Goal: Information Seeking & Learning: Learn about a topic

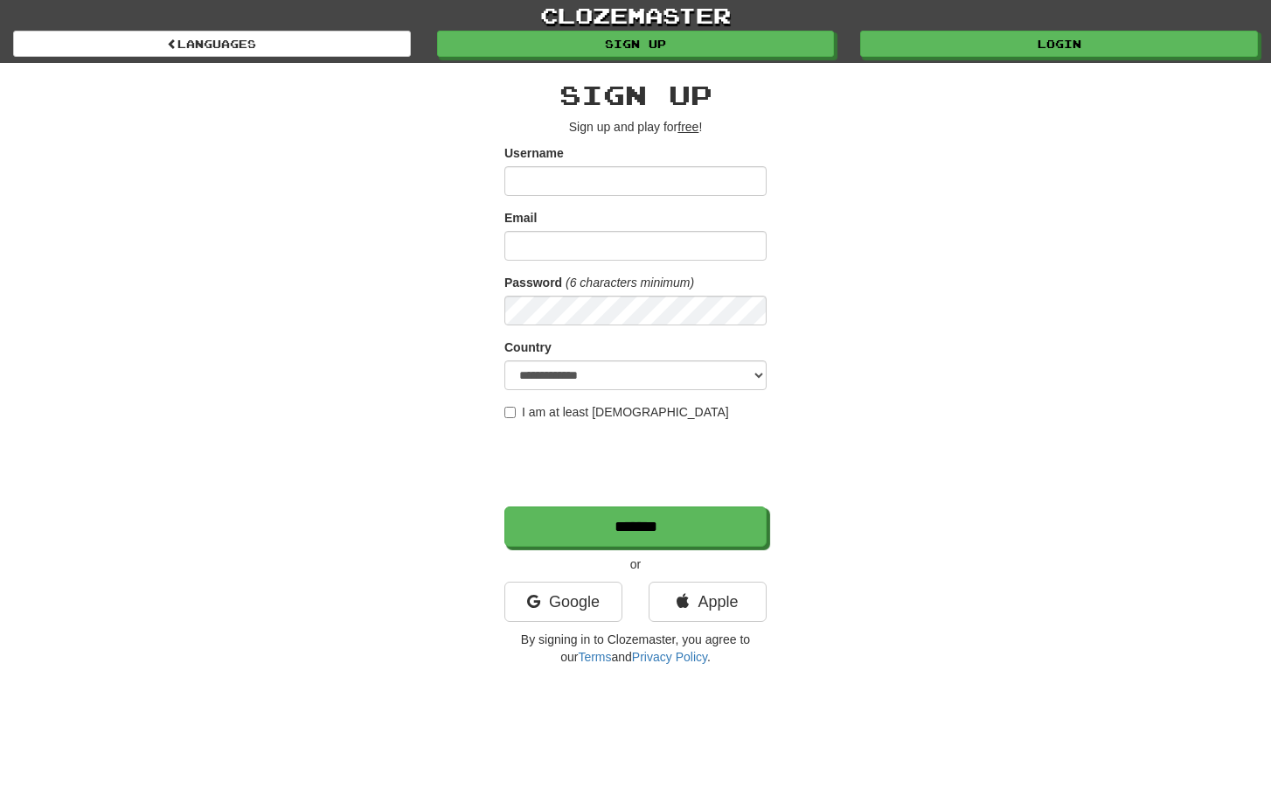
click at [620, 182] on input "Username" at bounding box center [636, 181] width 262 height 30
type input "**"
click at [956, 28] on link "clozemaster" at bounding box center [635, 15] width 1271 height 31
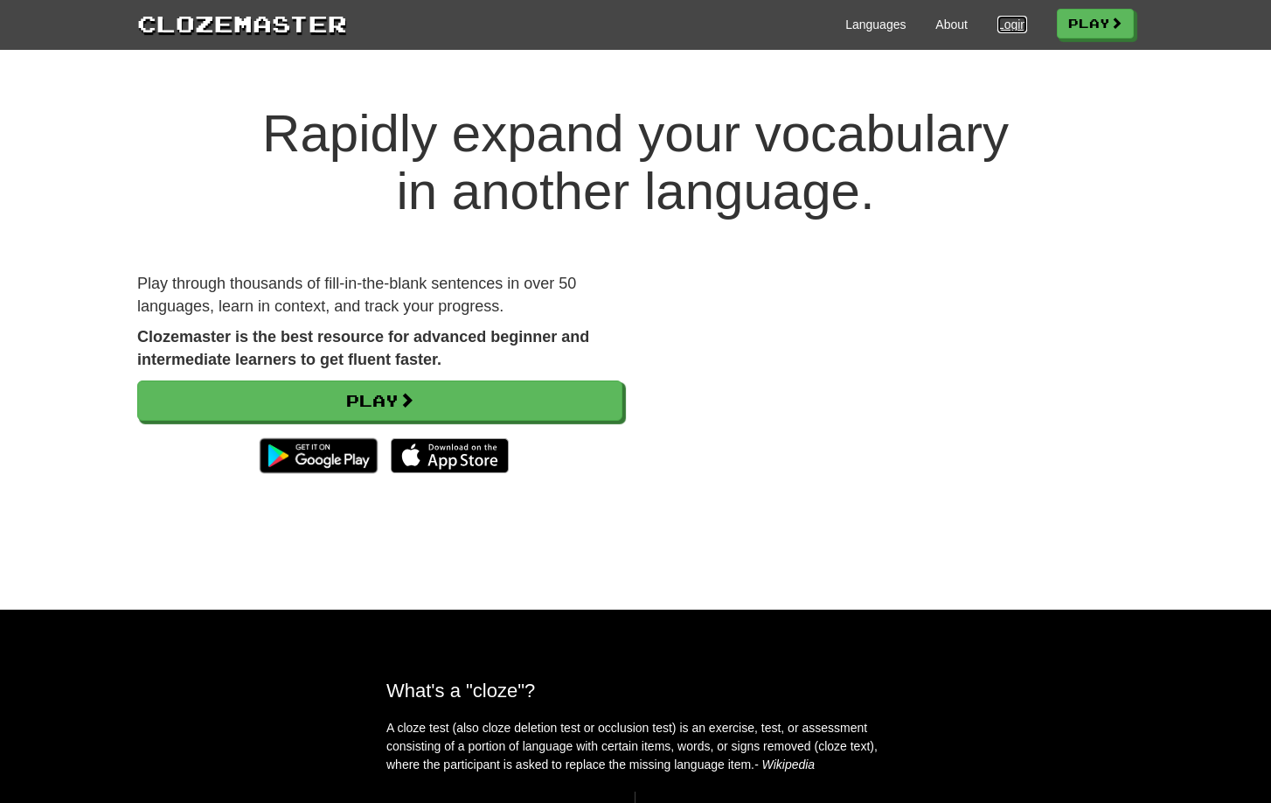
click at [998, 30] on link "Login" at bounding box center [1013, 24] width 30 height 17
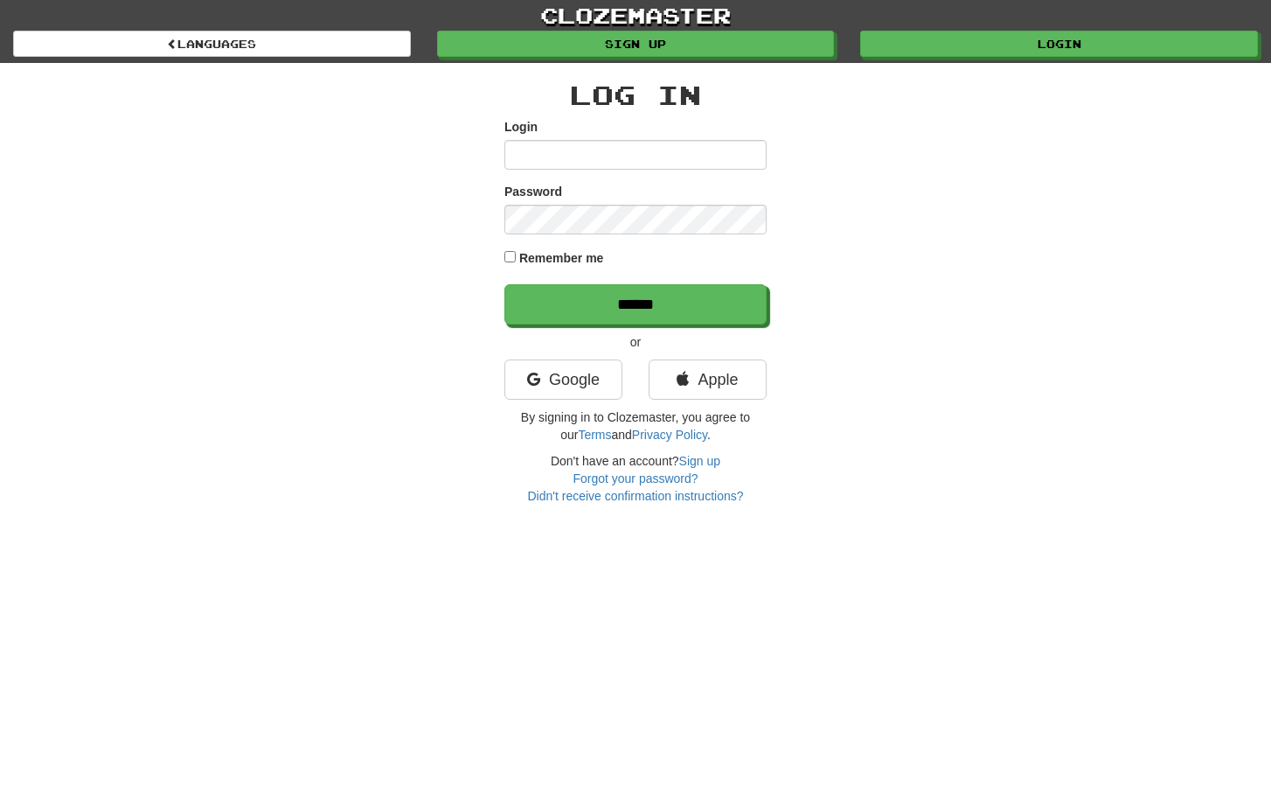
click at [625, 154] on input "Login" at bounding box center [636, 155] width 262 height 30
type input "**********"
click at [505, 284] on input "******" at bounding box center [636, 304] width 262 height 40
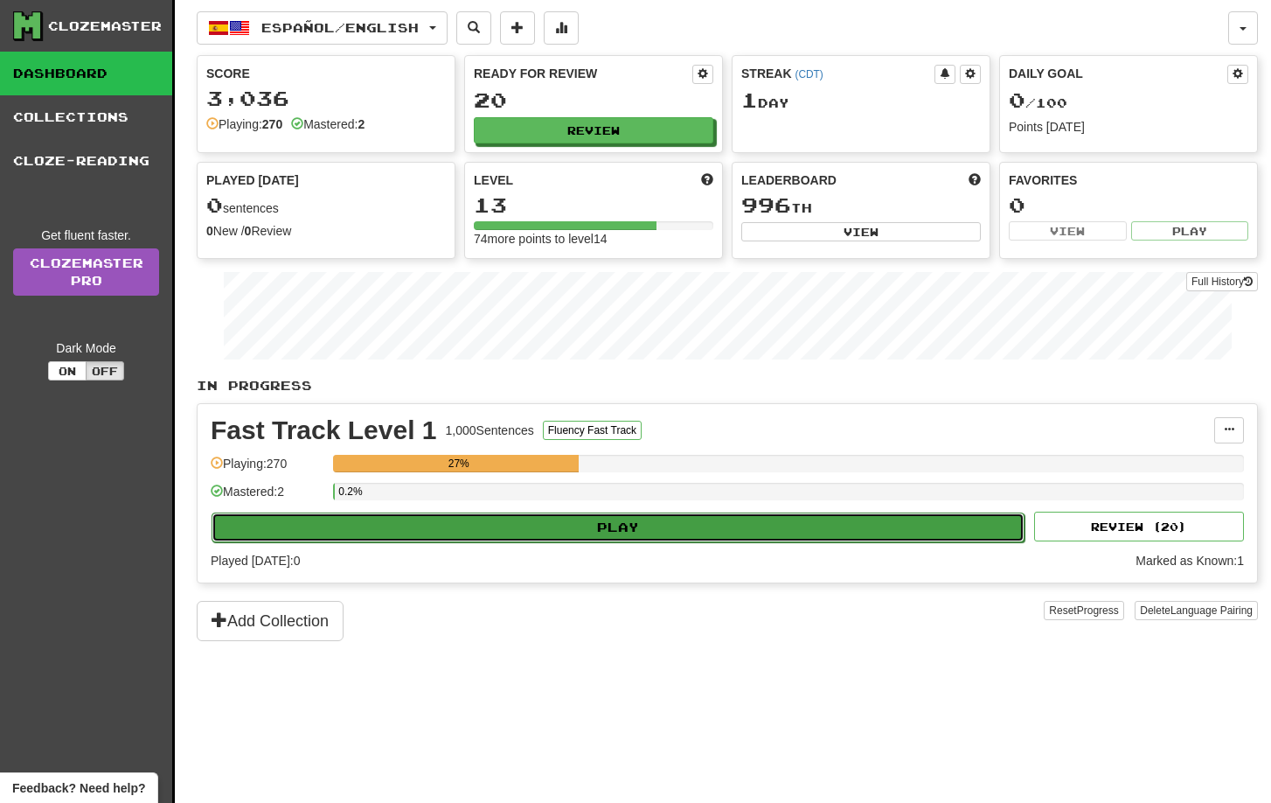
click at [737, 531] on button "Play" at bounding box center [618, 527] width 813 height 30
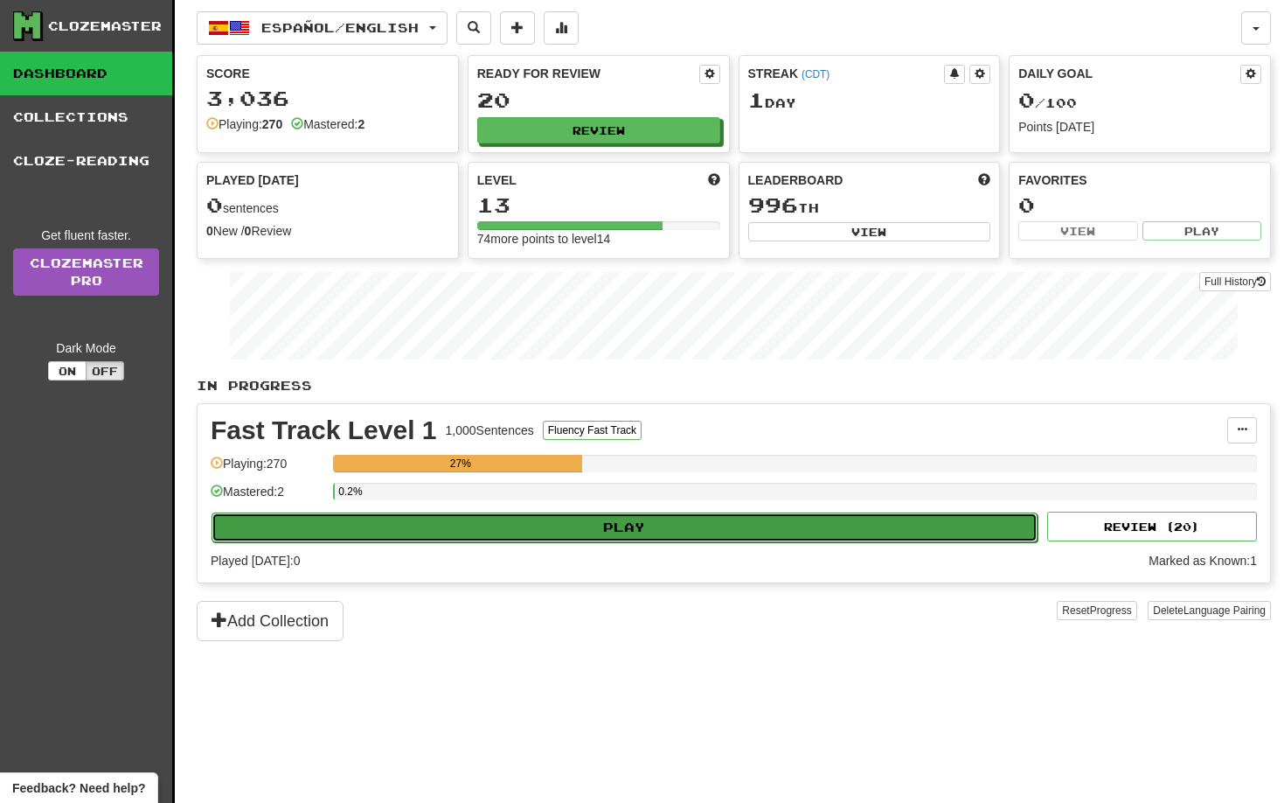
select select "**"
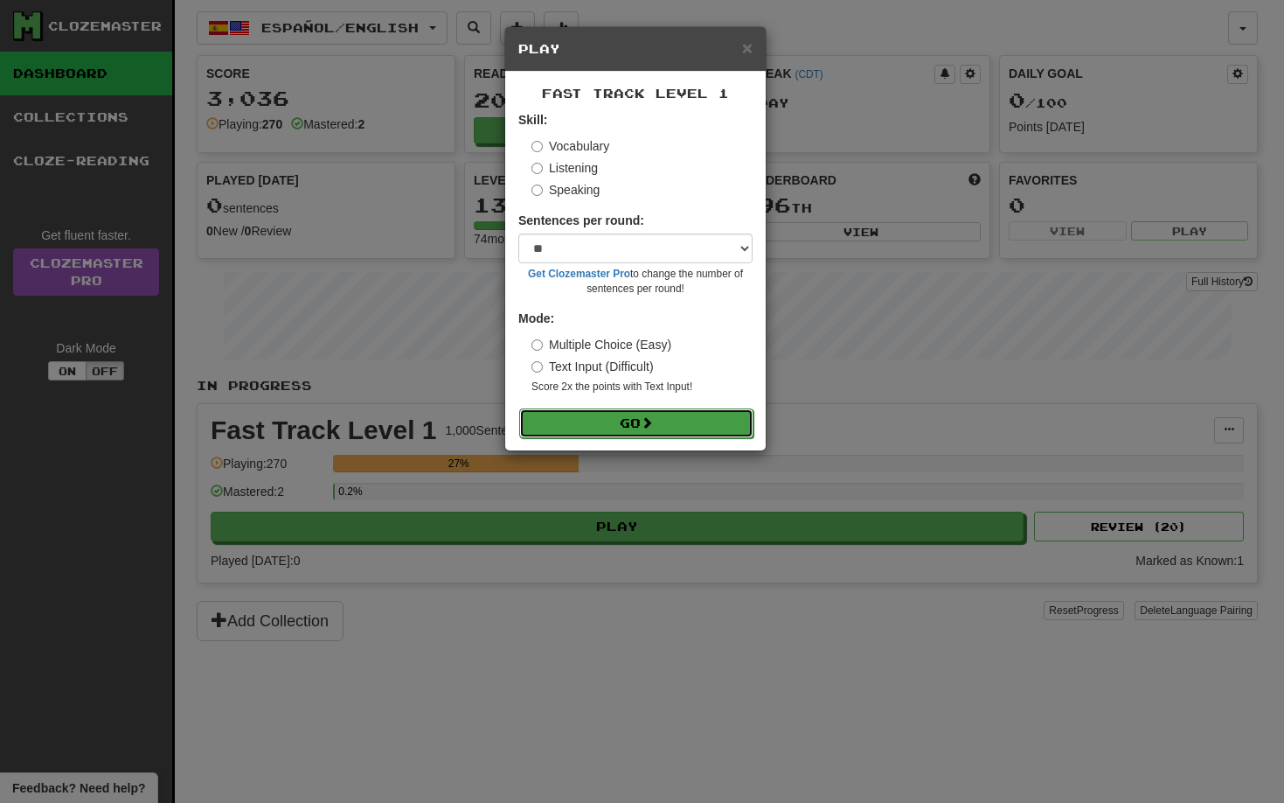
click at [638, 420] on button "Go" at bounding box center [636, 423] width 234 height 30
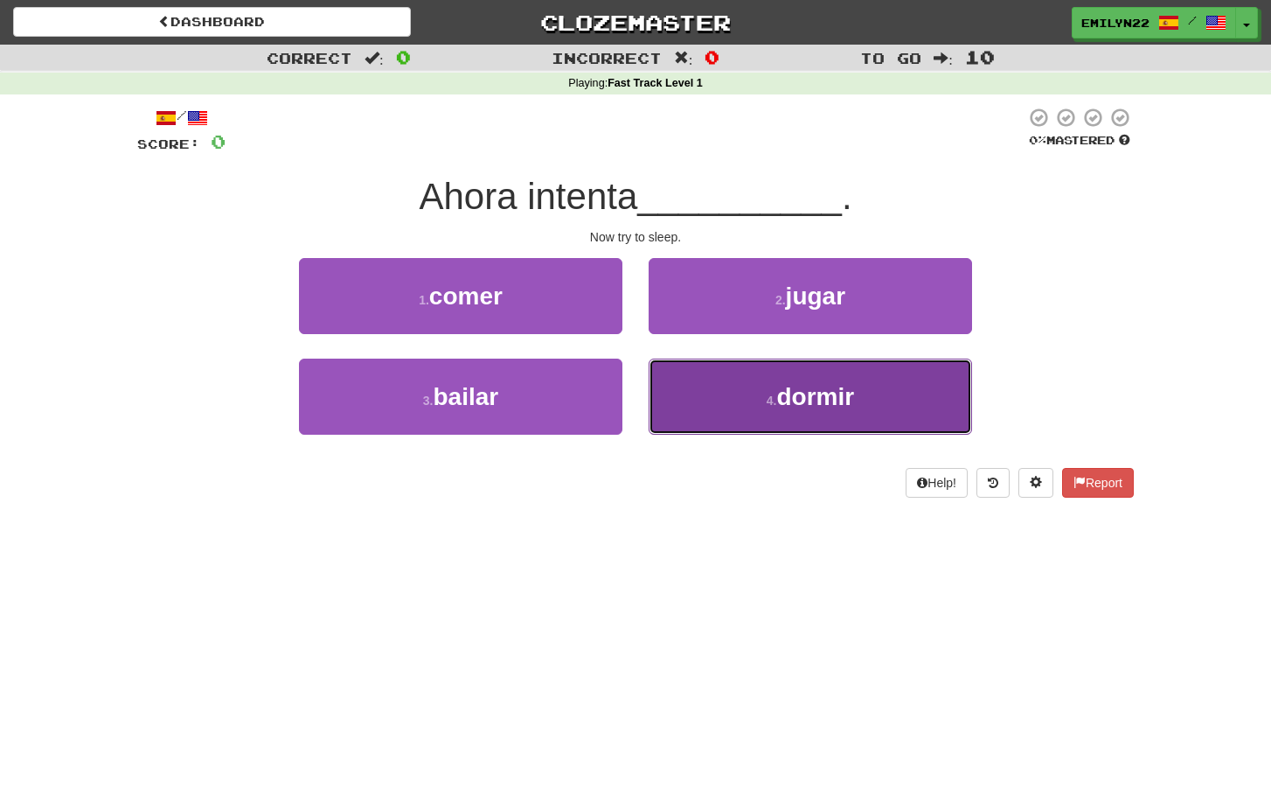
click at [760, 403] on button "4 . dormir" at bounding box center [811, 397] width 324 height 76
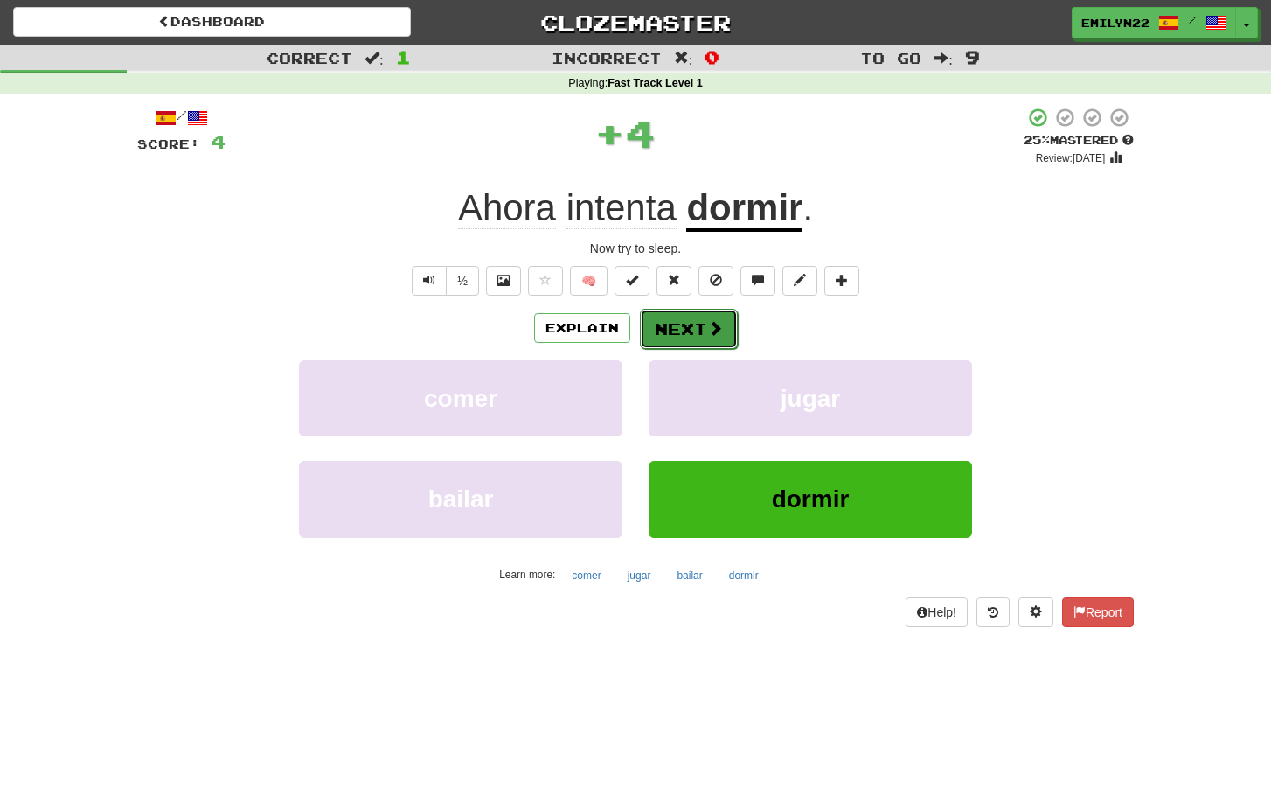
click at [680, 330] on button "Next" at bounding box center [689, 329] width 98 height 40
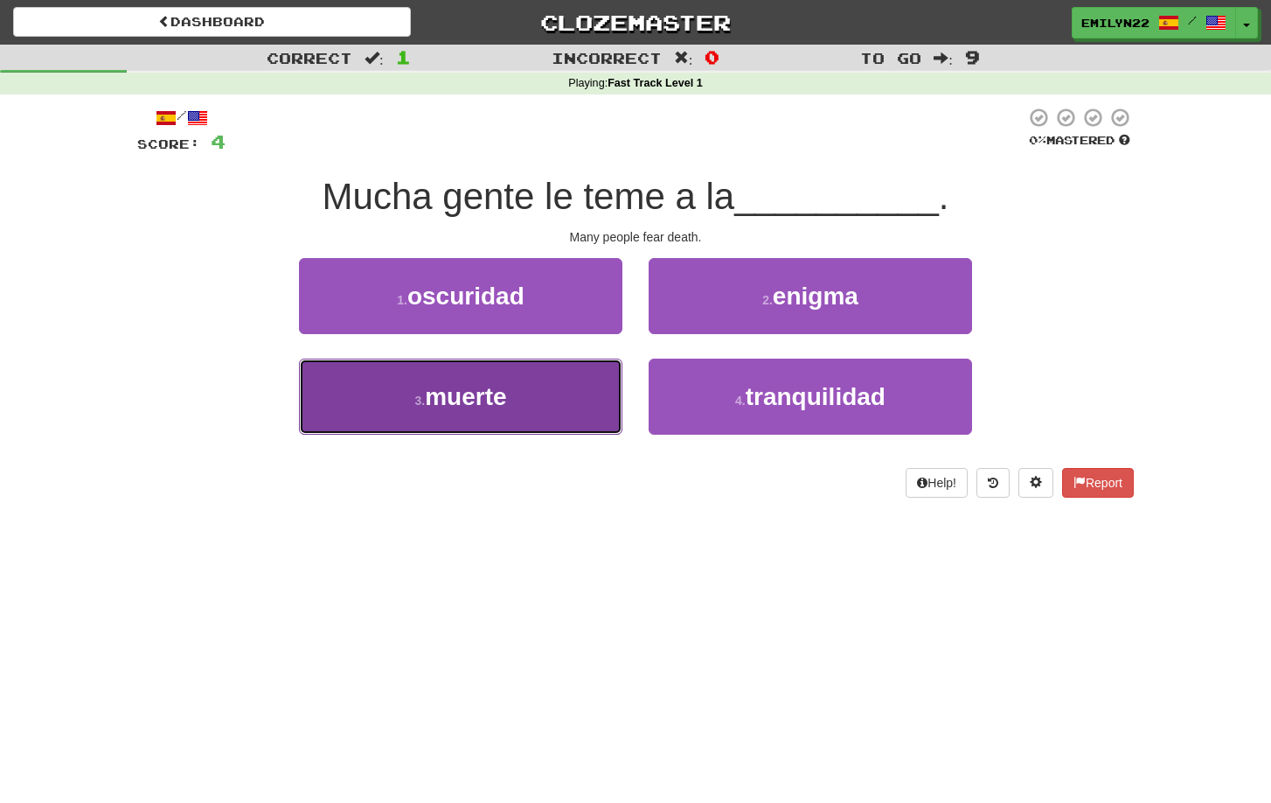
click at [568, 422] on button "3 . muerte" at bounding box center [461, 397] width 324 height 76
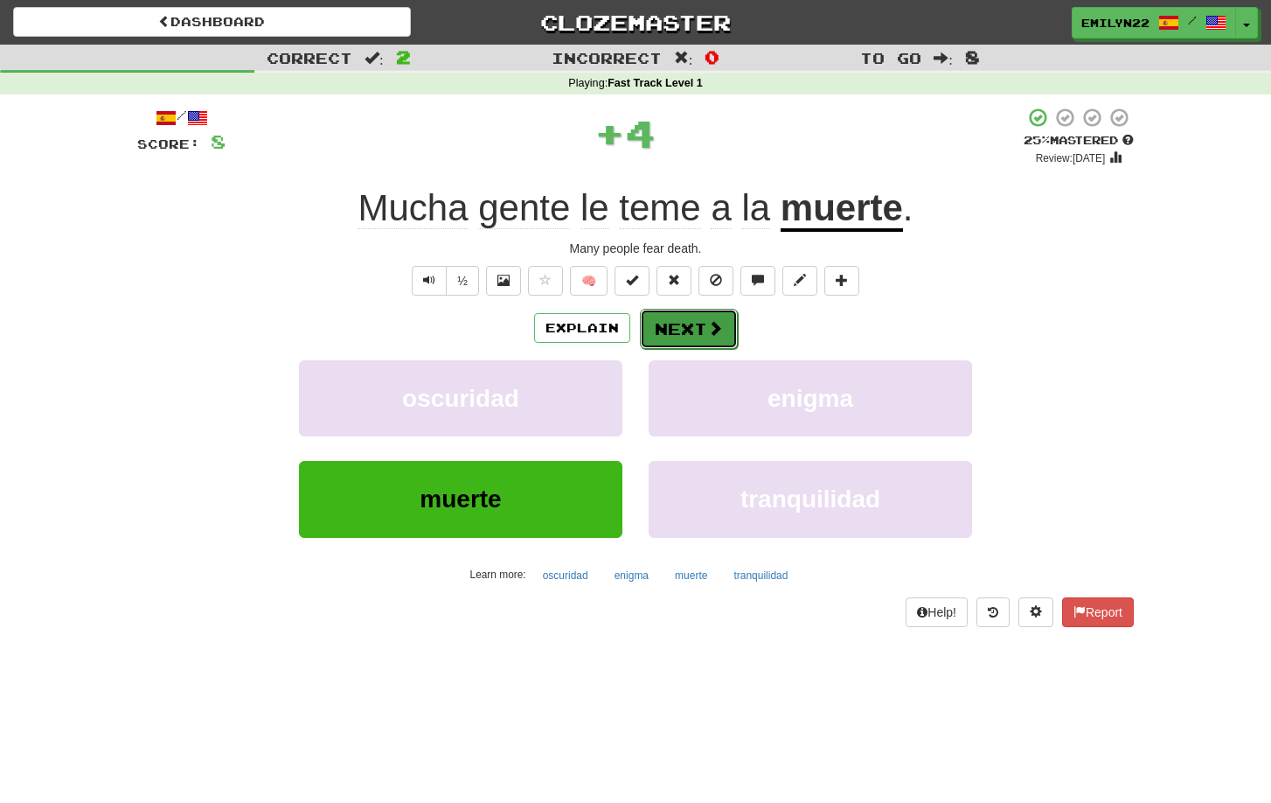
click at [679, 333] on button "Next" at bounding box center [689, 329] width 98 height 40
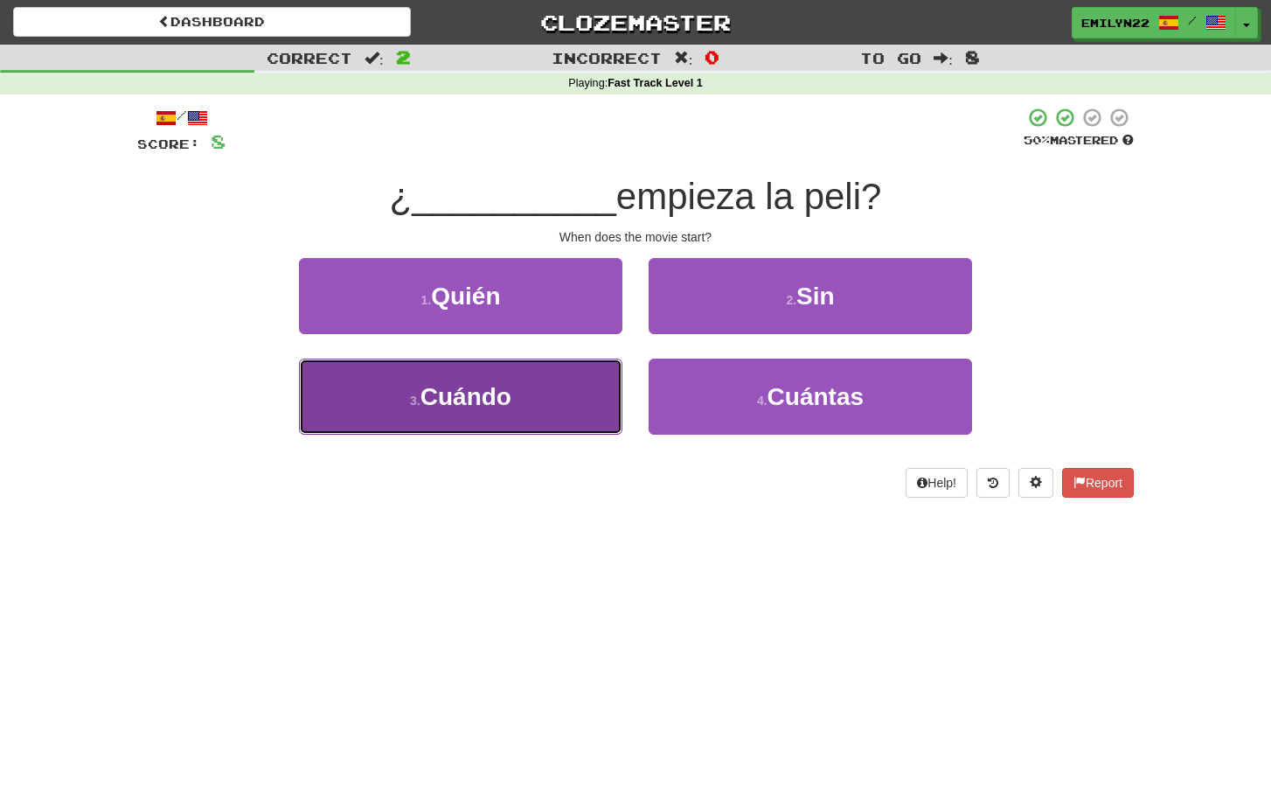
click at [578, 406] on button "3 . Cuándo" at bounding box center [461, 397] width 324 height 76
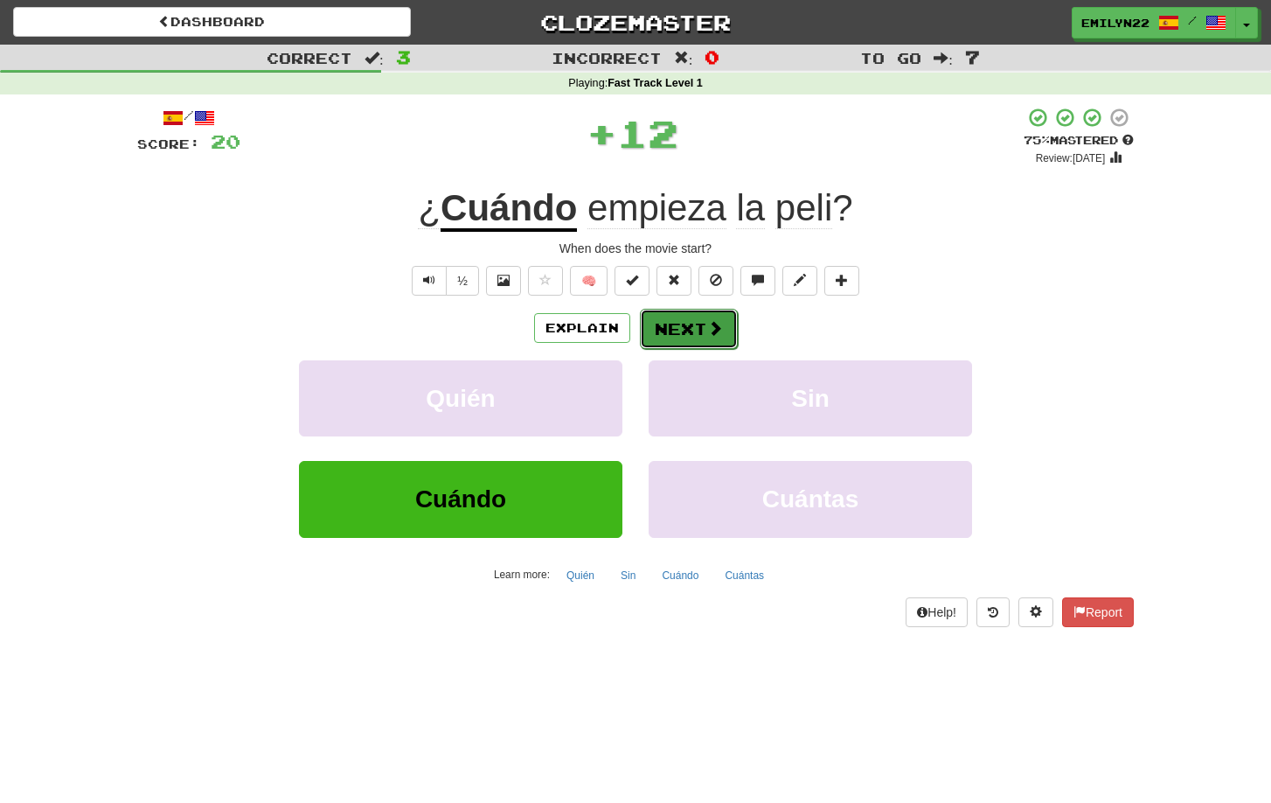
click at [707, 333] on span at bounding box center [715, 328] width 16 height 16
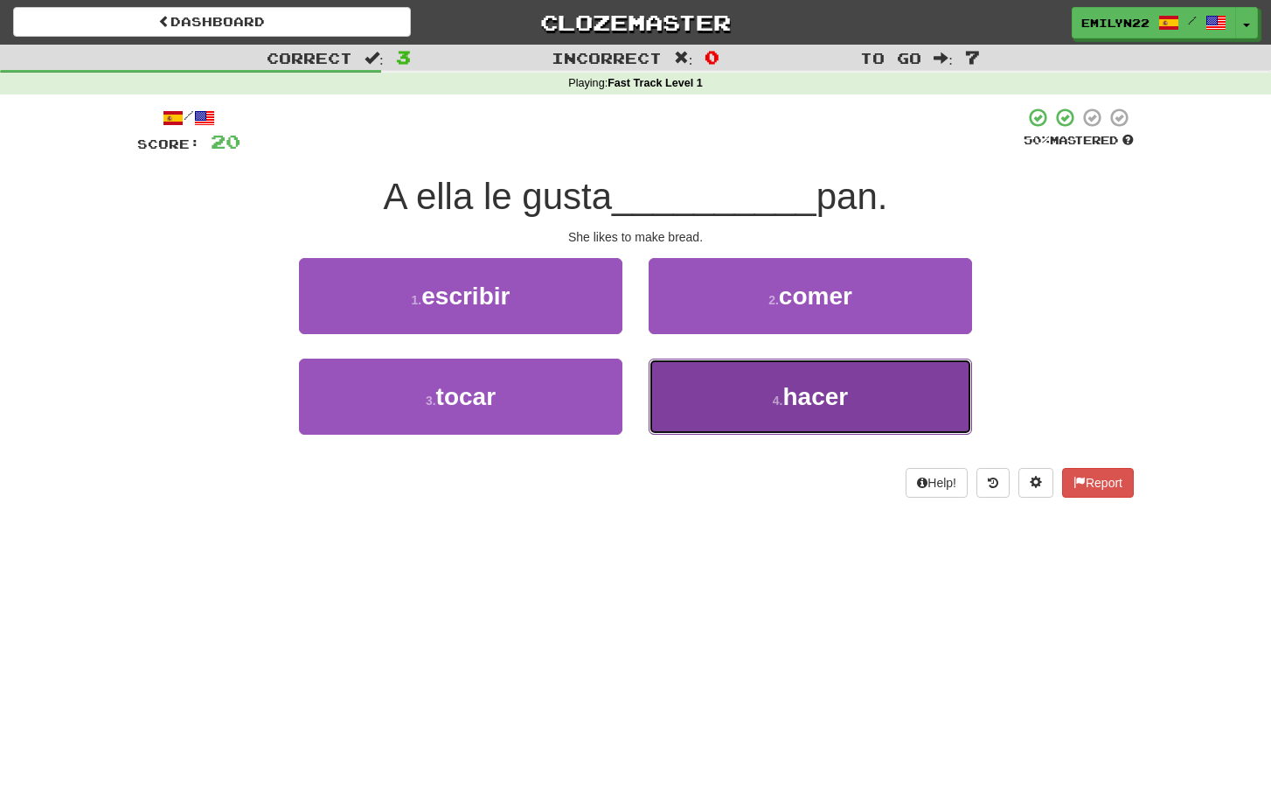
click at [702, 423] on button "4 . hacer" at bounding box center [811, 397] width 324 height 76
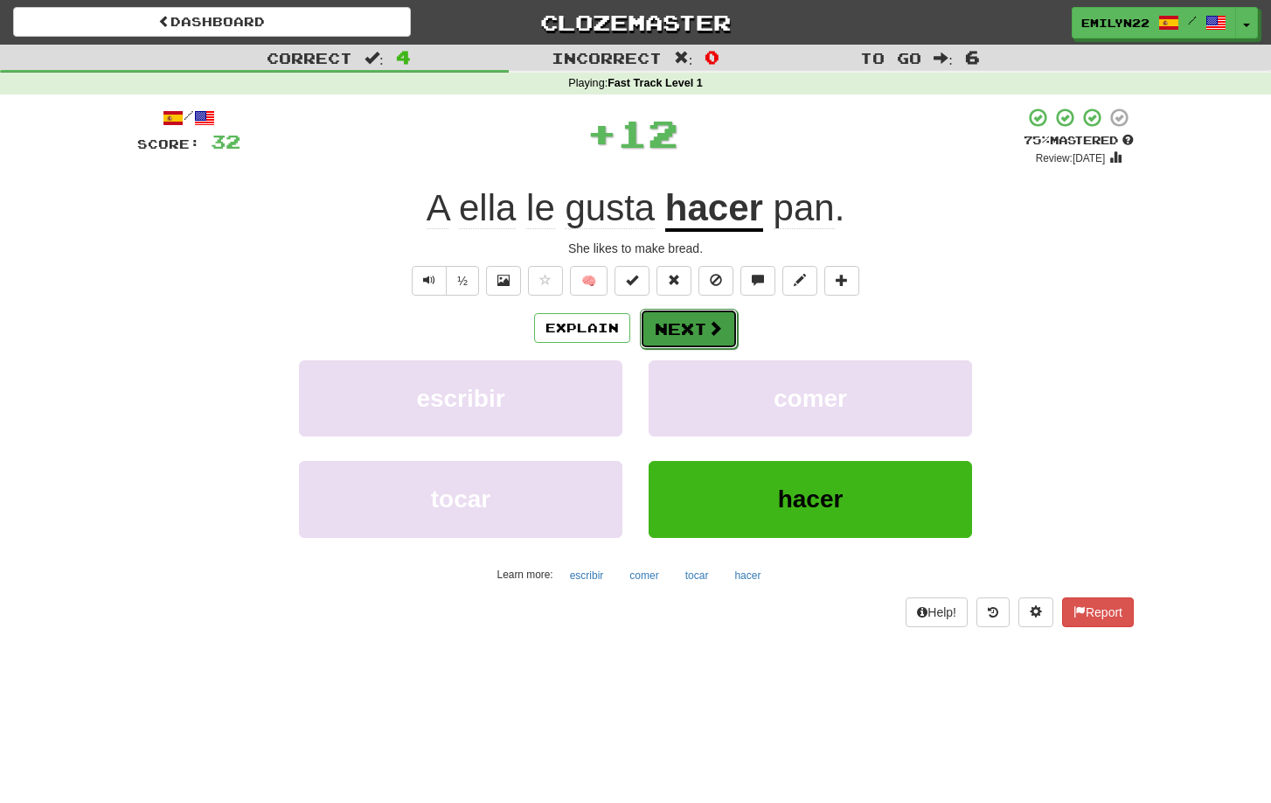
click at [707, 329] on span at bounding box center [715, 328] width 16 height 16
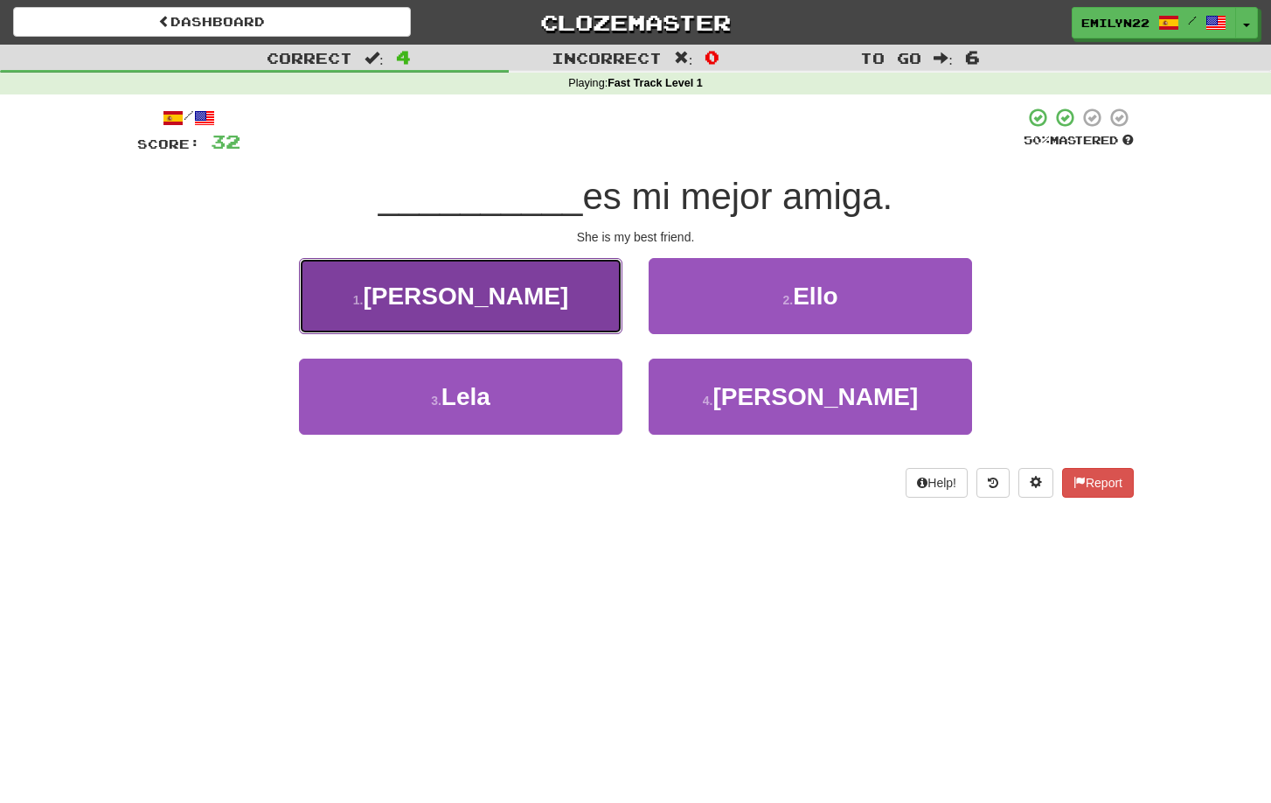
click at [540, 305] on button "1 . Ella" at bounding box center [461, 296] width 324 height 76
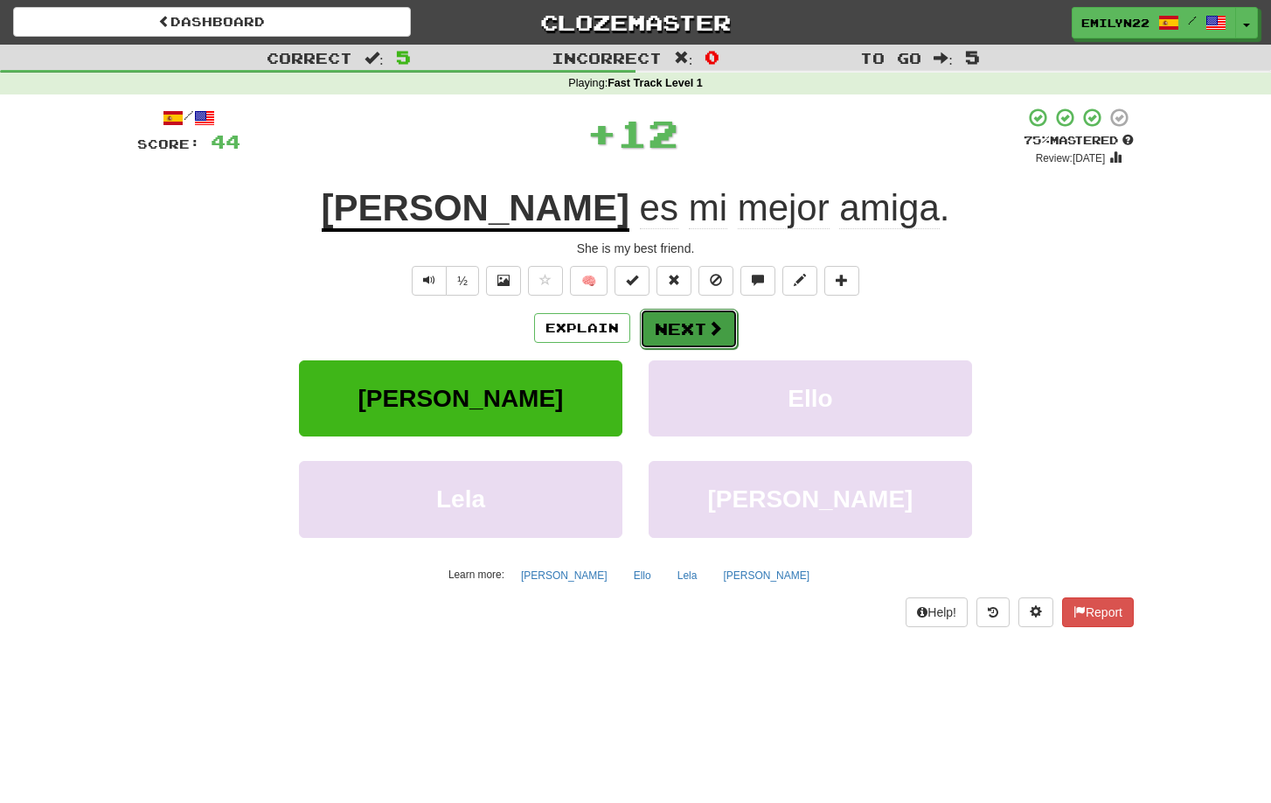
click at [700, 314] on button "Next" at bounding box center [689, 329] width 98 height 40
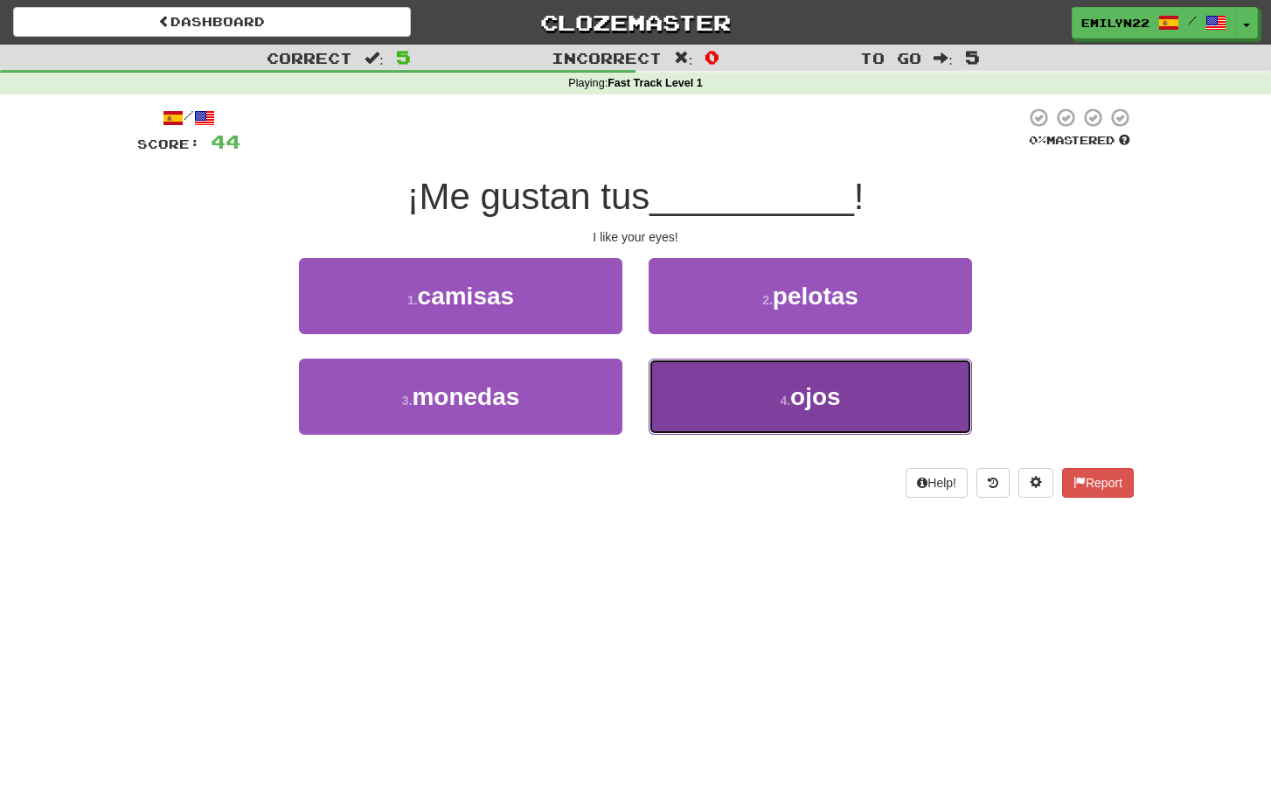
click at [741, 404] on button "4 . ojos" at bounding box center [811, 397] width 324 height 76
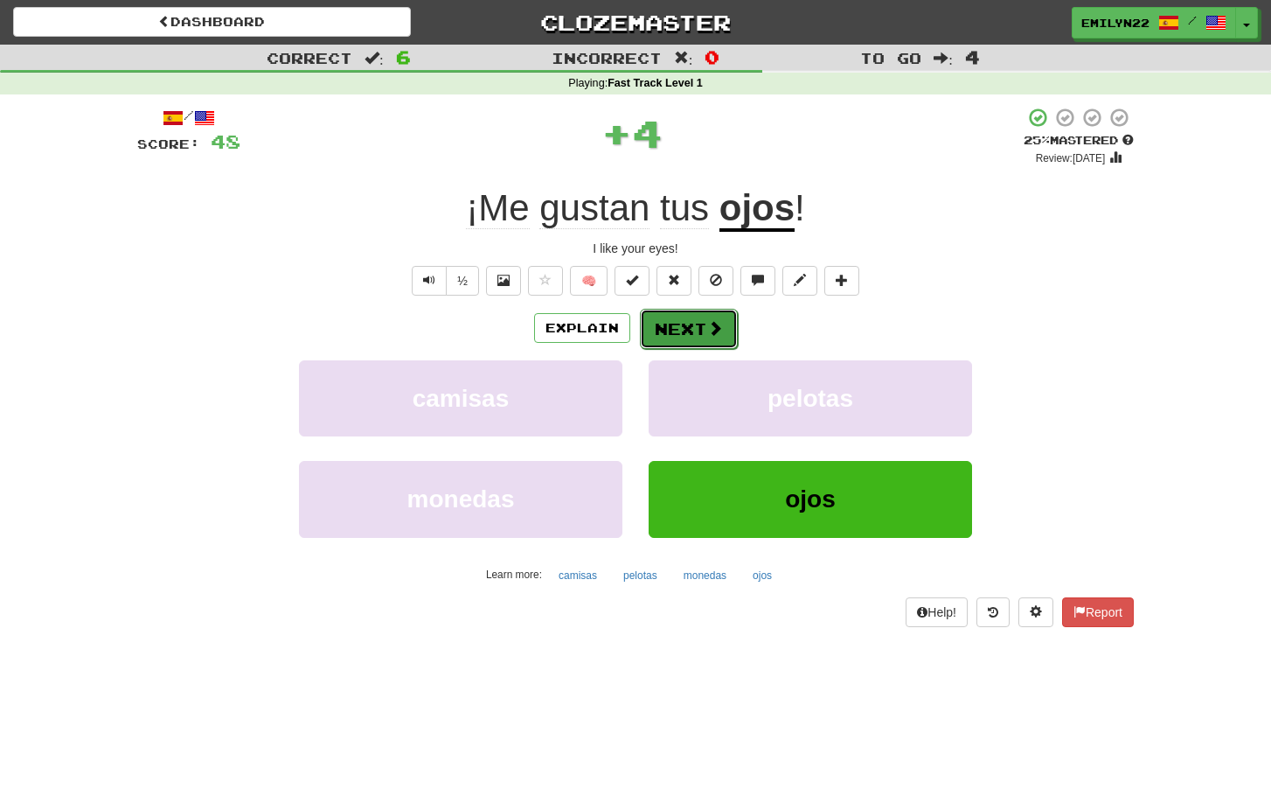
click at [724, 319] on button "Next" at bounding box center [689, 329] width 98 height 40
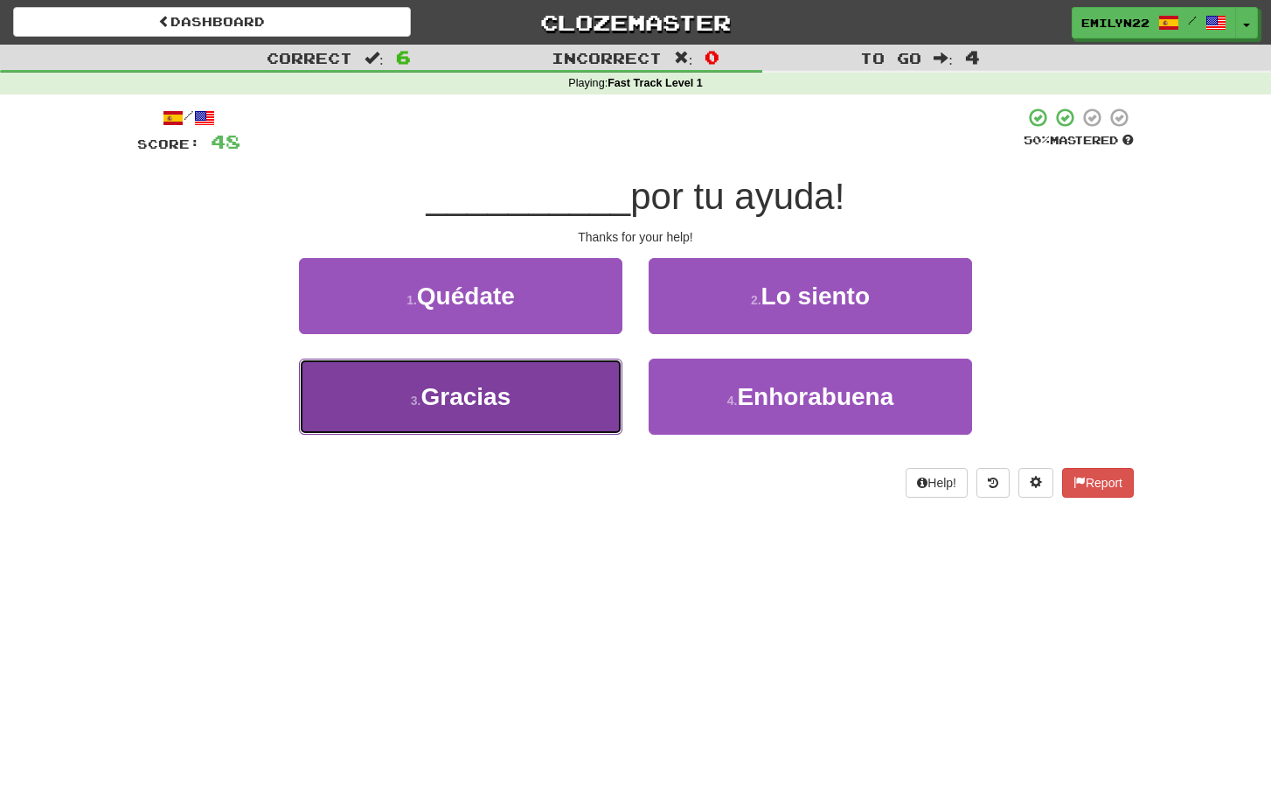
click at [571, 410] on button "3 . Gracias" at bounding box center [461, 397] width 324 height 76
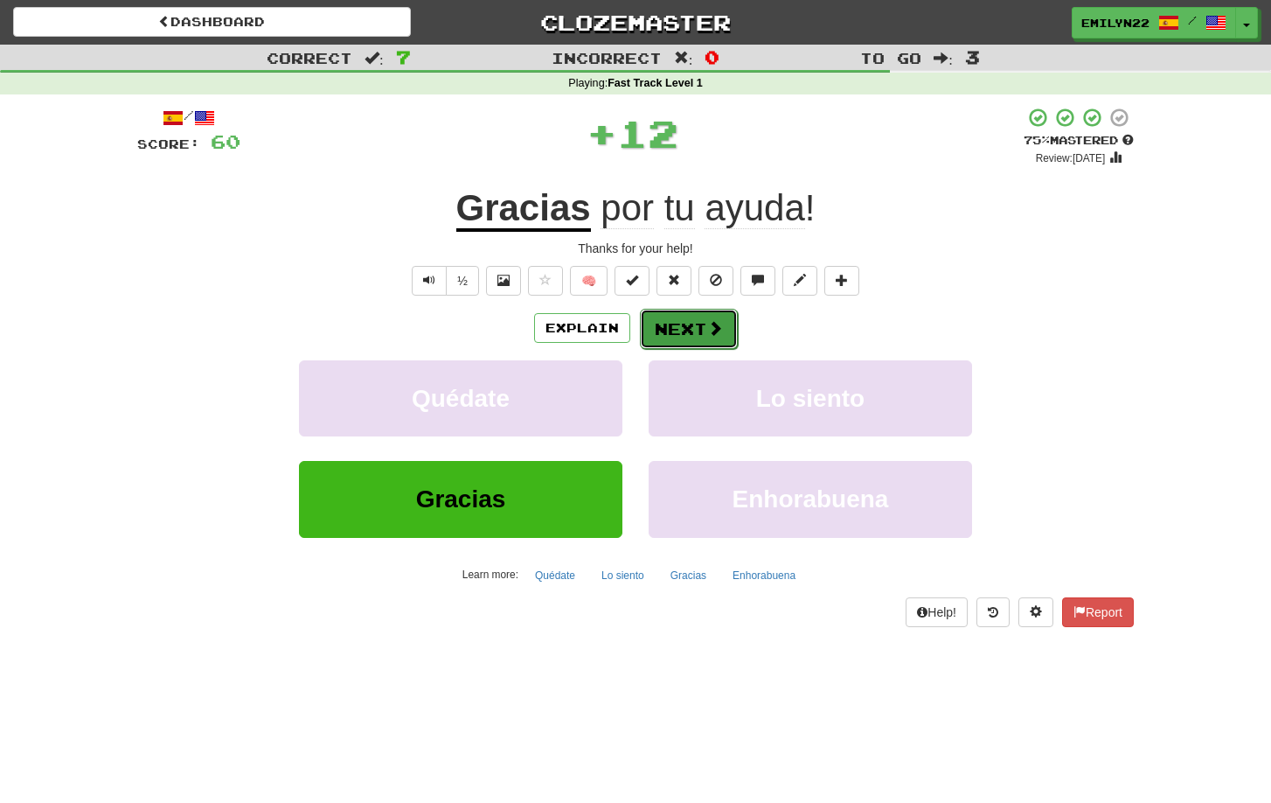
click at [694, 310] on button "Next" at bounding box center [689, 329] width 98 height 40
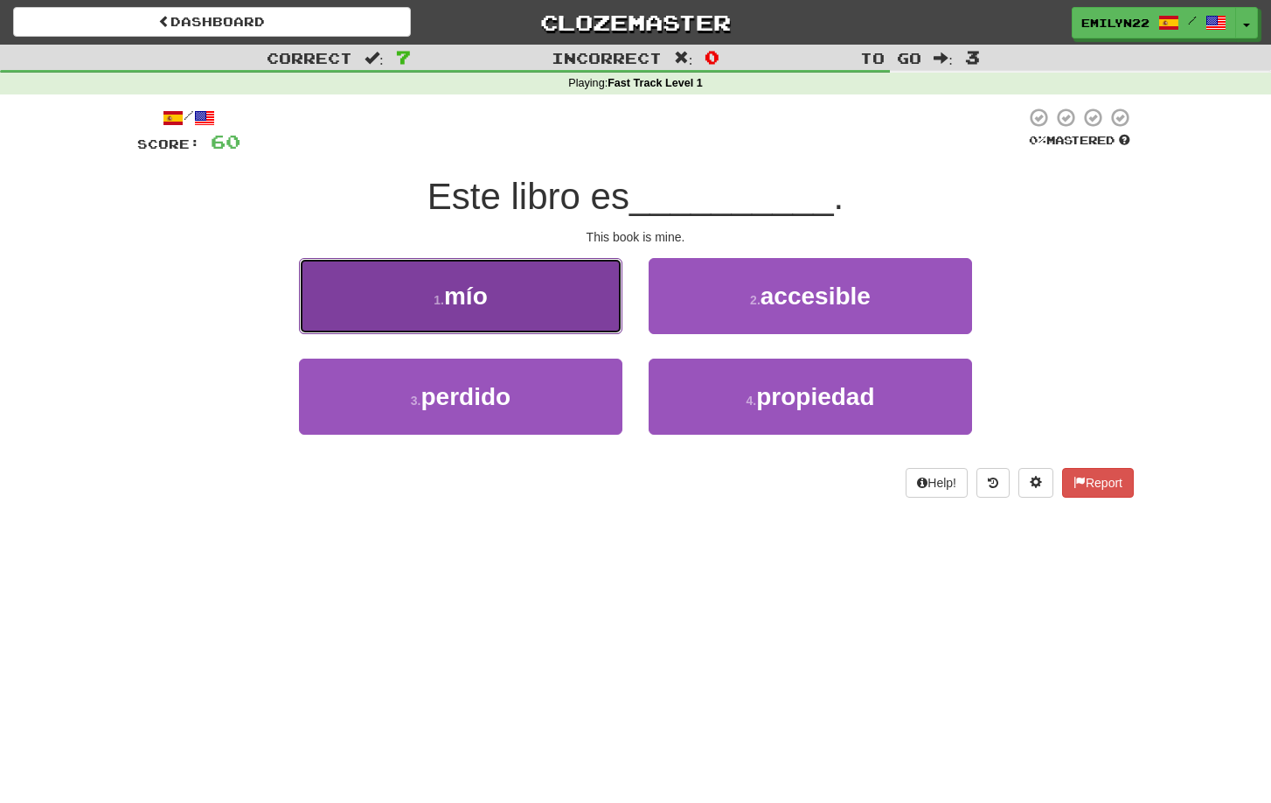
click at [549, 299] on button "1 . mío" at bounding box center [461, 296] width 324 height 76
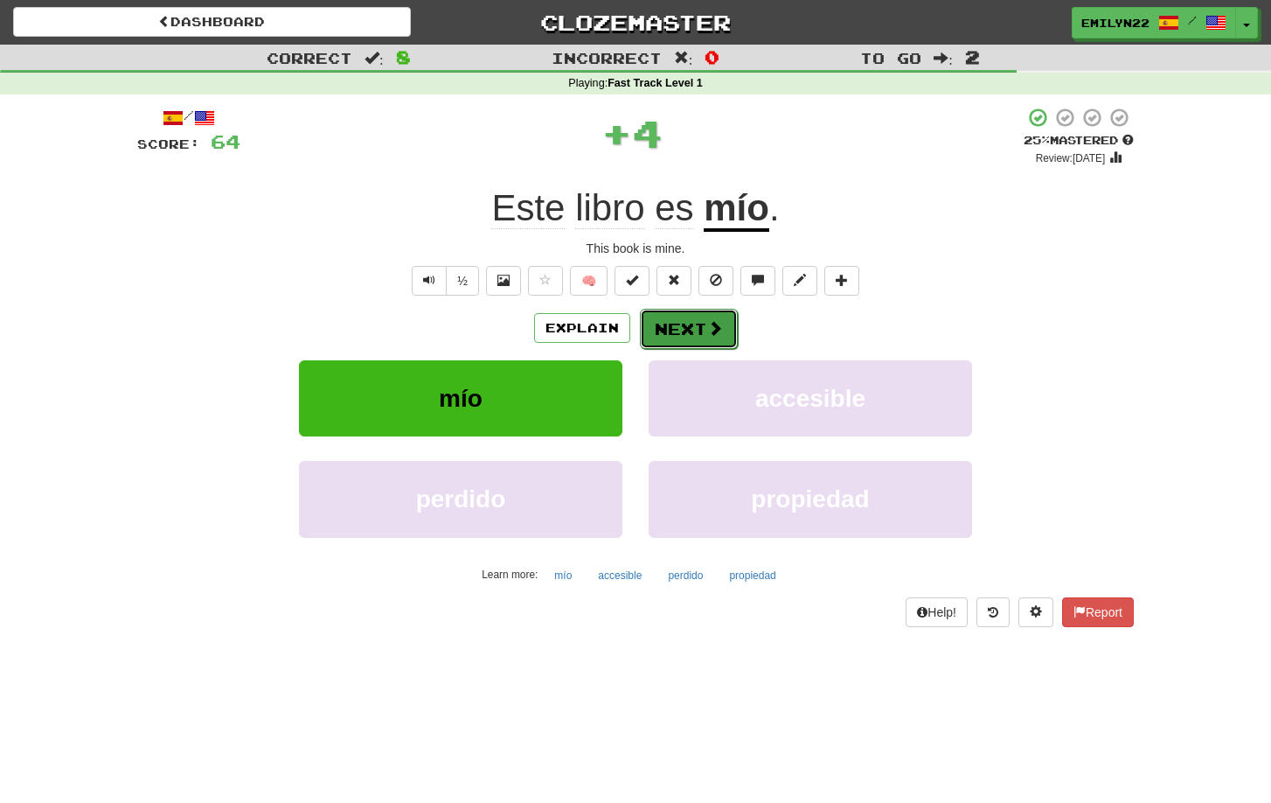
click at [718, 338] on button "Next" at bounding box center [689, 329] width 98 height 40
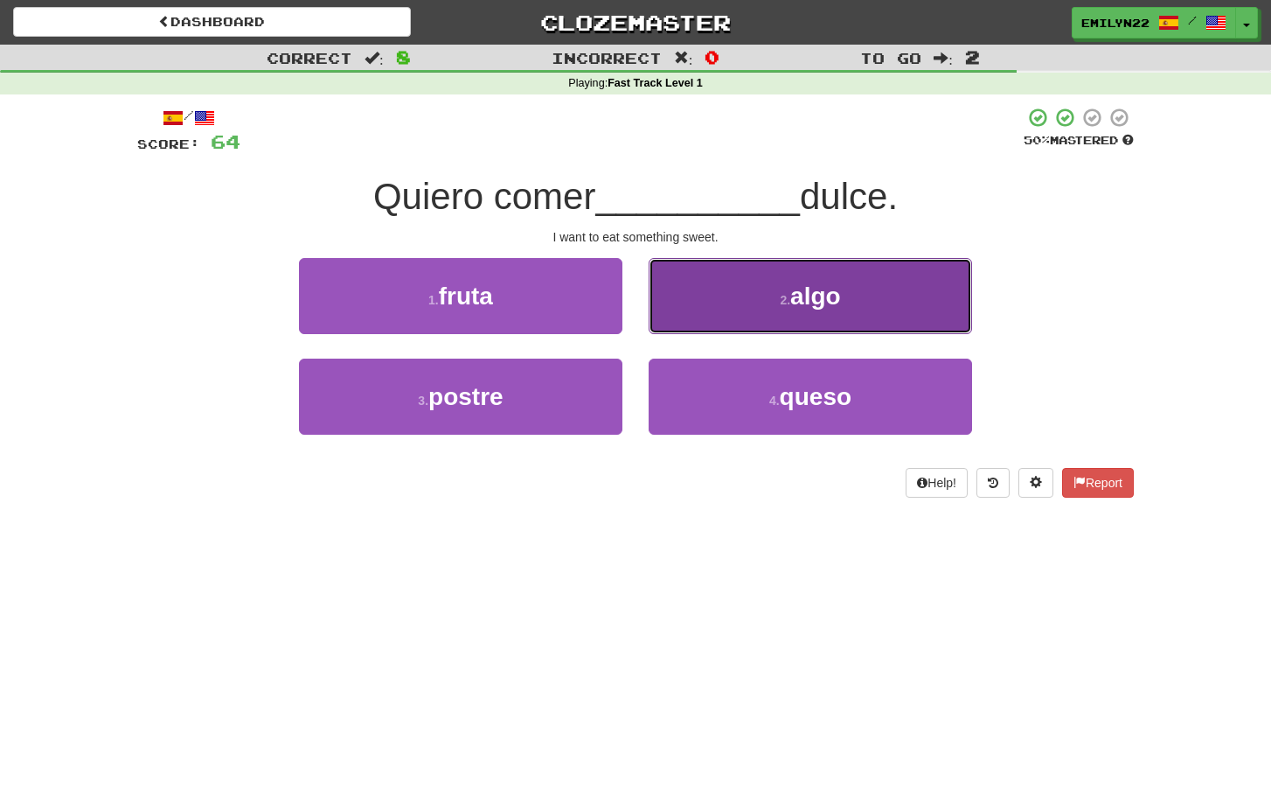
click at [770, 297] on button "2 . algo" at bounding box center [811, 296] width 324 height 76
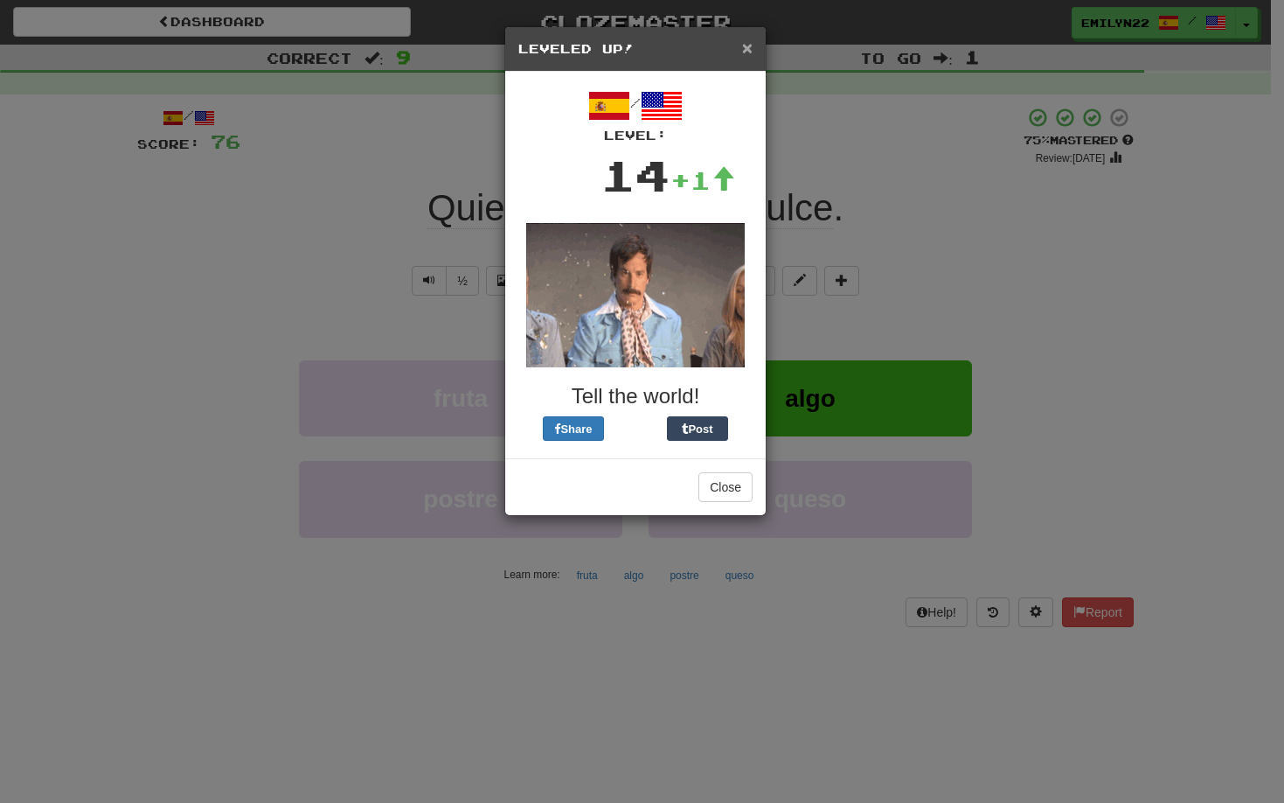
click at [743, 51] on span "×" at bounding box center [747, 48] width 10 height 20
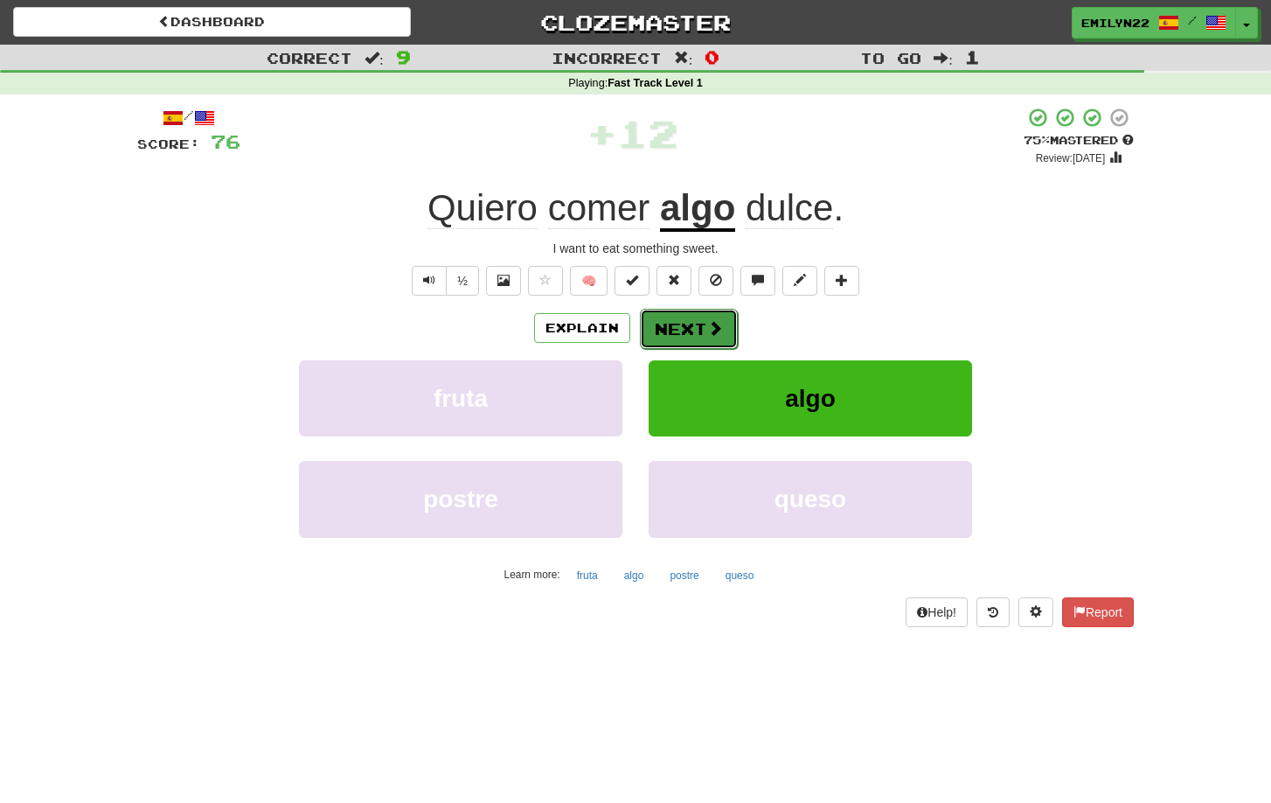
click at [708, 324] on span at bounding box center [715, 328] width 16 height 16
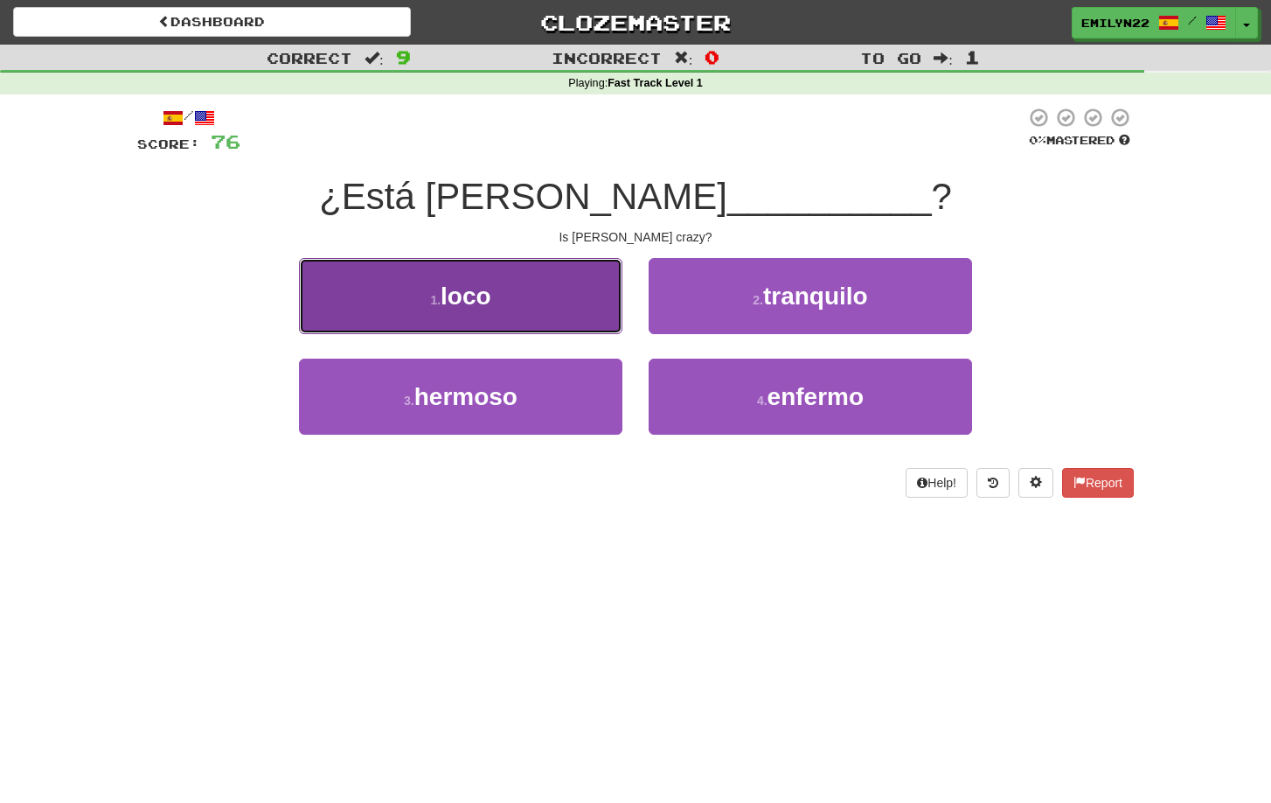
click at [577, 299] on button "1 . loco" at bounding box center [461, 296] width 324 height 76
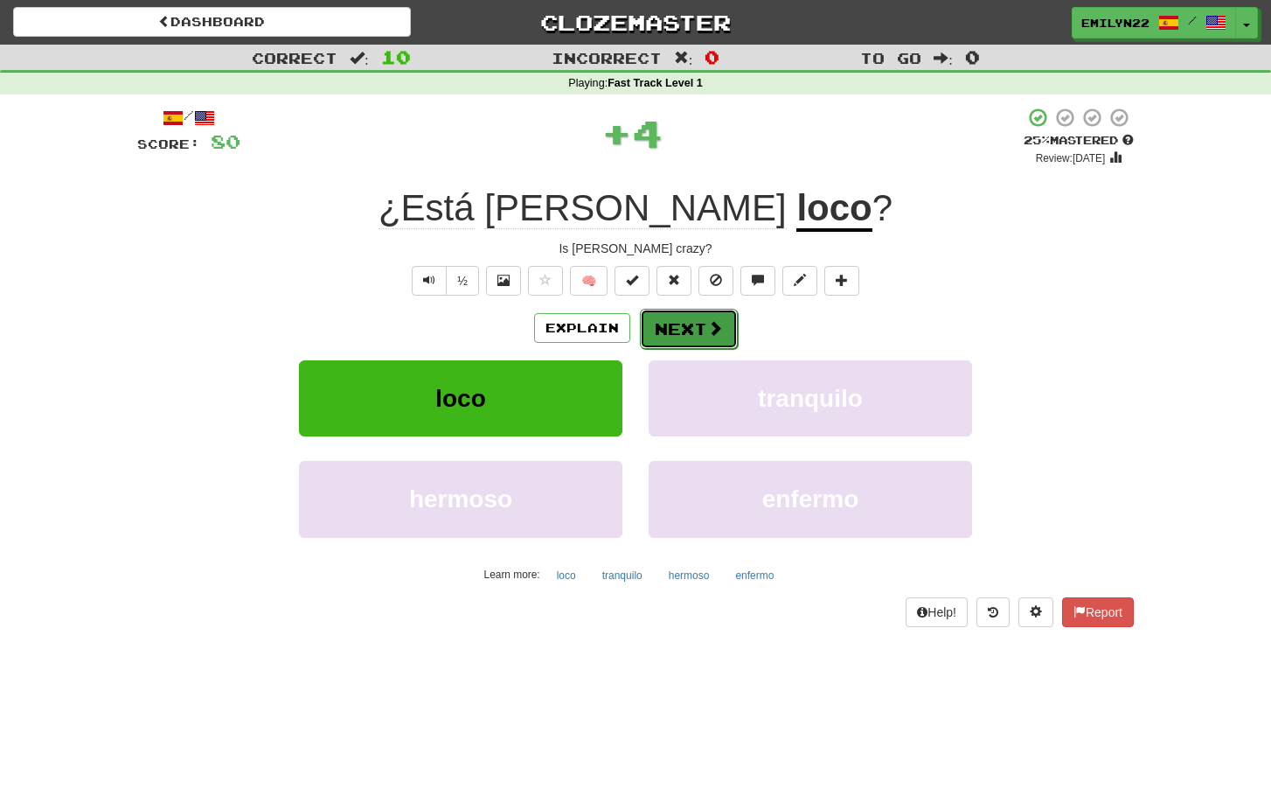
click at [725, 328] on button "Next" at bounding box center [689, 329] width 98 height 40
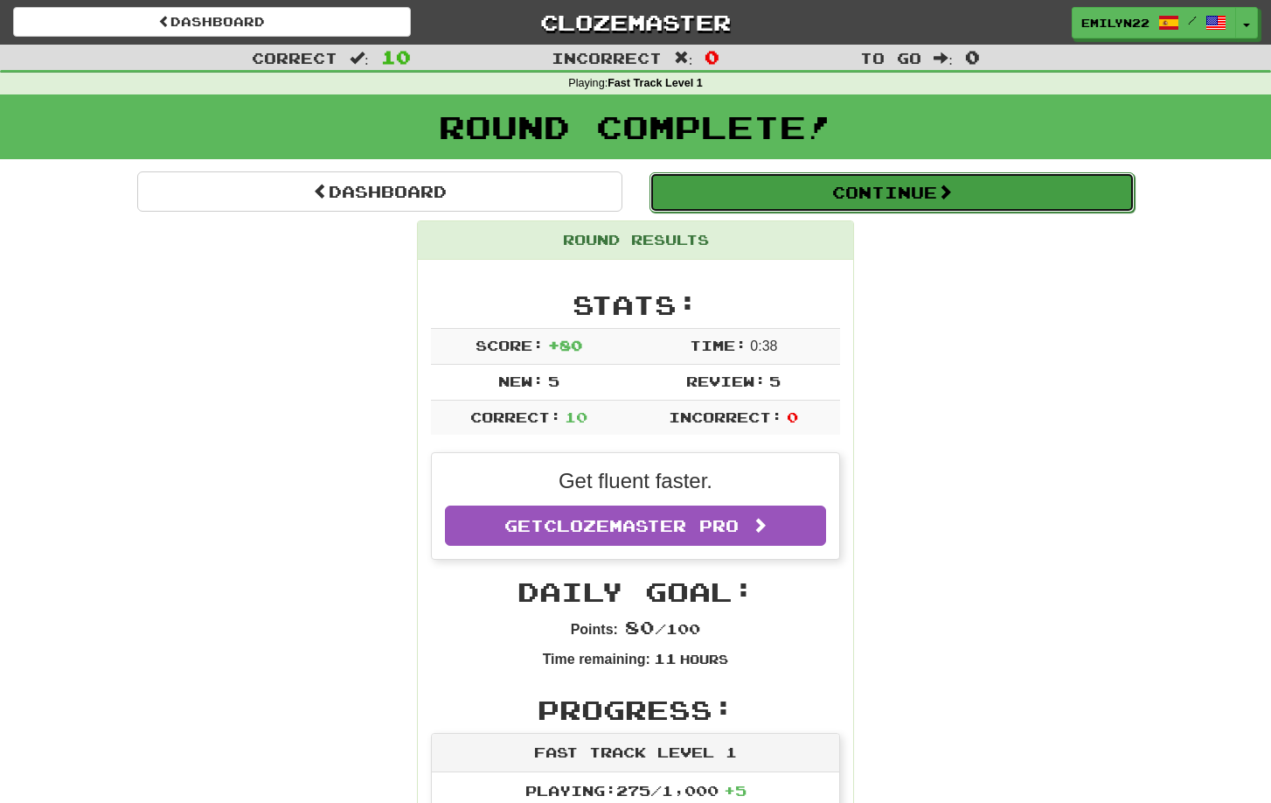
click at [860, 198] on button "Continue" at bounding box center [892, 192] width 485 height 40
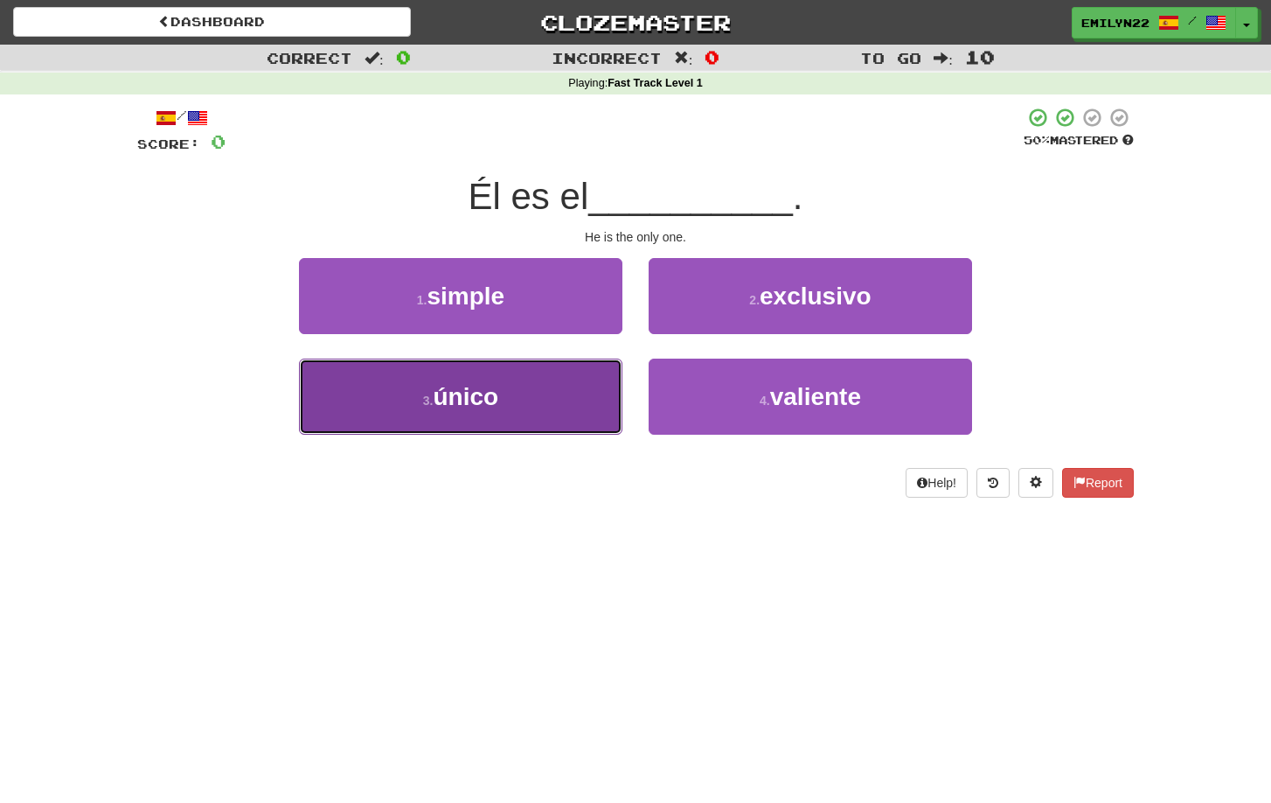
click at [600, 409] on button "3 . único" at bounding box center [461, 397] width 324 height 76
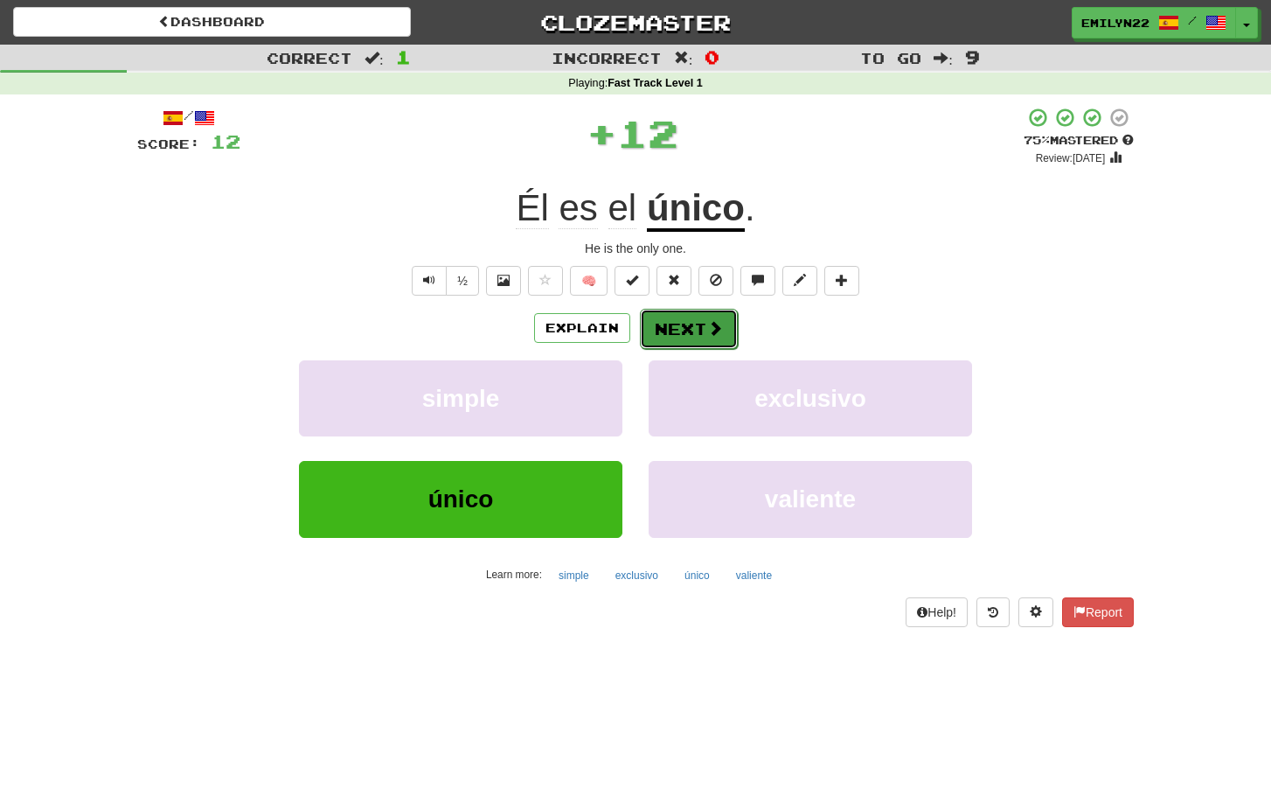
click at [704, 324] on button "Next" at bounding box center [689, 329] width 98 height 40
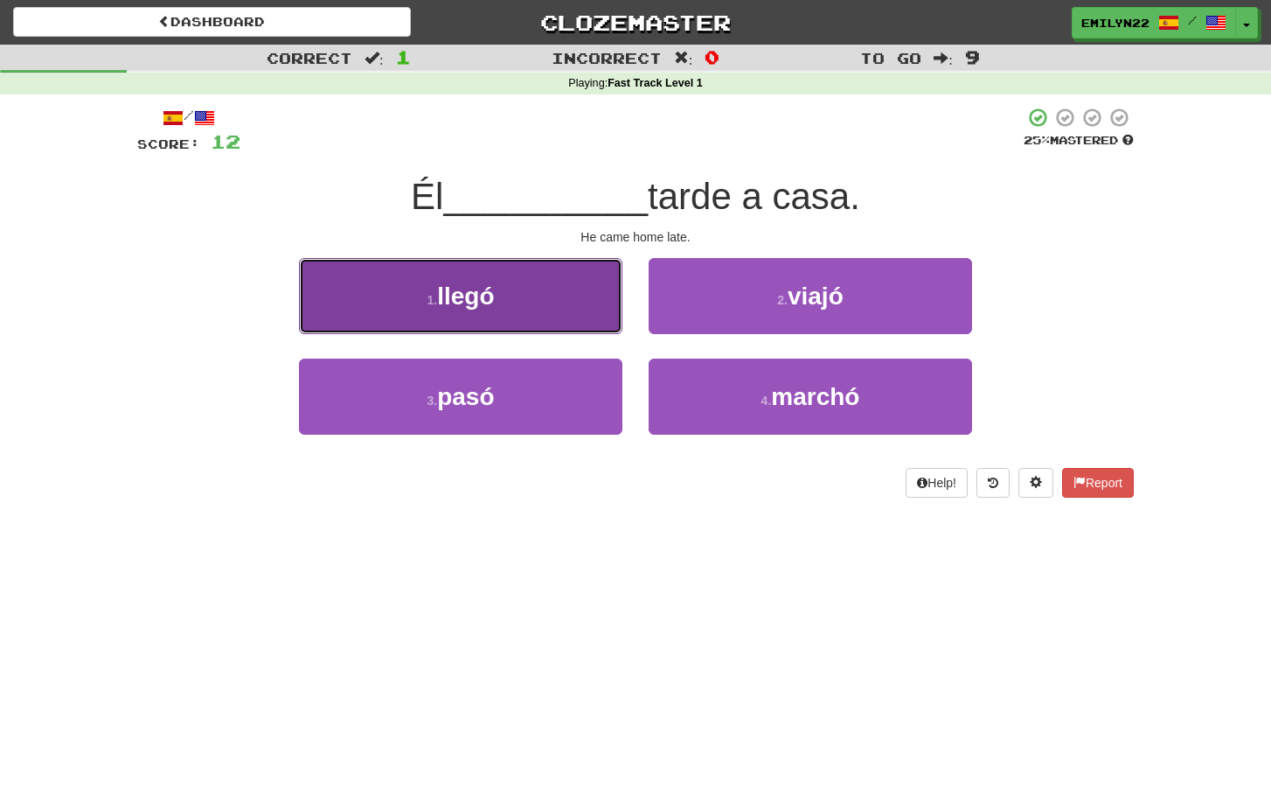
click at [592, 317] on button "1 . llegó" at bounding box center [461, 296] width 324 height 76
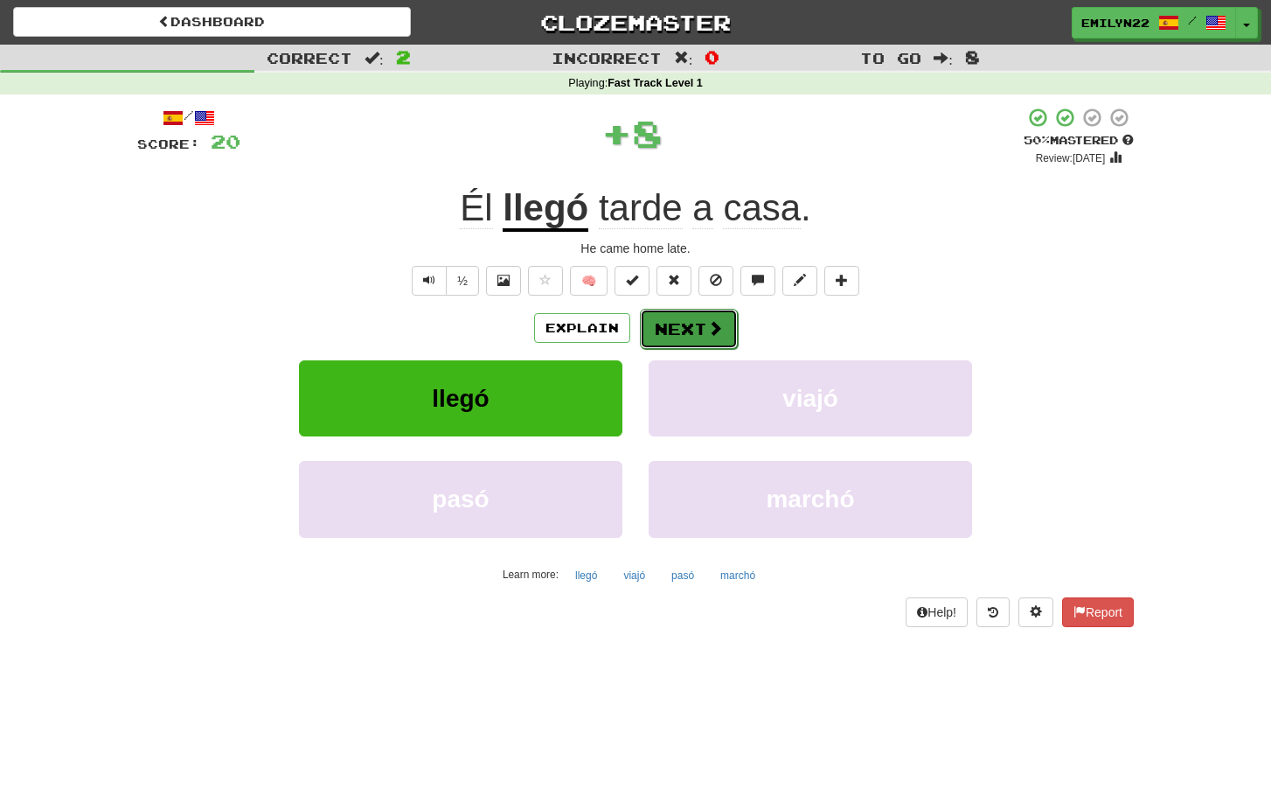
click at [700, 327] on button "Next" at bounding box center [689, 329] width 98 height 40
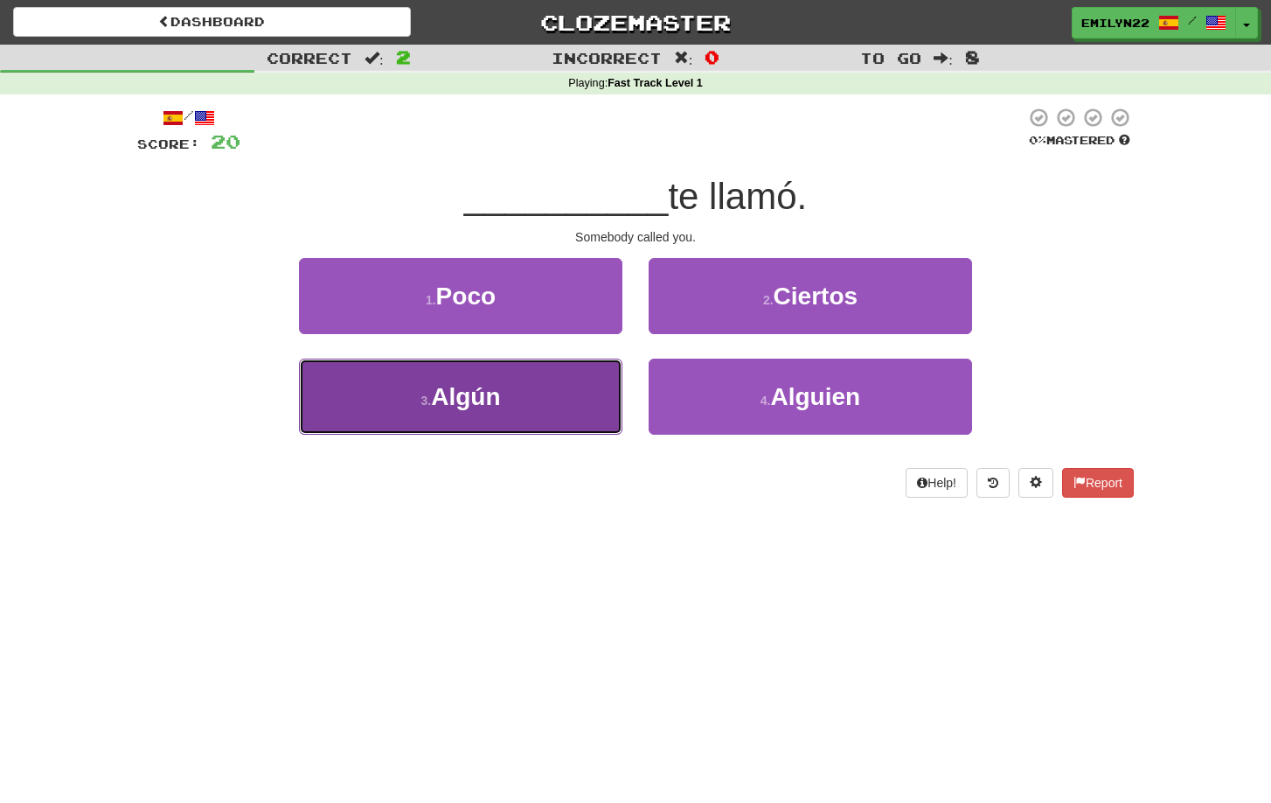
click at [588, 397] on button "3 . Algún" at bounding box center [461, 397] width 324 height 76
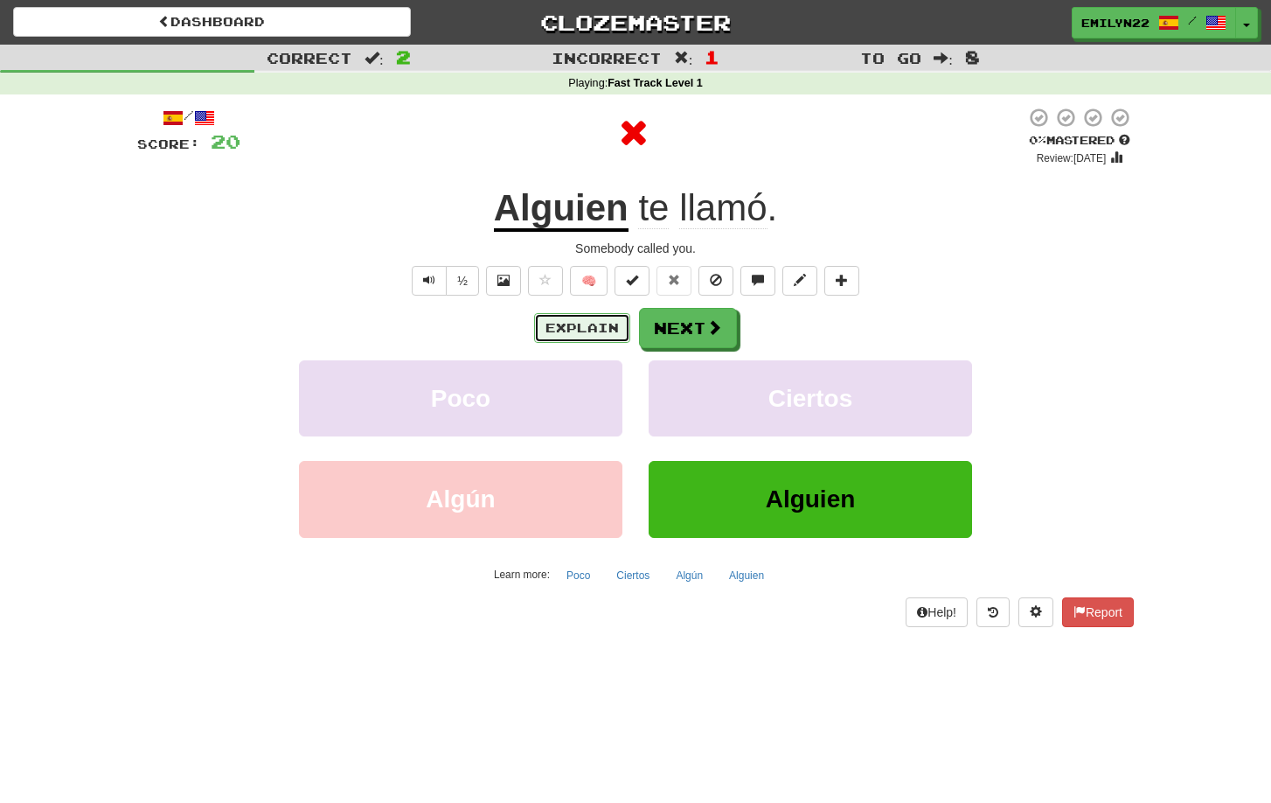
click at [579, 324] on button "Explain" at bounding box center [582, 328] width 96 height 30
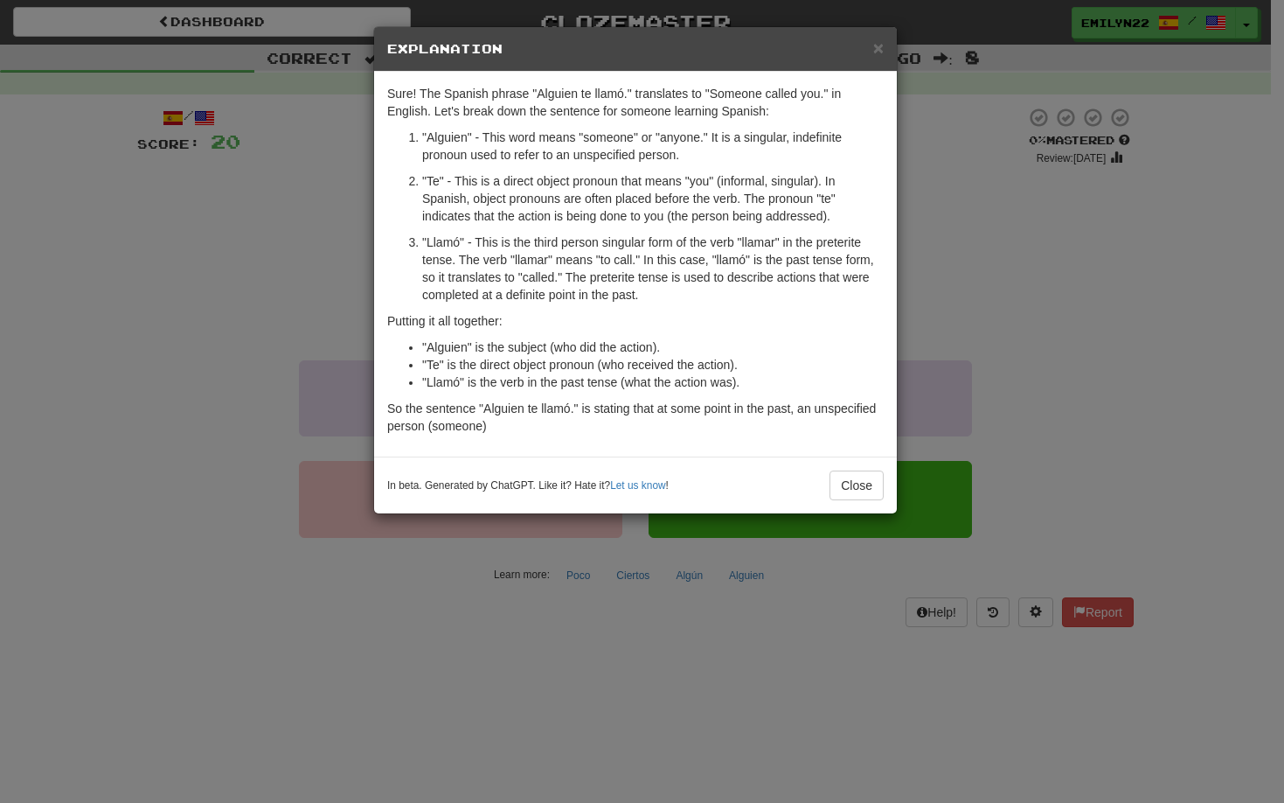
click at [884, 489] on div "In beta. Generated by ChatGPT. Like it? Hate it? Let us know ! Close" at bounding box center [635, 484] width 523 height 57
click at [859, 483] on button "Close" at bounding box center [857, 485] width 54 height 30
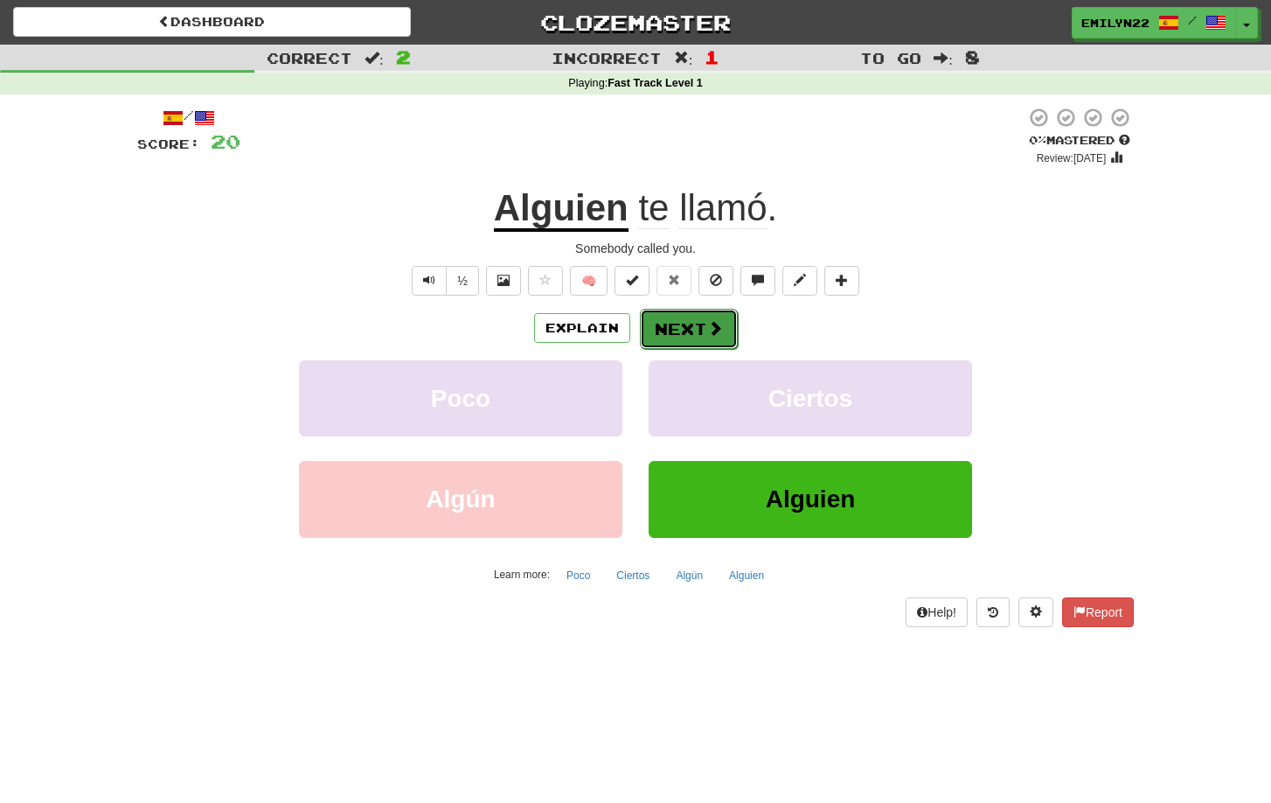
click at [707, 327] on span at bounding box center [715, 328] width 16 height 16
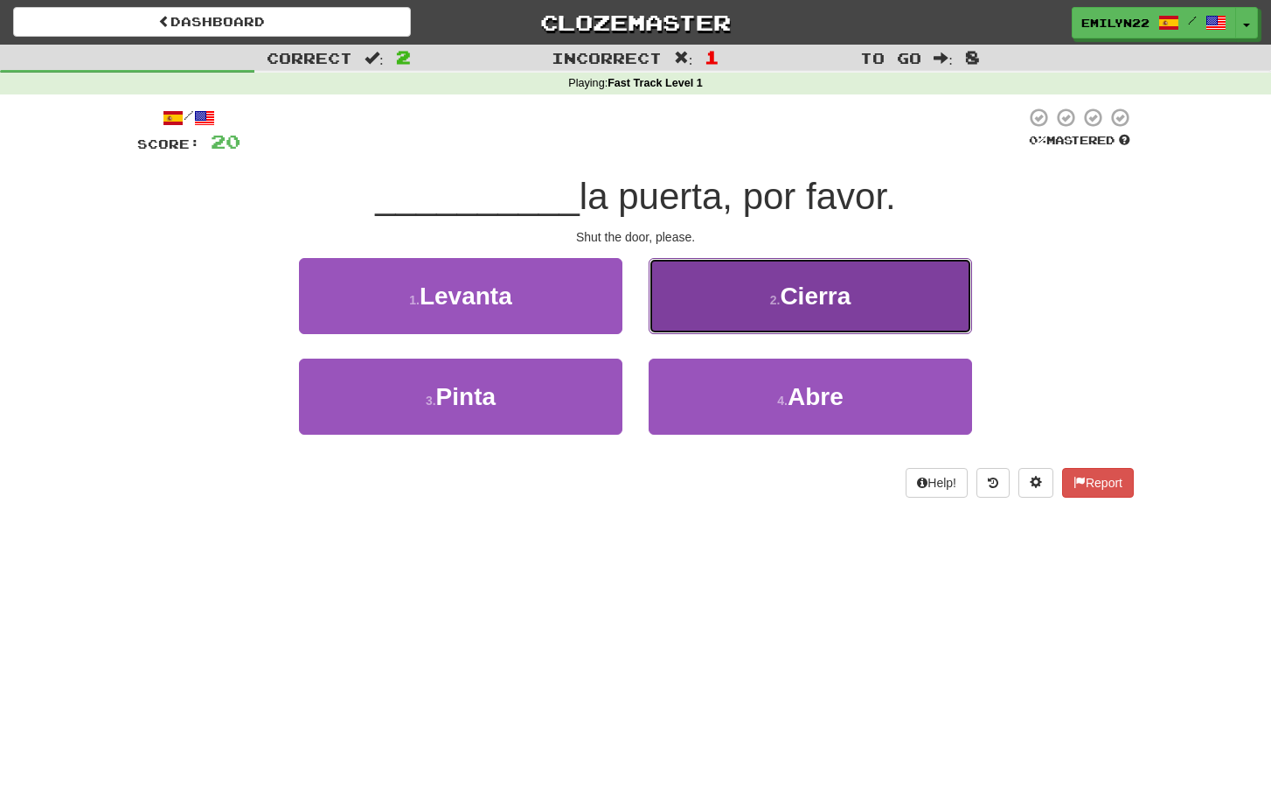
click at [719, 297] on button "2 . Cierra" at bounding box center [811, 296] width 324 height 76
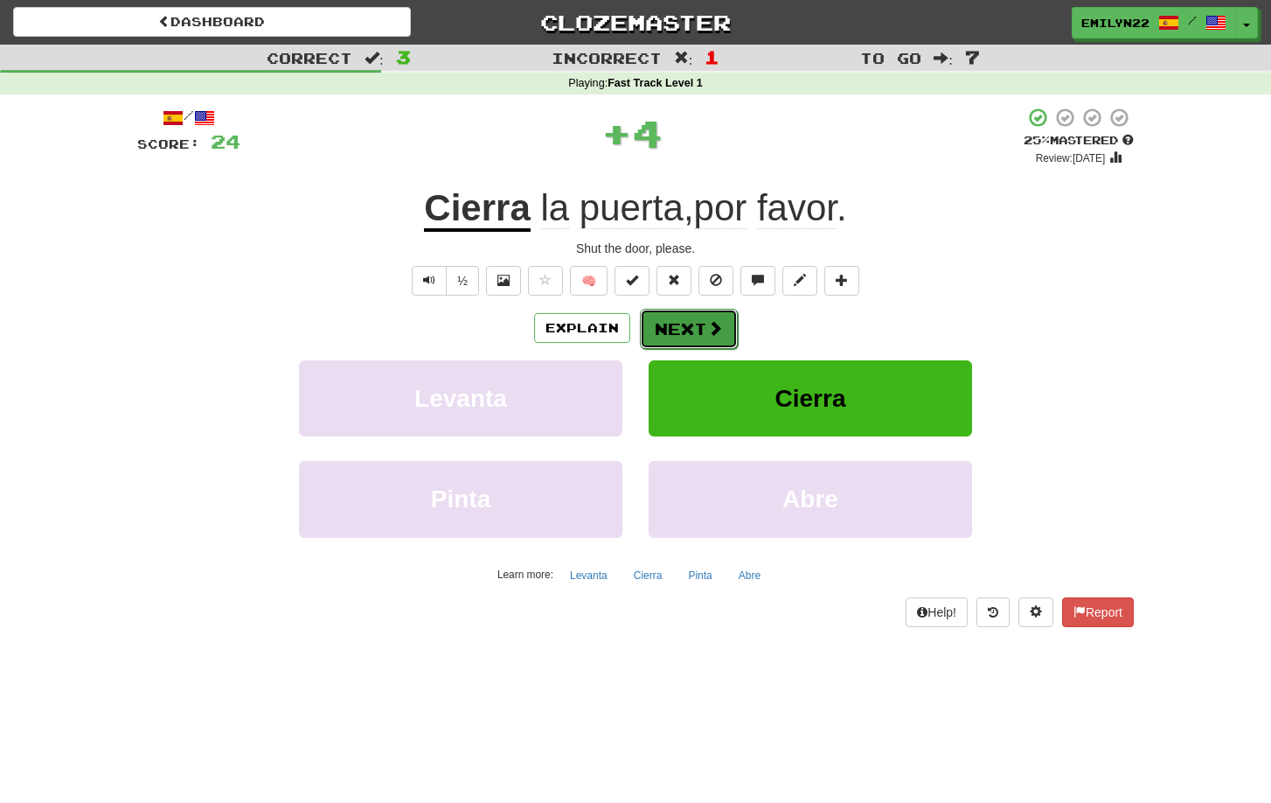
click at [710, 328] on span at bounding box center [715, 328] width 16 height 16
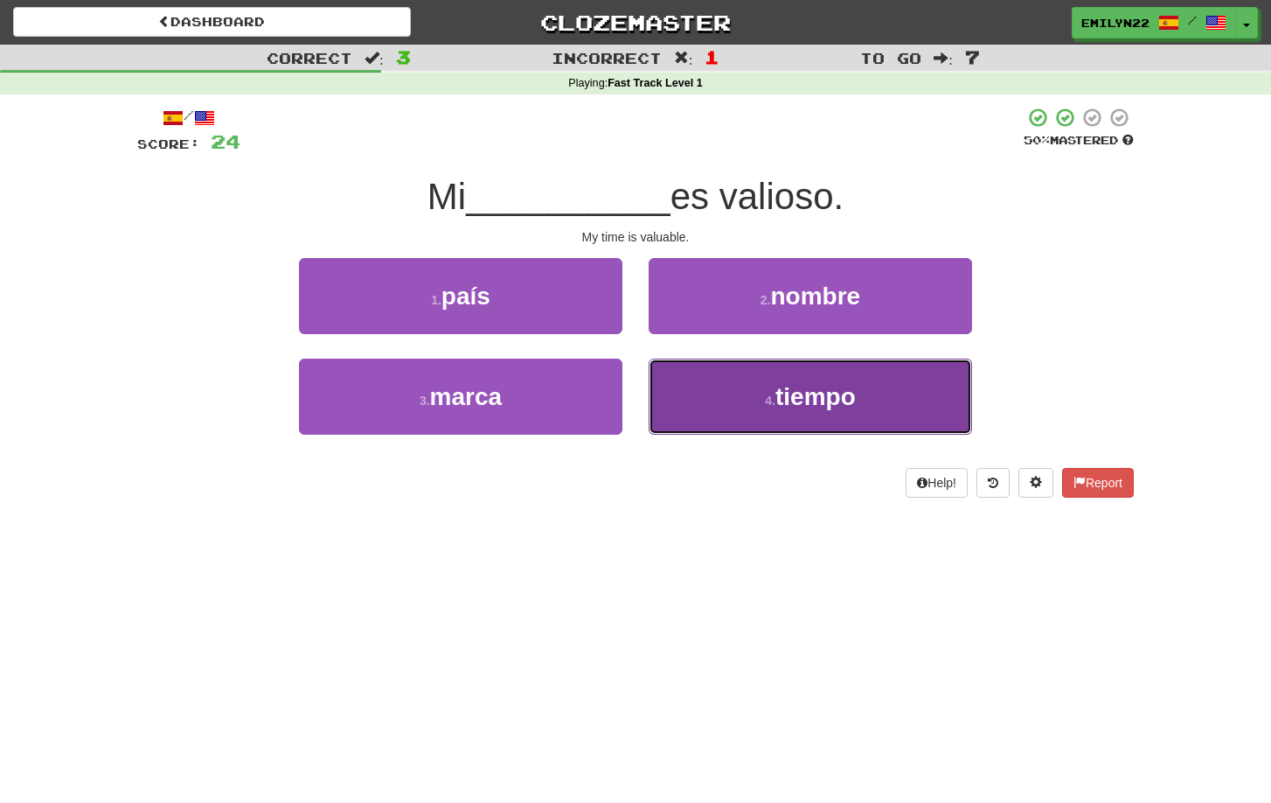
click at [714, 420] on button "4 . tiempo" at bounding box center [811, 397] width 324 height 76
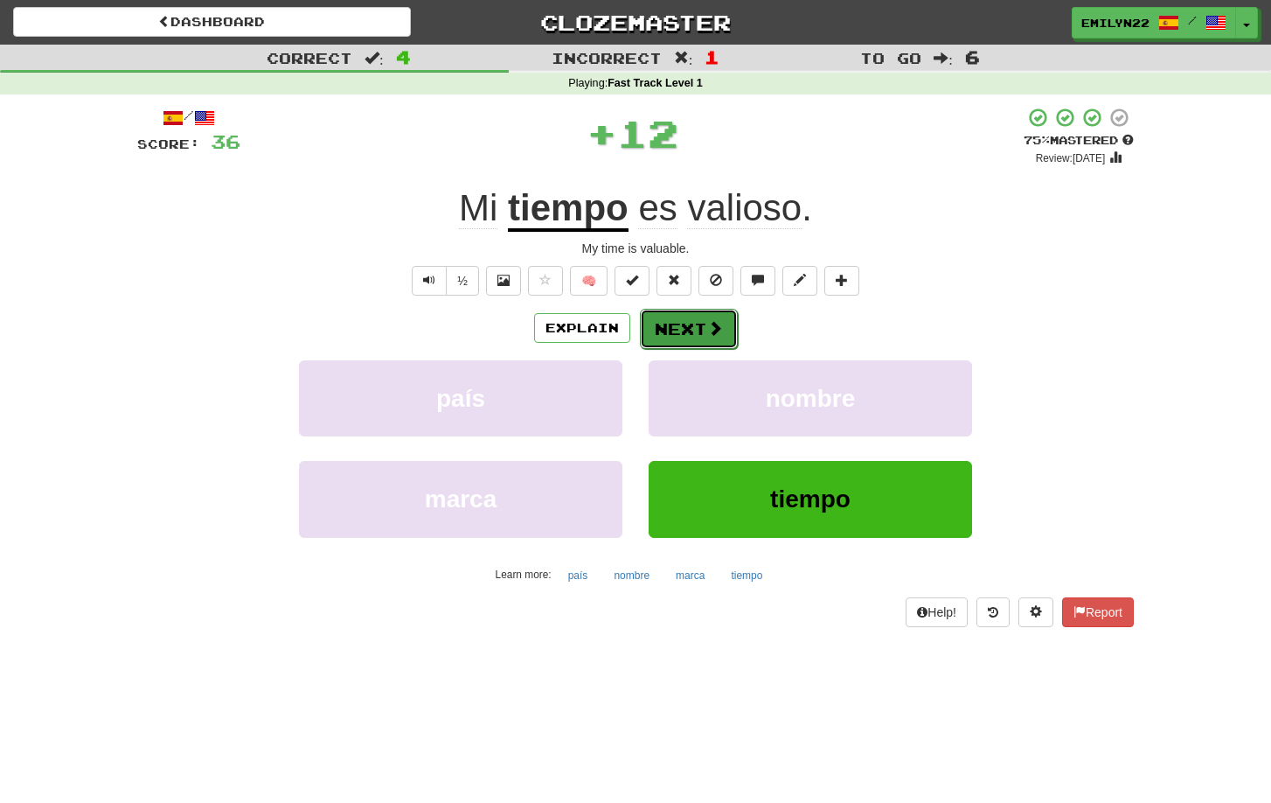
click at [699, 331] on button "Next" at bounding box center [689, 329] width 98 height 40
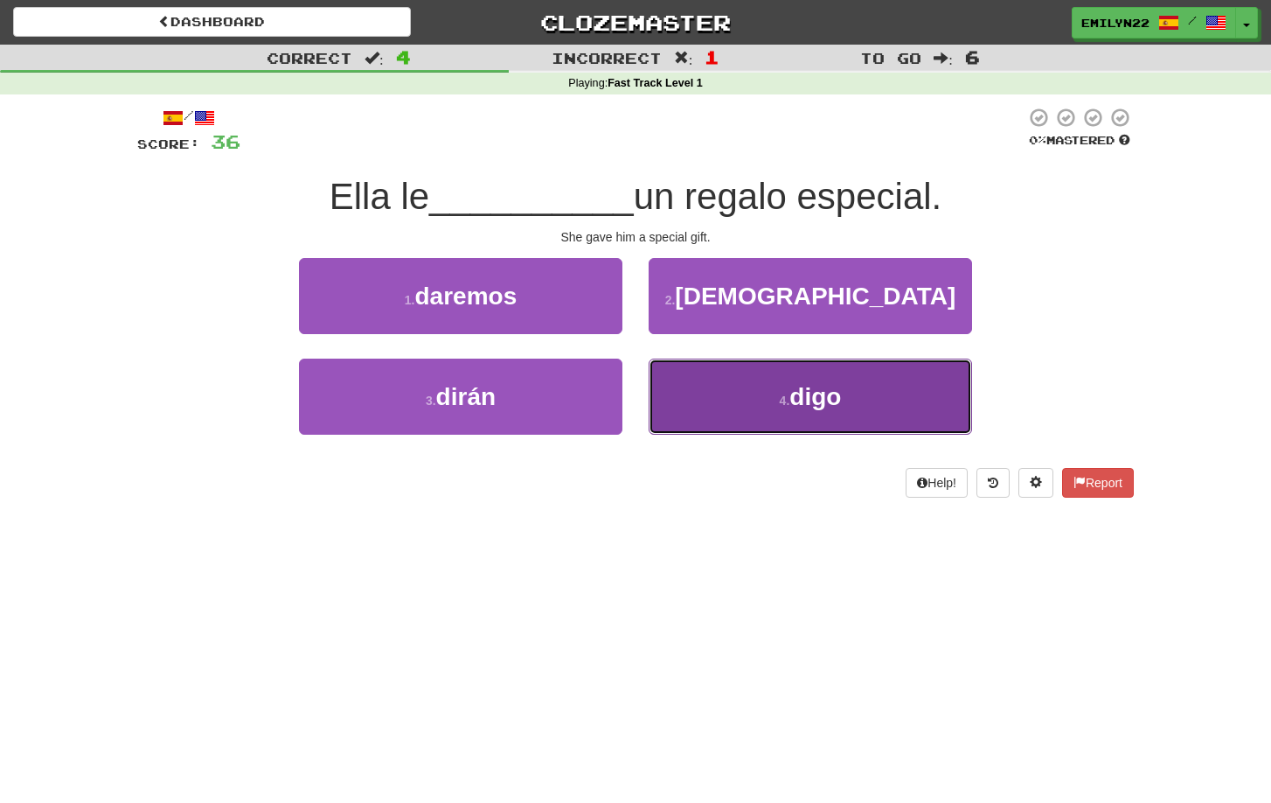
click at [722, 425] on button "4 . digo" at bounding box center [811, 397] width 324 height 76
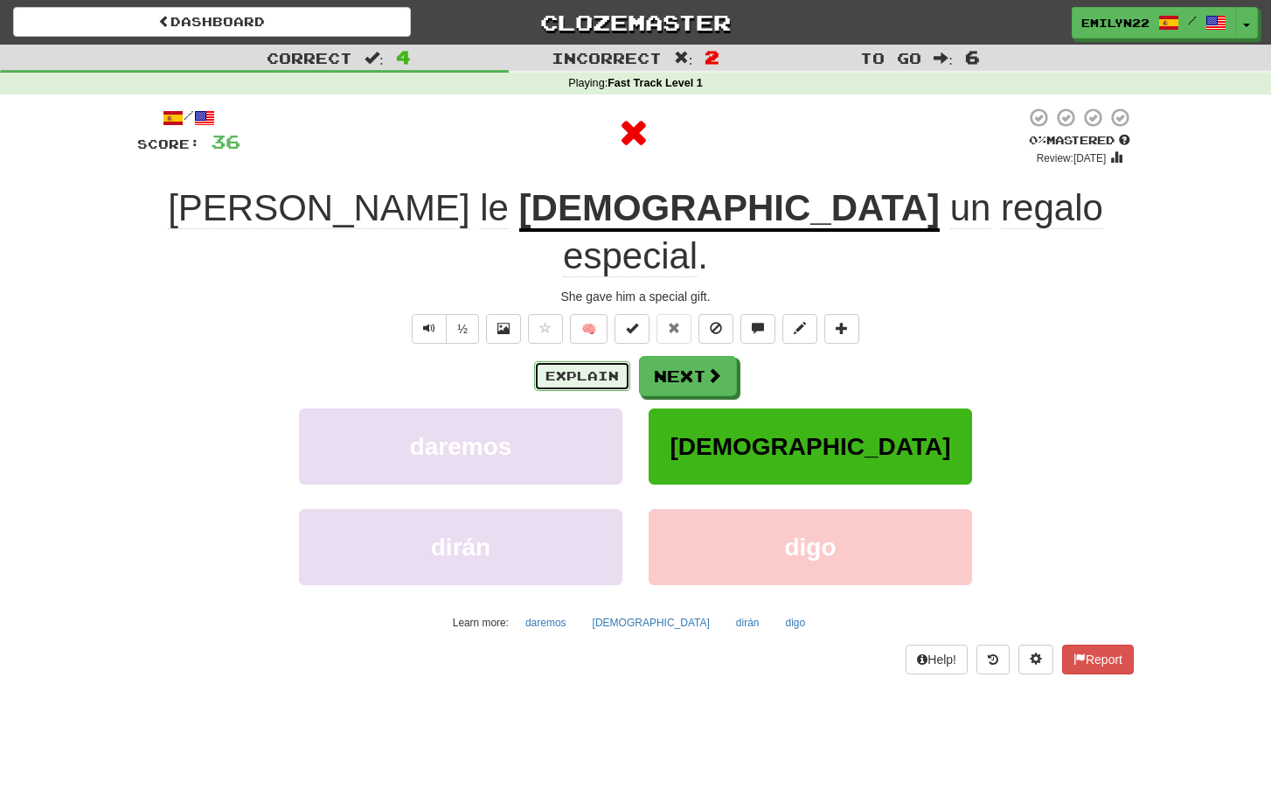
click at [572, 361] on button "Explain" at bounding box center [582, 376] width 96 height 30
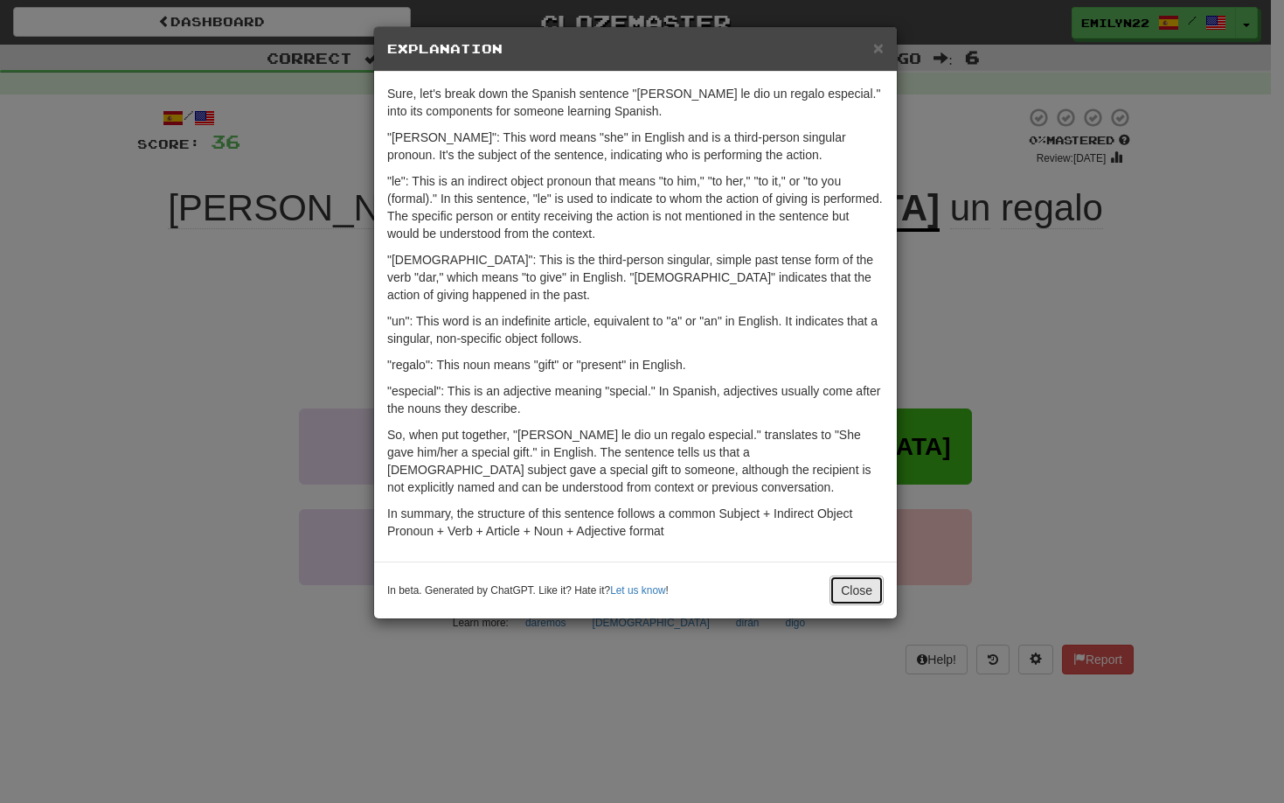
click at [856, 575] on button "Close" at bounding box center [857, 590] width 54 height 30
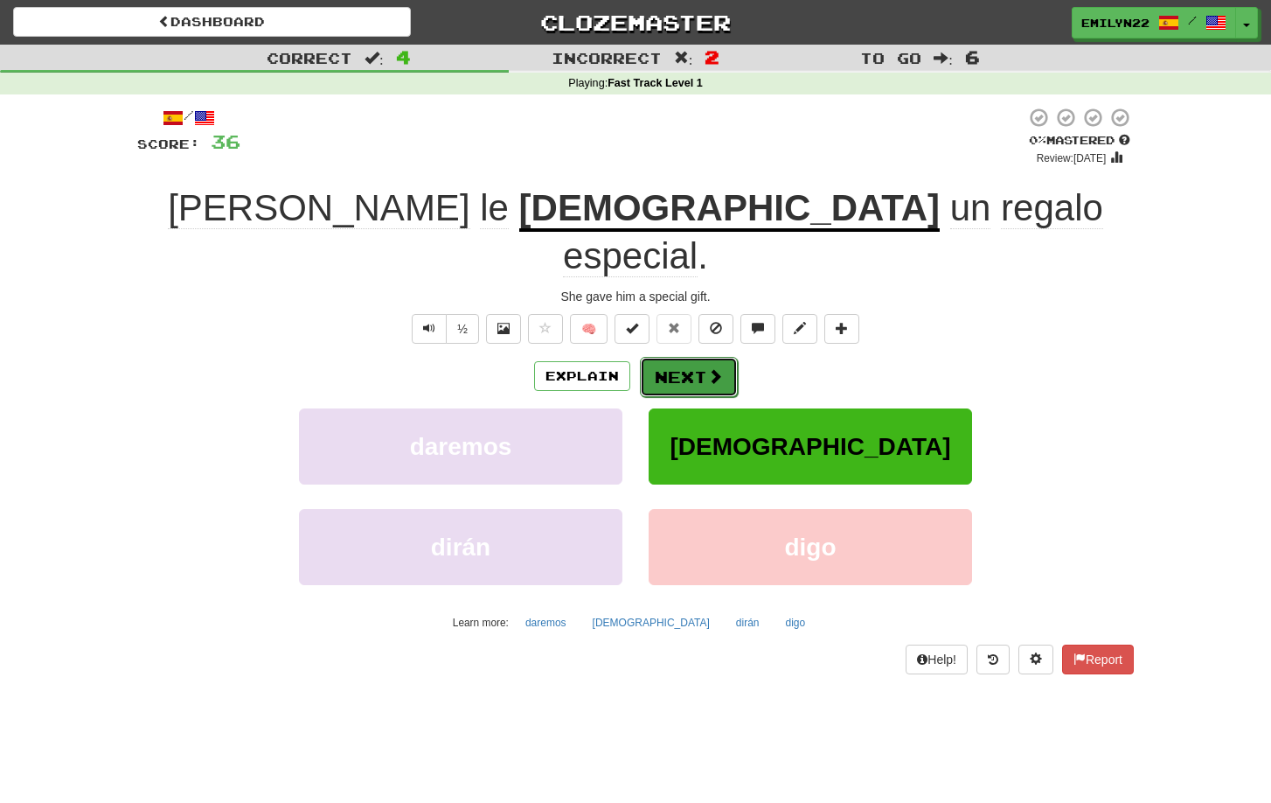
click at [727, 357] on button "Next" at bounding box center [689, 377] width 98 height 40
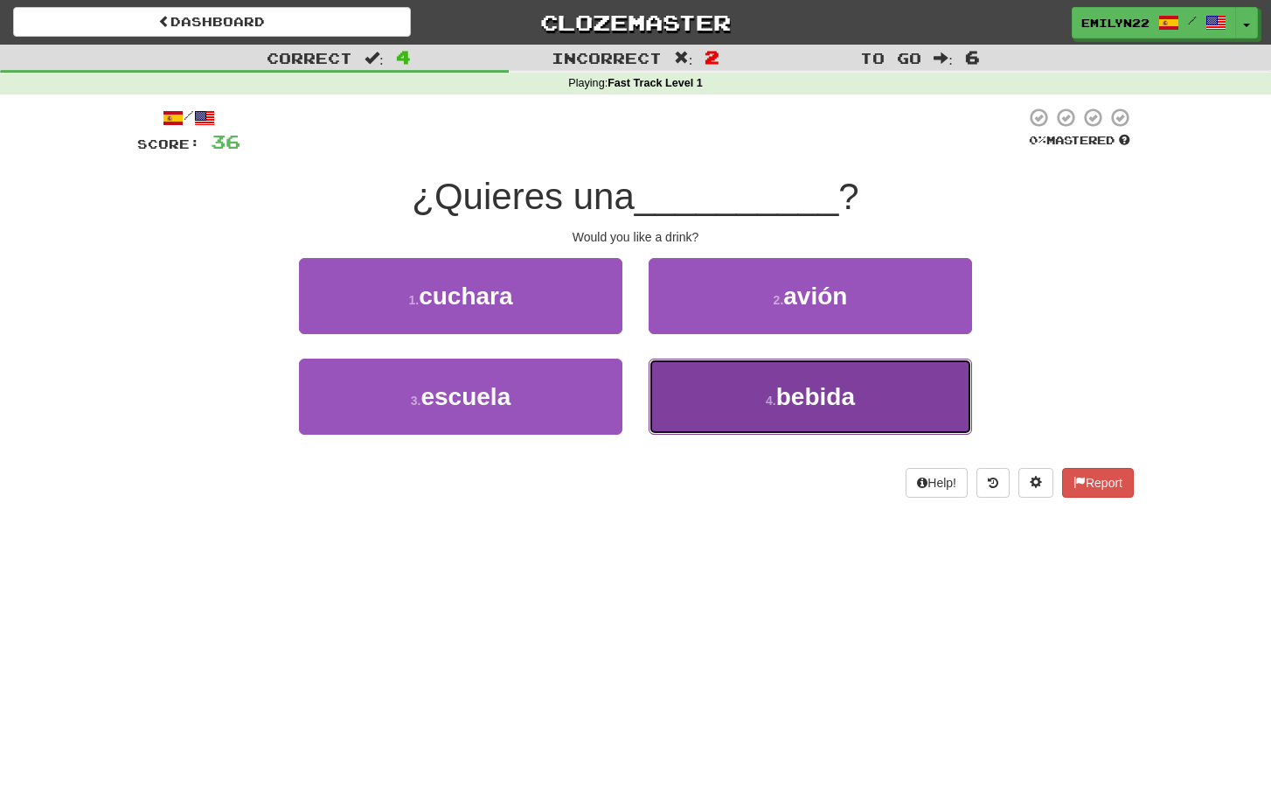
click at [700, 421] on button "4 . bebida" at bounding box center [811, 397] width 324 height 76
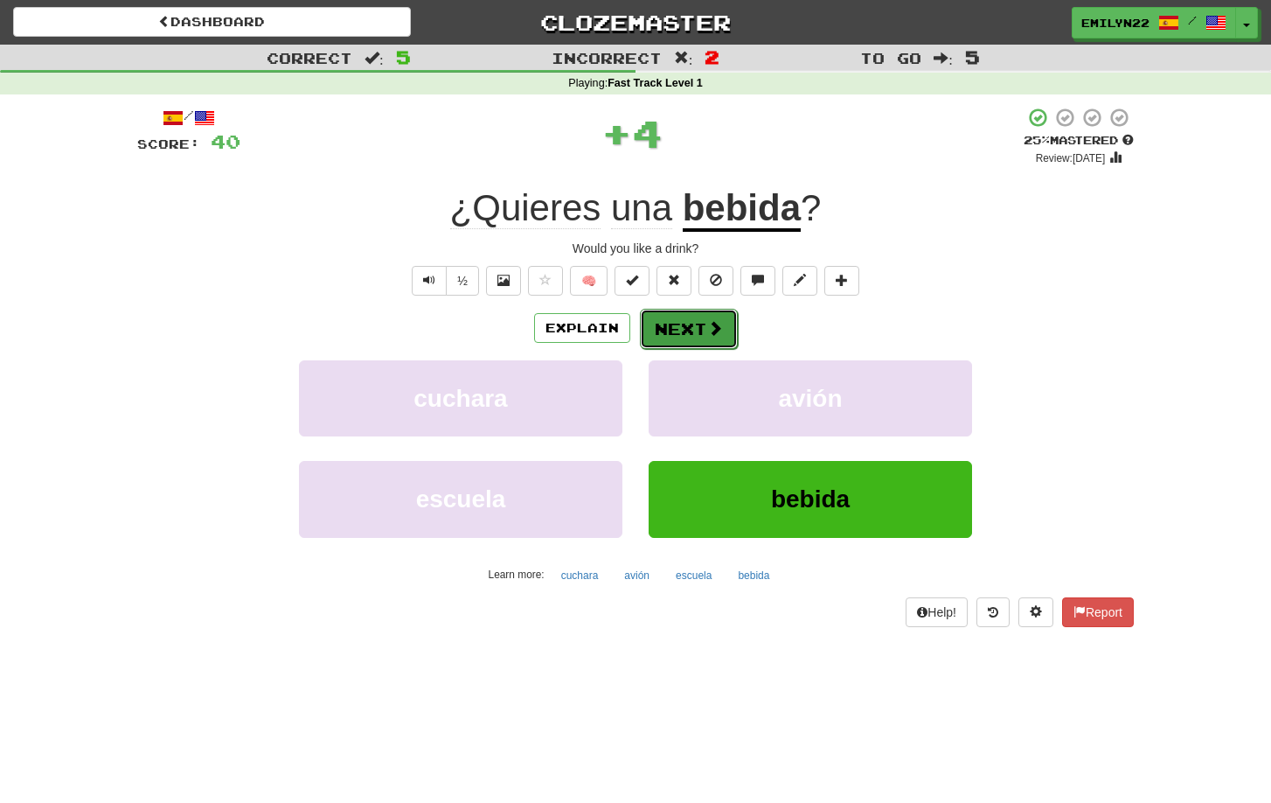
click at [697, 326] on button "Next" at bounding box center [689, 329] width 98 height 40
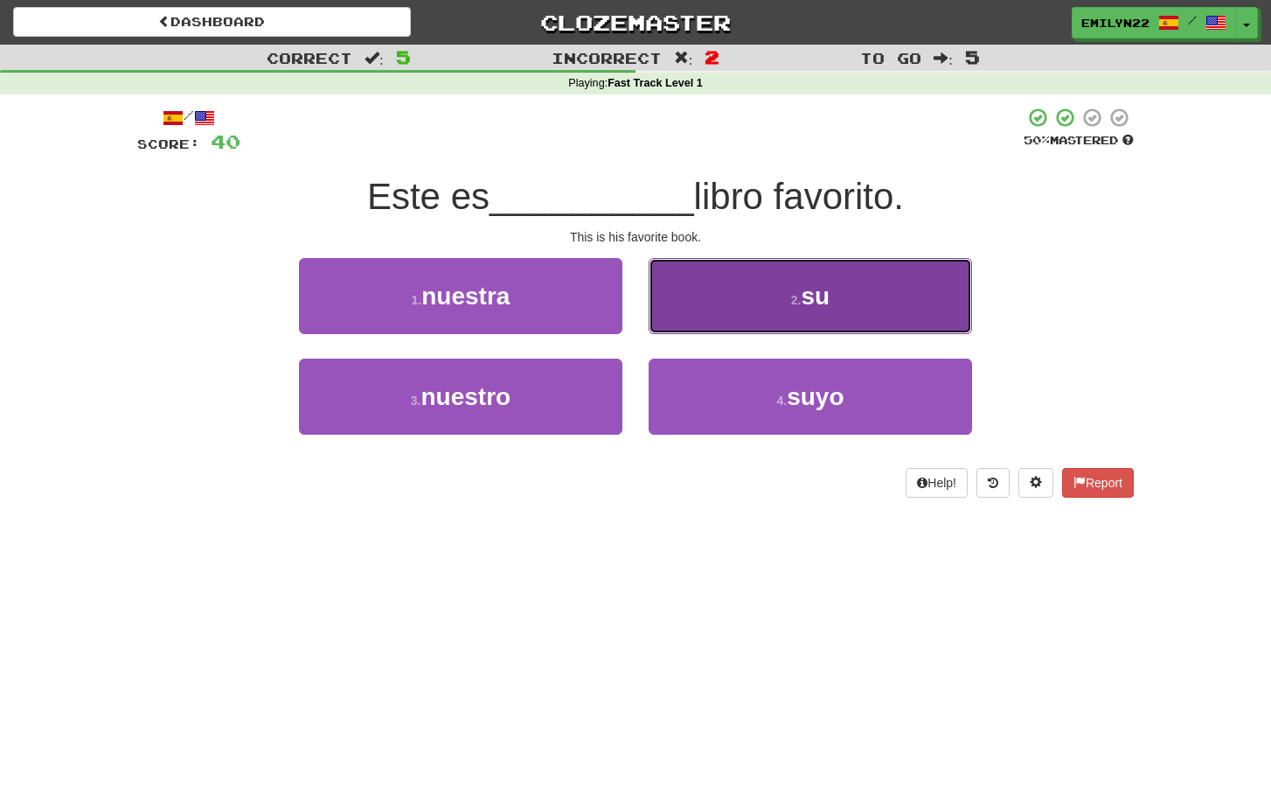
click at [818, 294] on span "su" at bounding box center [816, 295] width 29 height 27
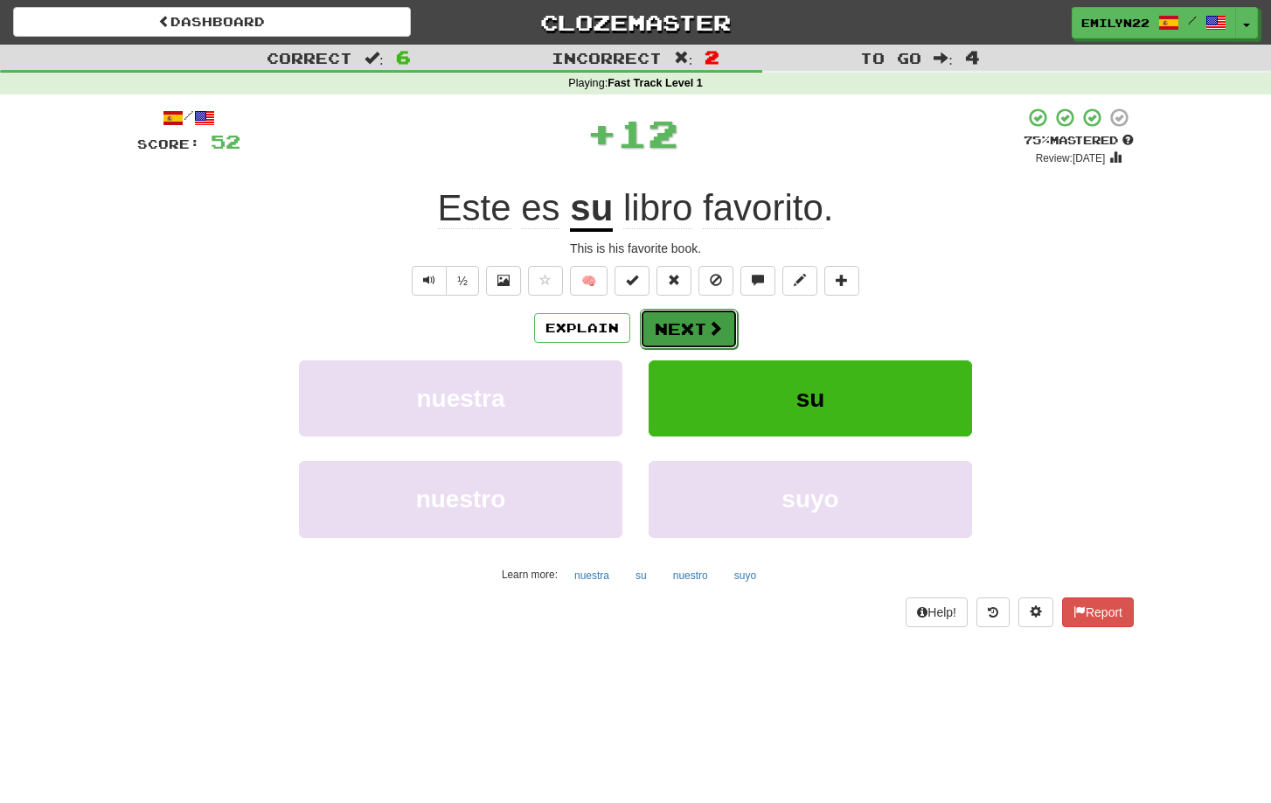
click at [670, 331] on button "Next" at bounding box center [689, 329] width 98 height 40
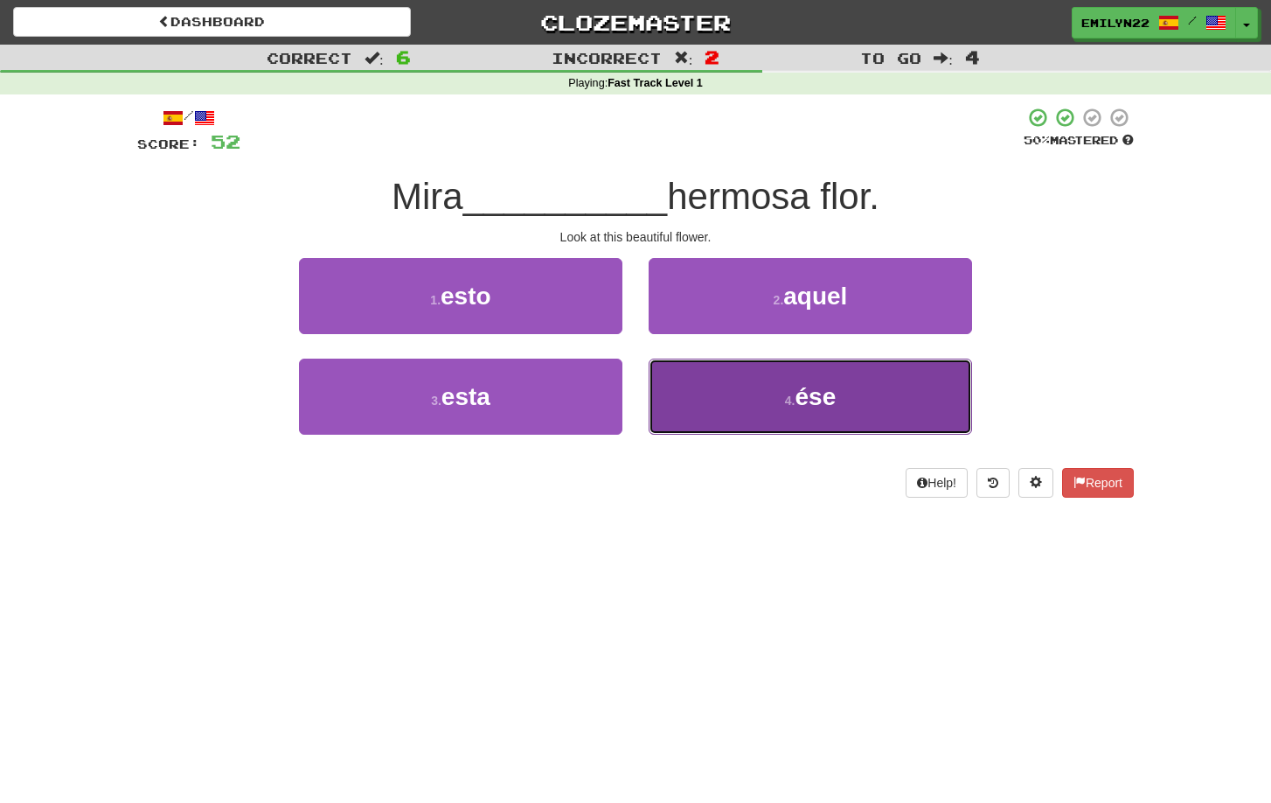
click at [805, 394] on span "ése" at bounding box center [815, 396] width 41 height 27
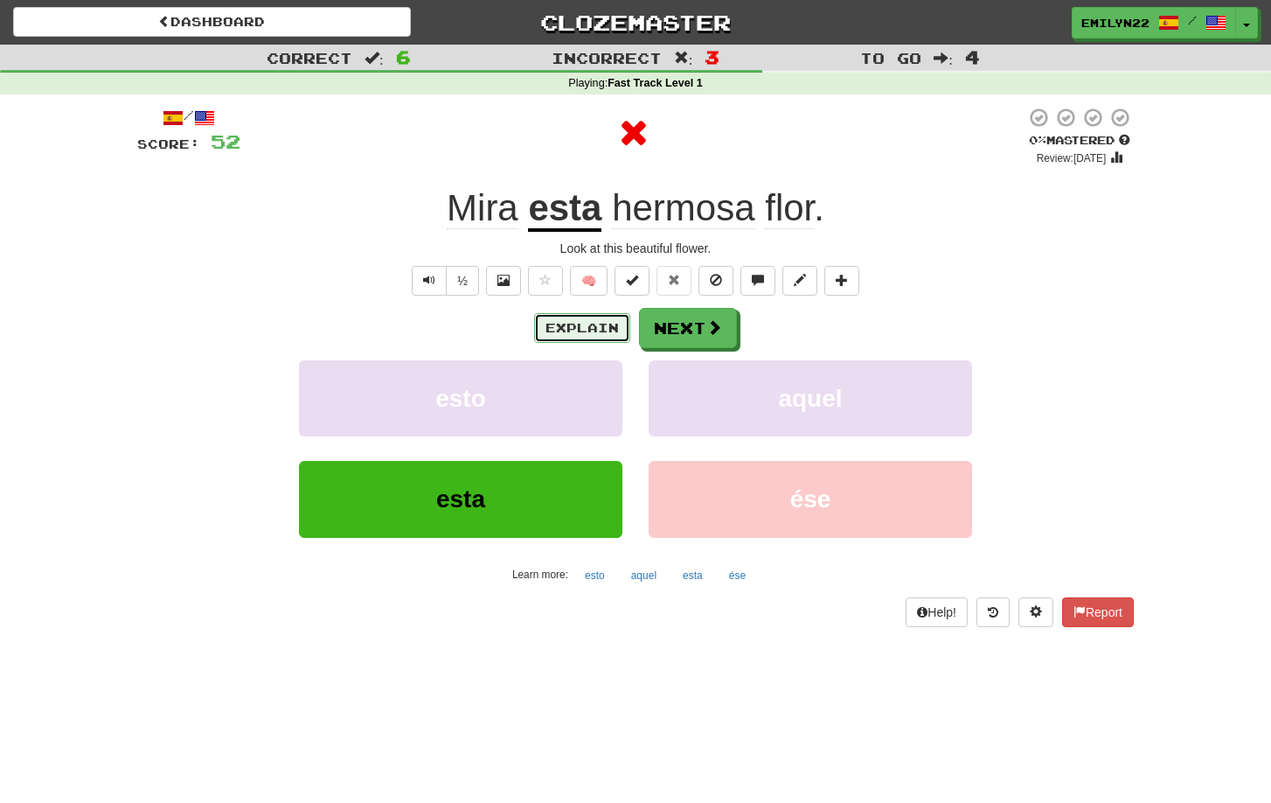
click at [592, 331] on button "Explain" at bounding box center [582, 328] width 96 height 30
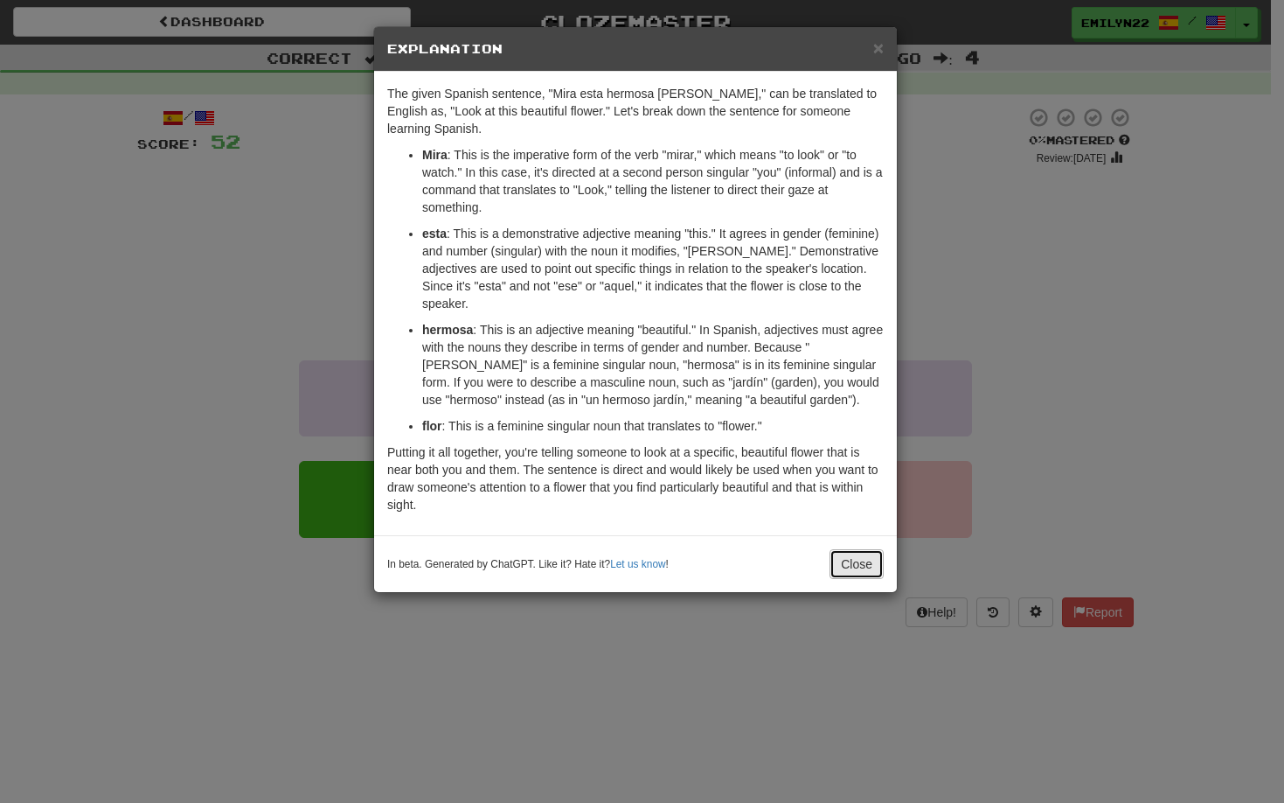
click at [853, 549] on button "Close" at bounding box center [857, 564] width 54 height 30
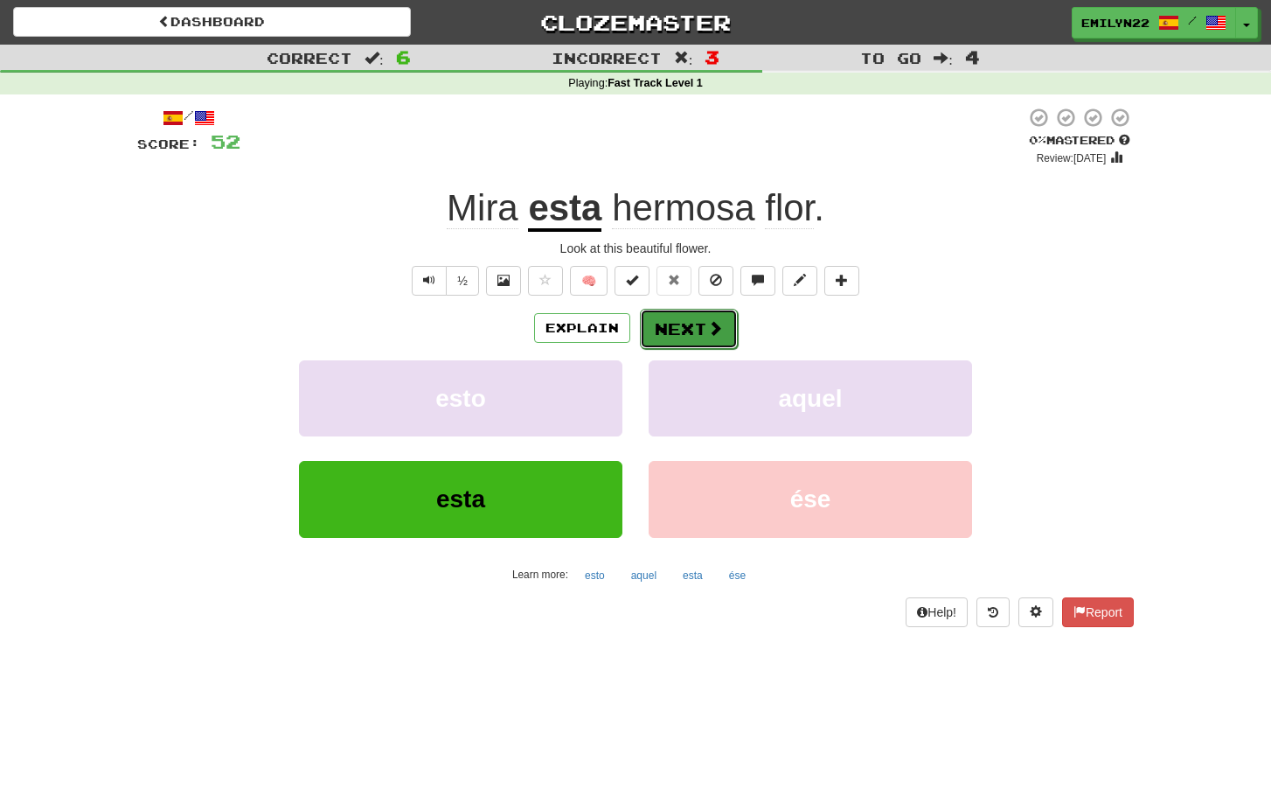
click at [727, 326] on button "Next" at bounding box center [689, 329] width 98 height 40
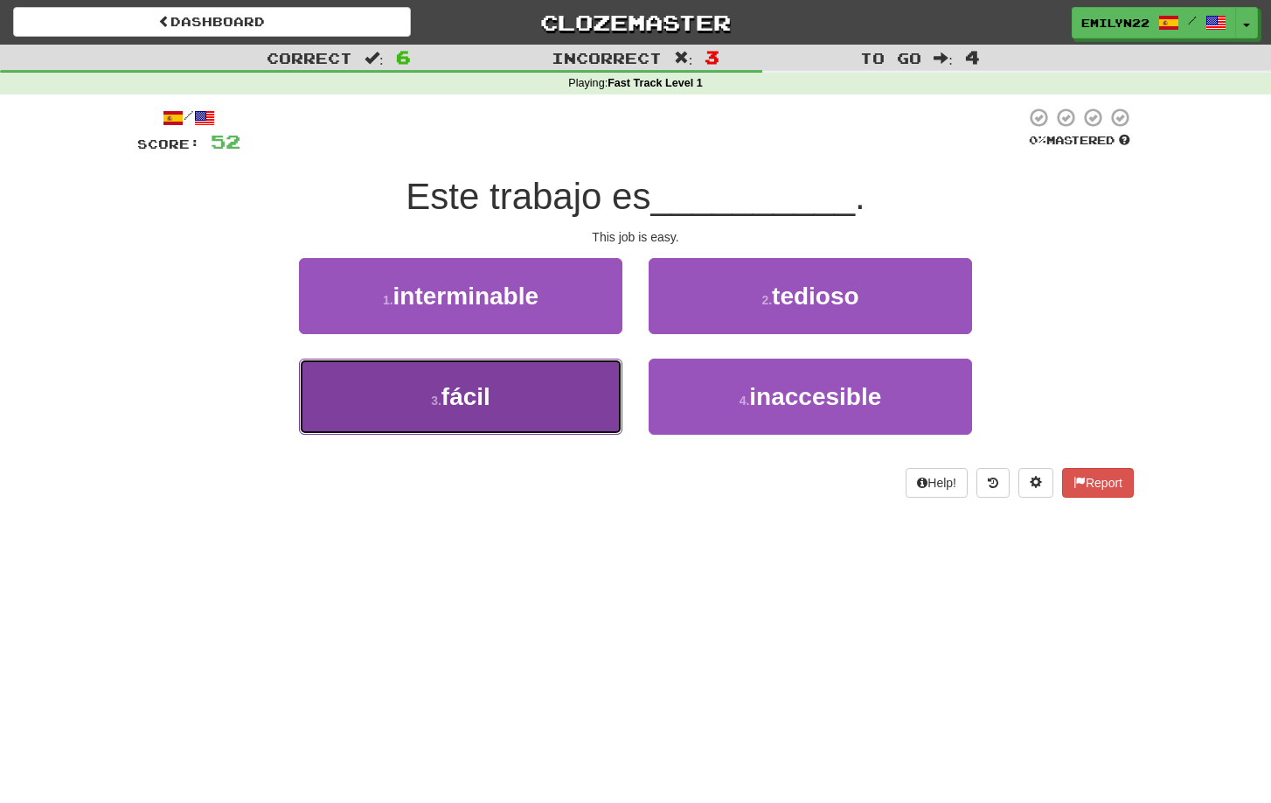
click at [560, 392] on button "3 . fácil" at bounding box center [461, 397] width 324 height 76
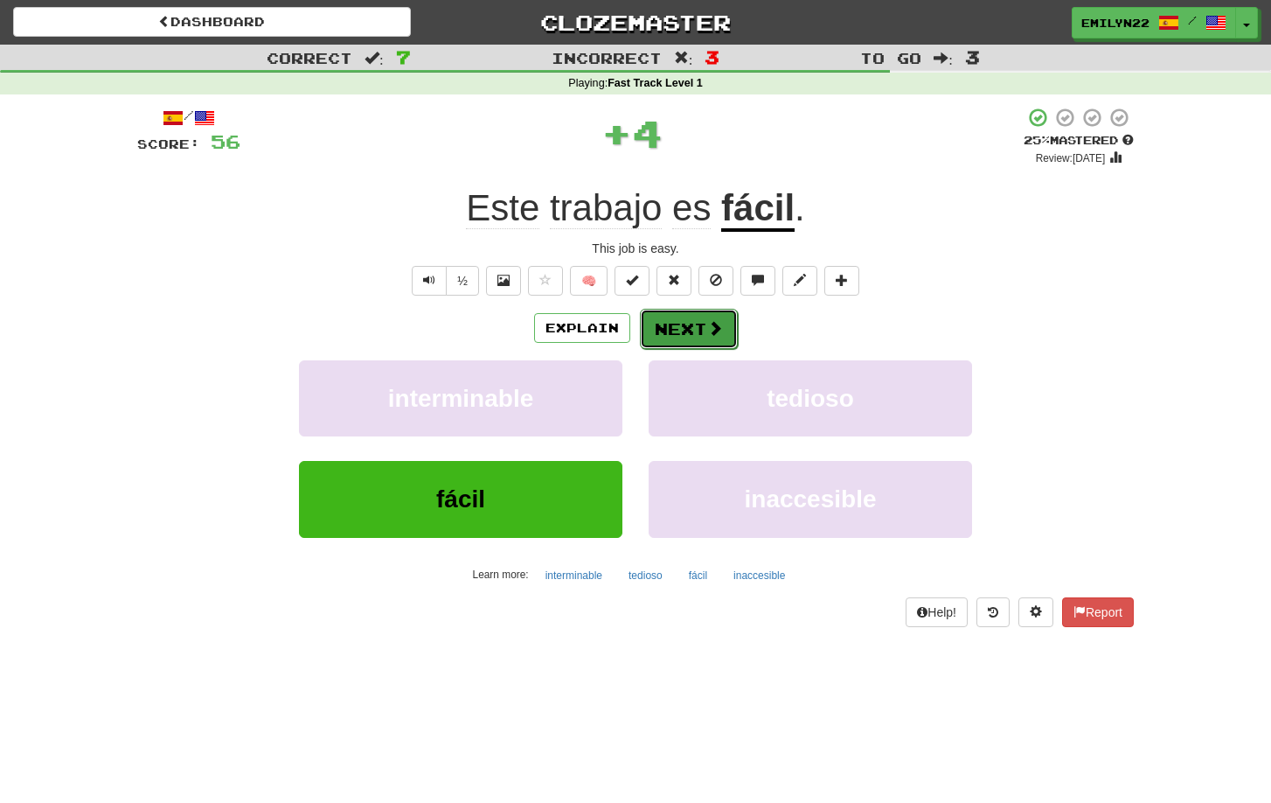
click at [713, 314] on button "Next" at bounding box center [689, 329] width 98 height 40
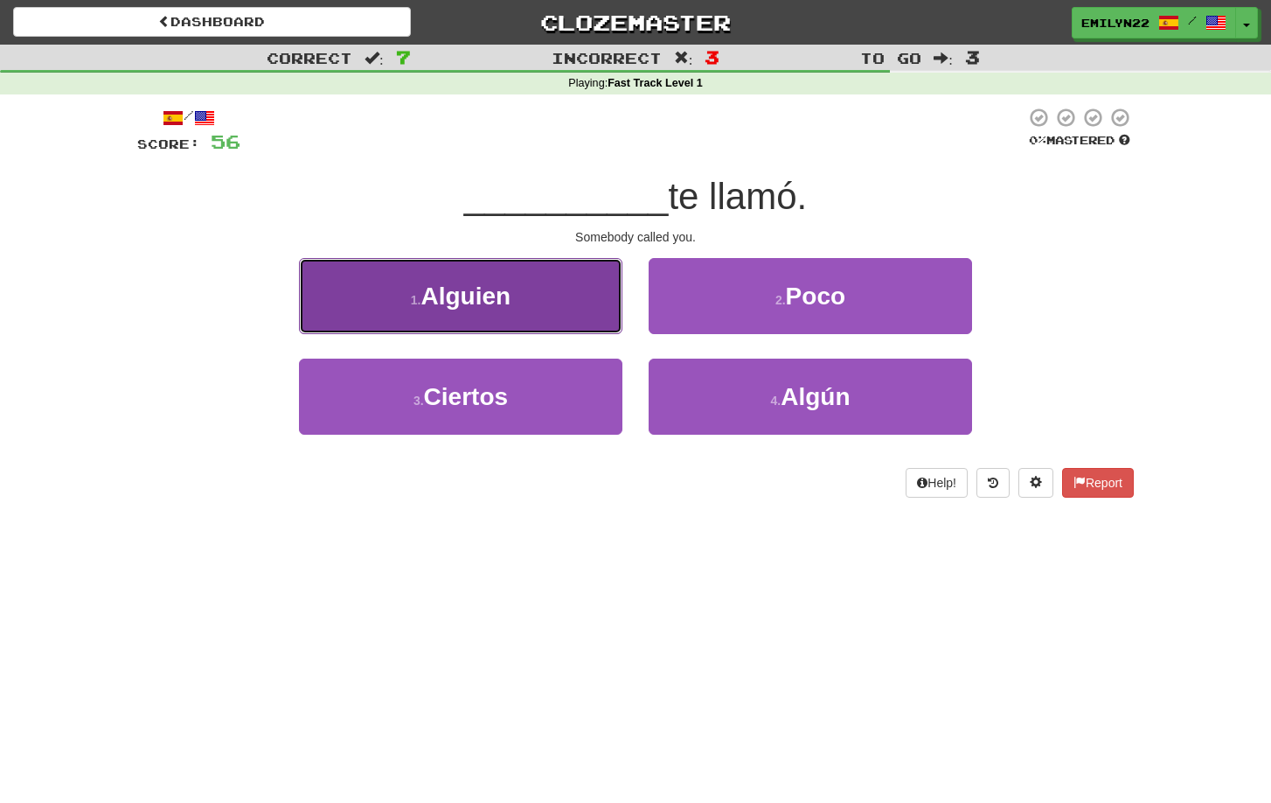
click at [569, 305] on button "1 . Alguien" at bounding box center [461, 296] width 324 height 76
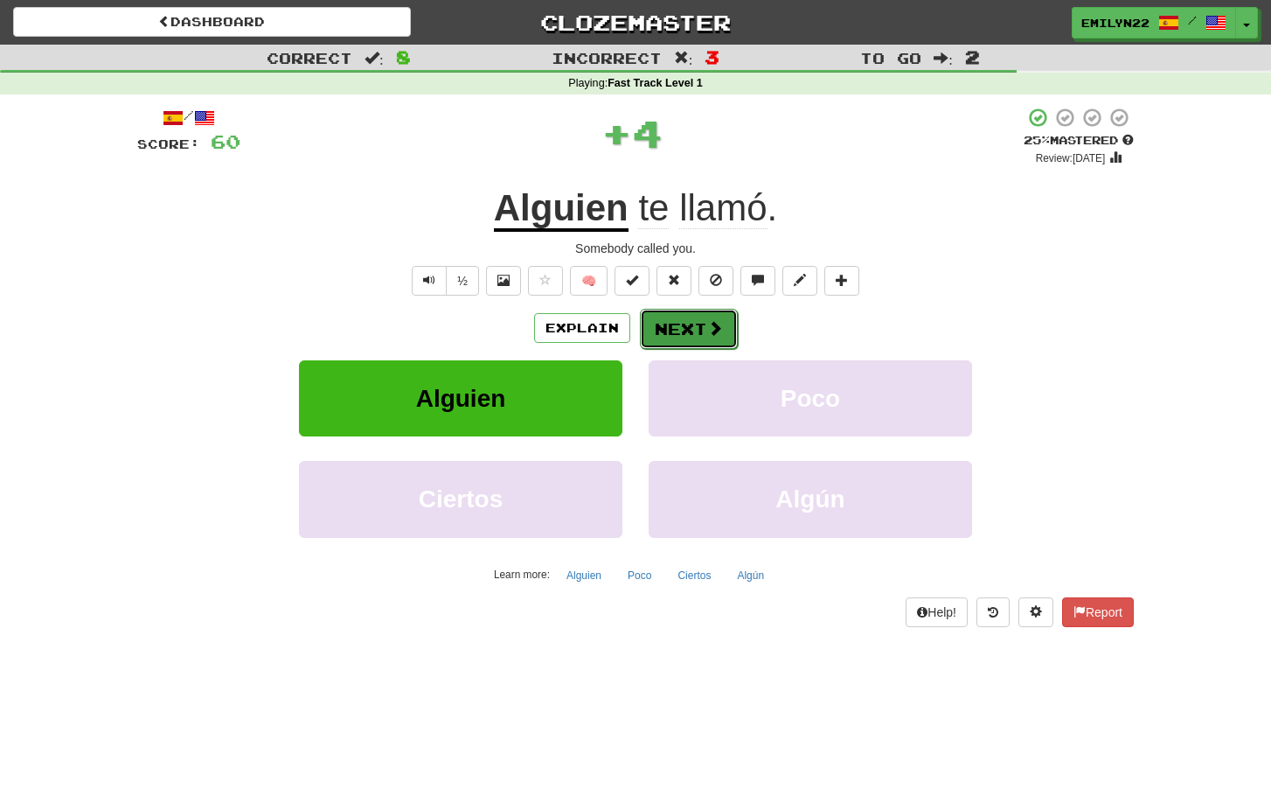
click at [696, 323] on button "Next" at bounding box center [689, 329] width 98 height 40
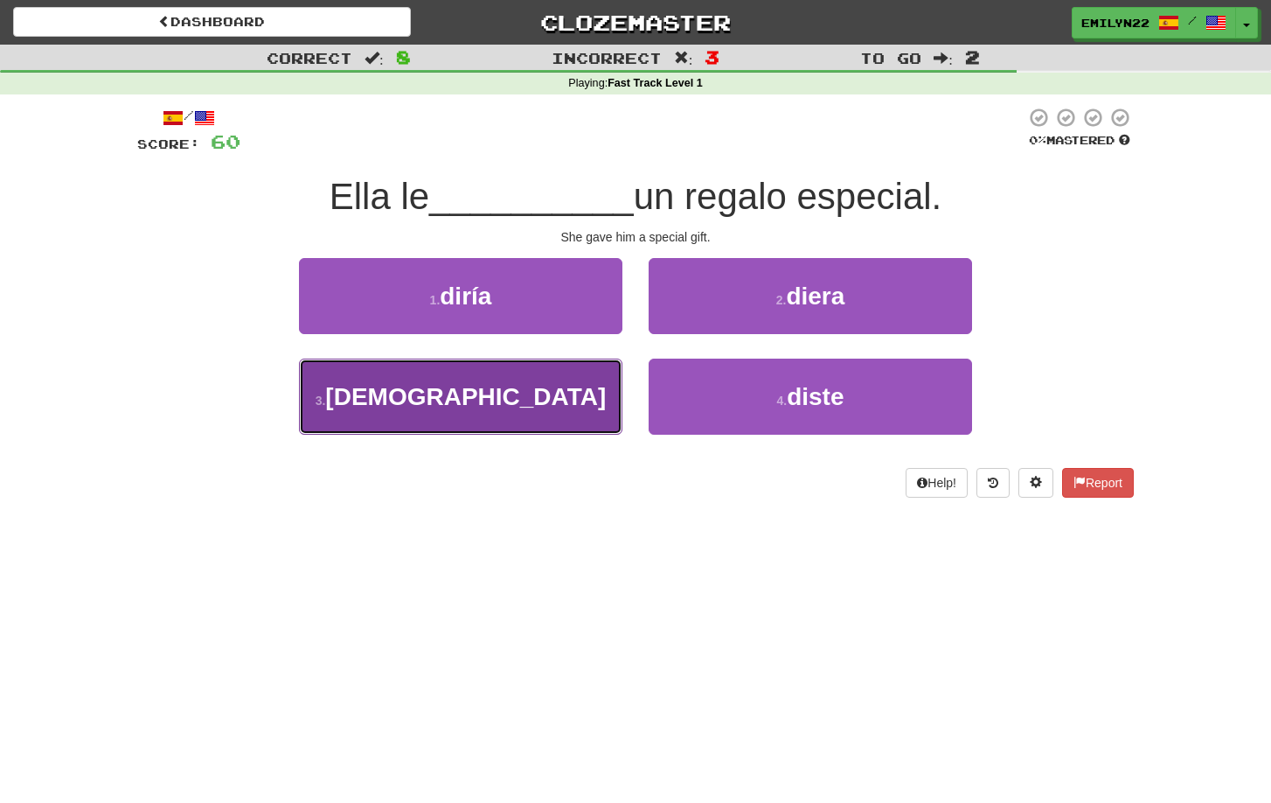
click at [566, 410] on button "3 . dio" at bounding box center [461, 397] width 324 height 76
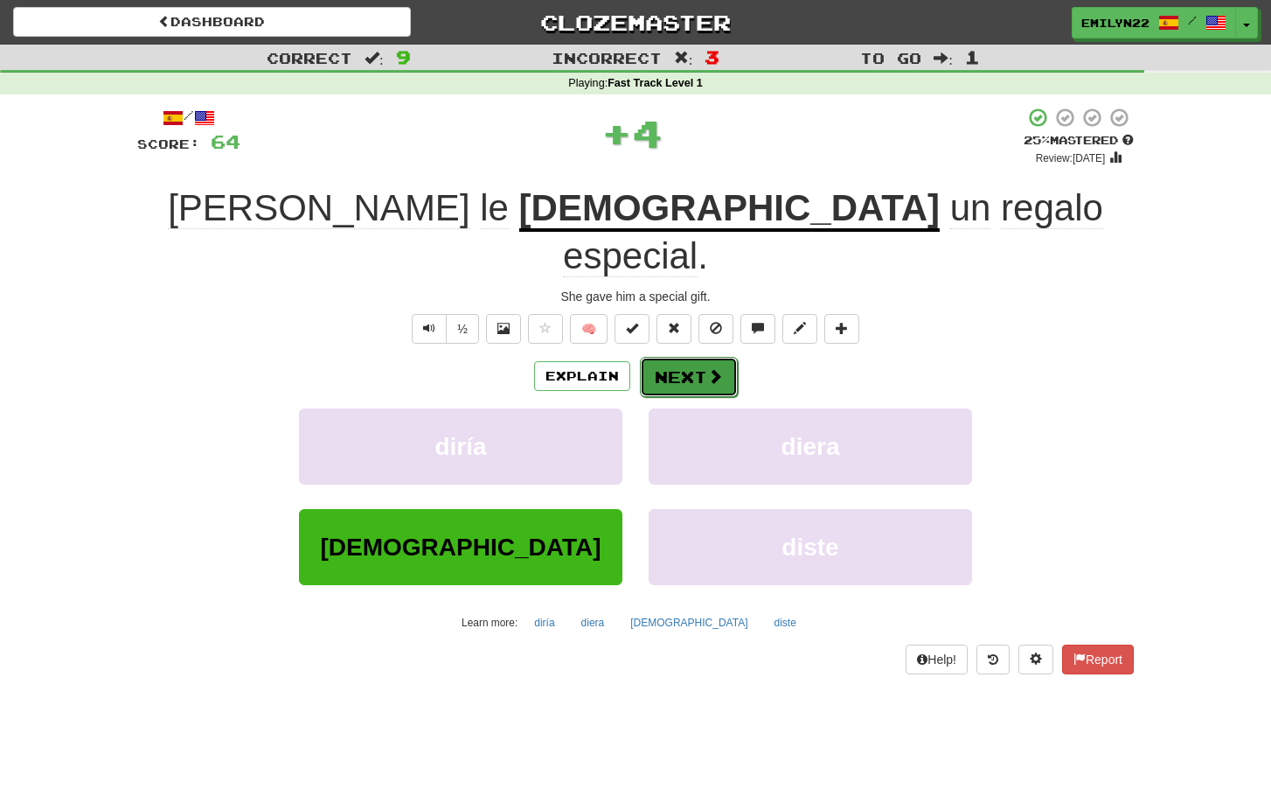
click at [722, 357] on button "Next" at bounding box center [689, 377] width 98 height 40
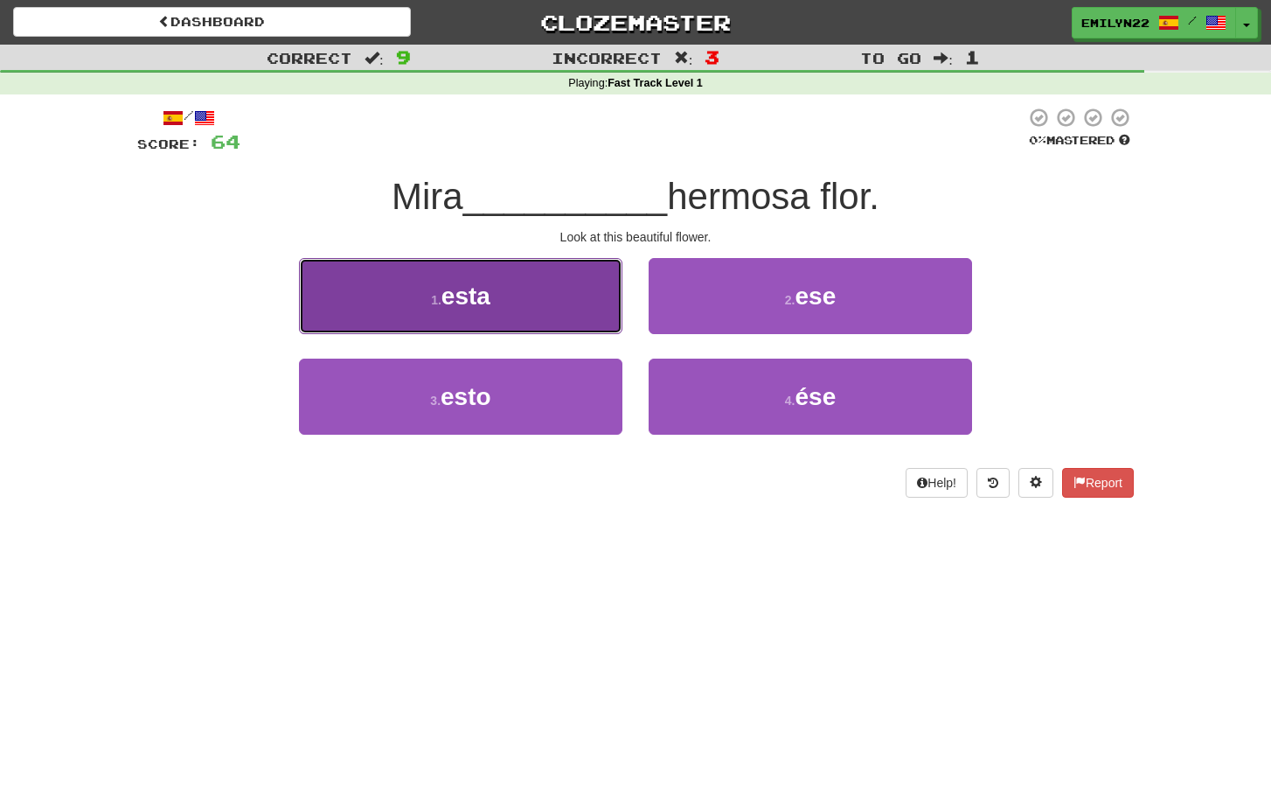
click at [571, 290] on button "1 . esta" at bounding box center [461, 296] width 324 height 76
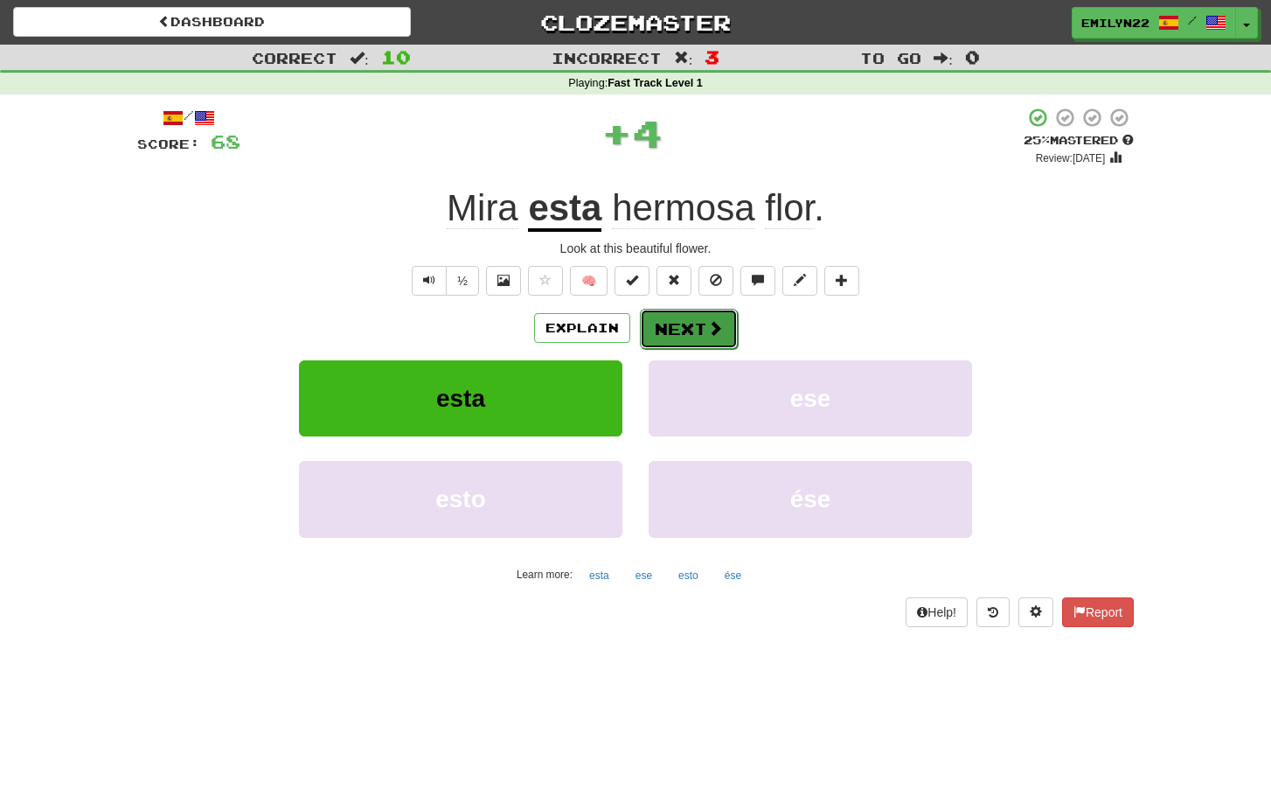
click at [674, 329] on button "Next" at bounding box center [689, 329] width 98 height 40
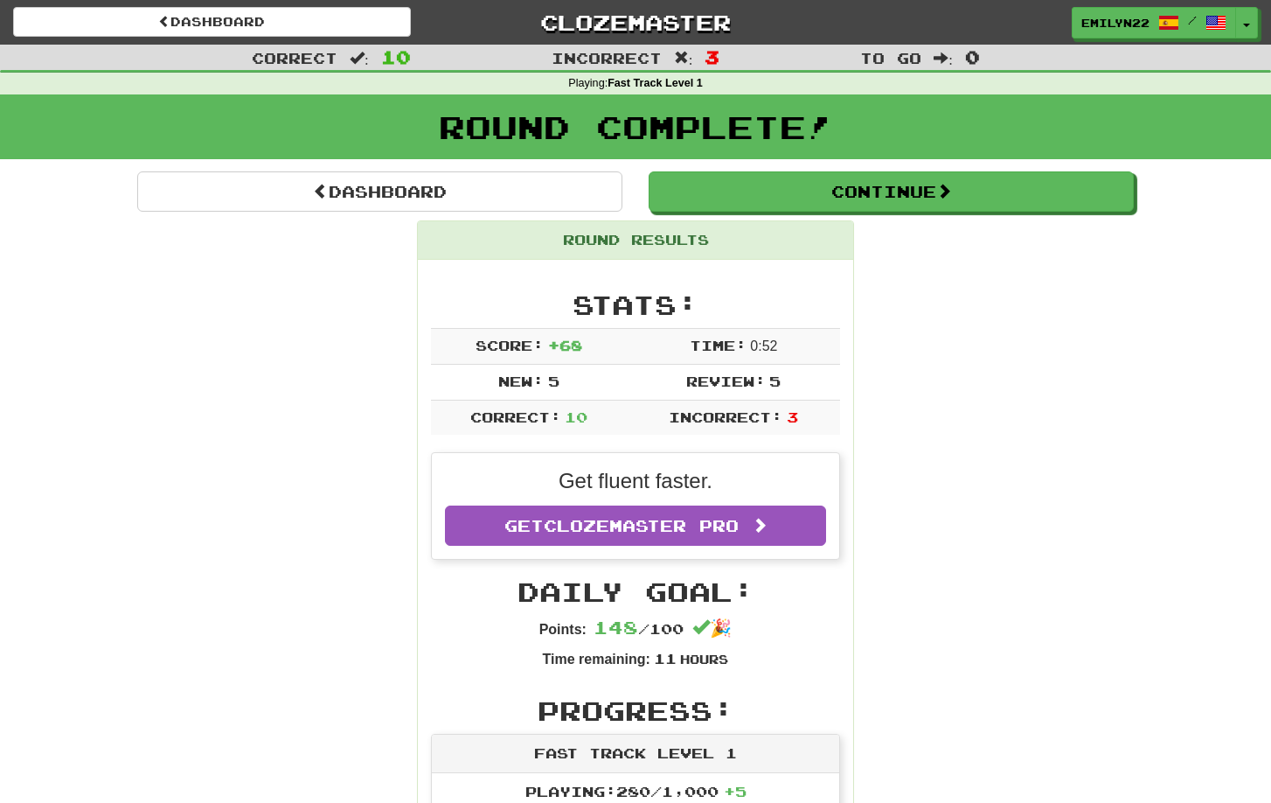
click at [784, 157] on div "Round Complete!" at bounding box center [635, 126] width 1271 height 65
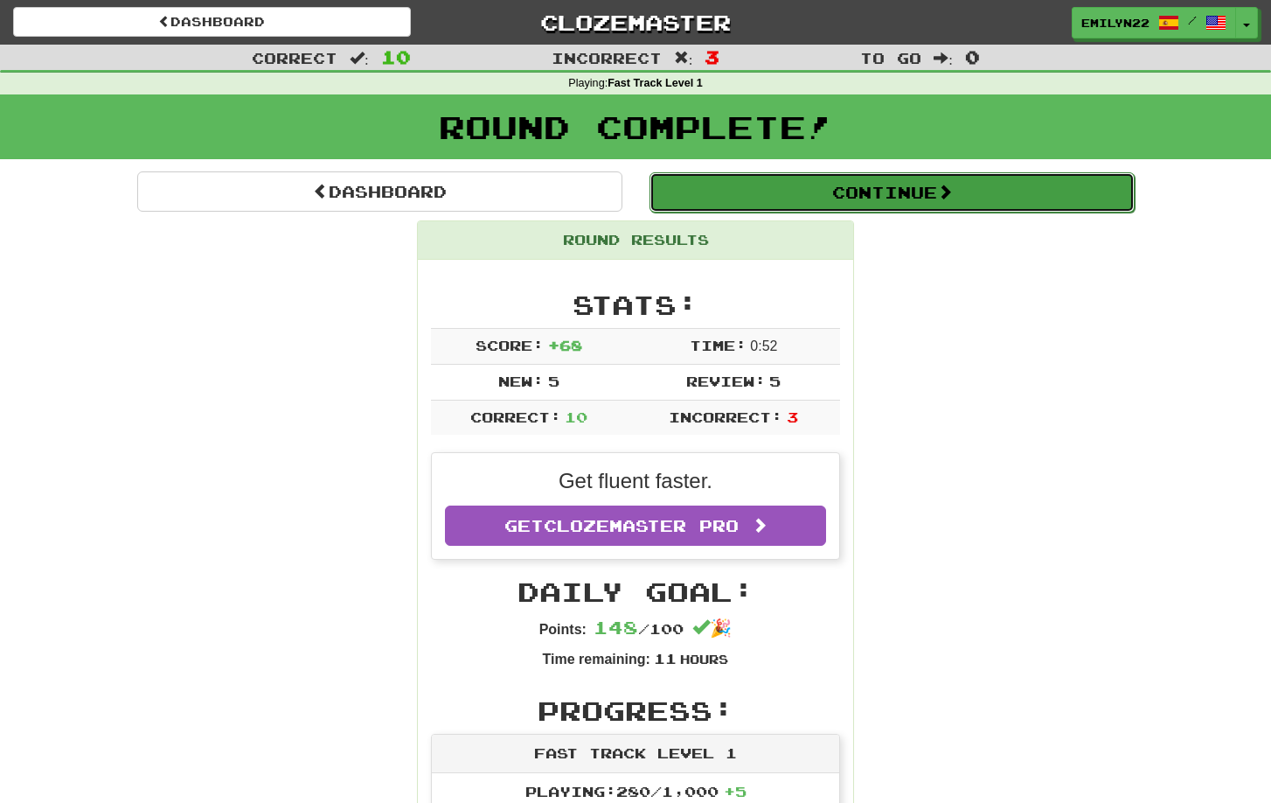
click at [781, 179] on button "Continue" at bounding box center [892, 192] width 485 height 40
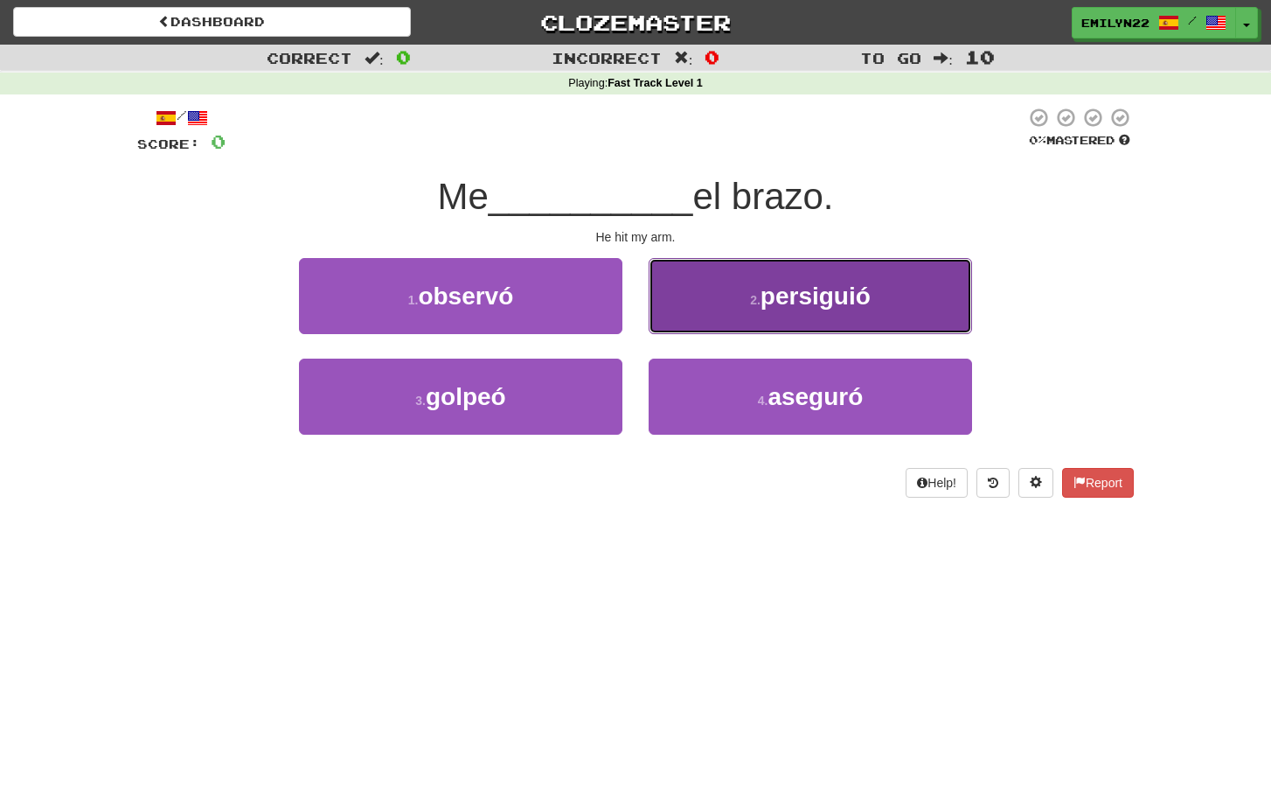
click at [785, 305] on span "persiguió" at bounding box center [816, 295] width 110 height 27
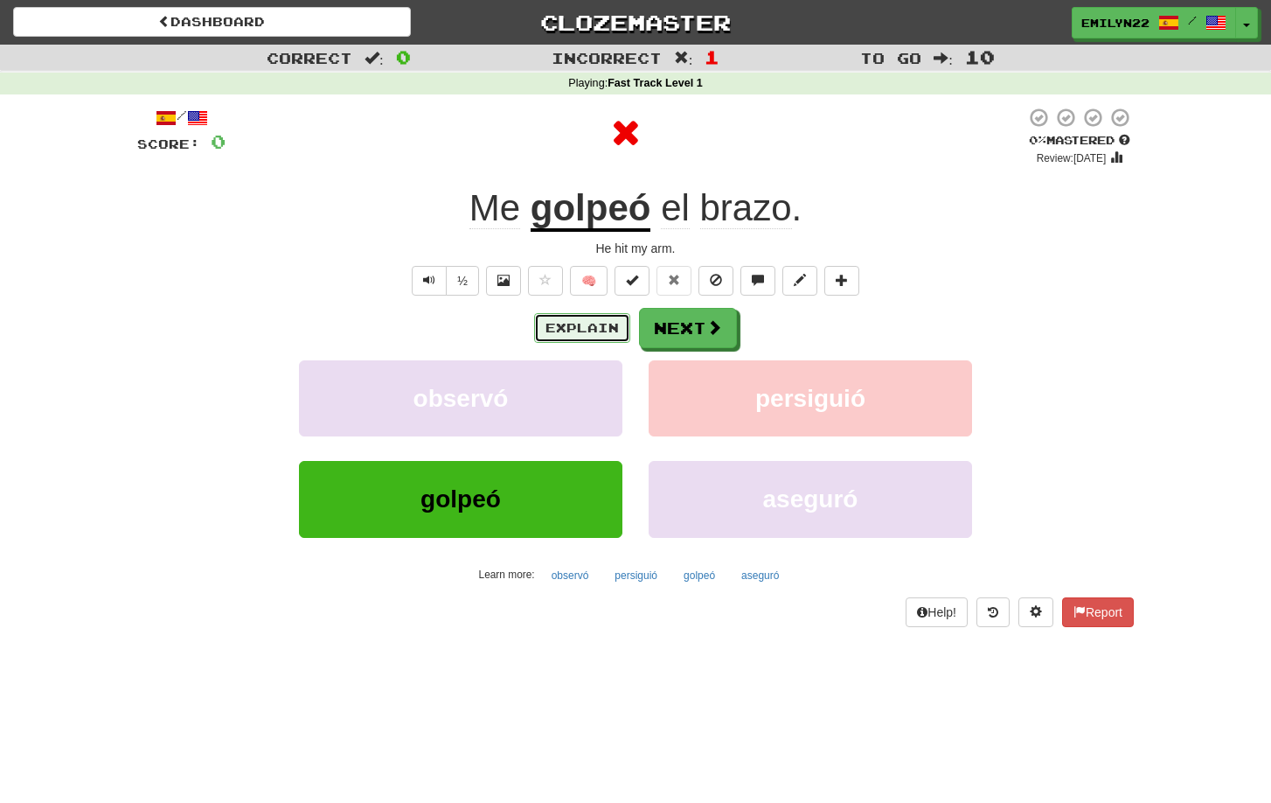
click at [593, 316] on button "Explain" at bounding box center [582, 328] width 96 height 30
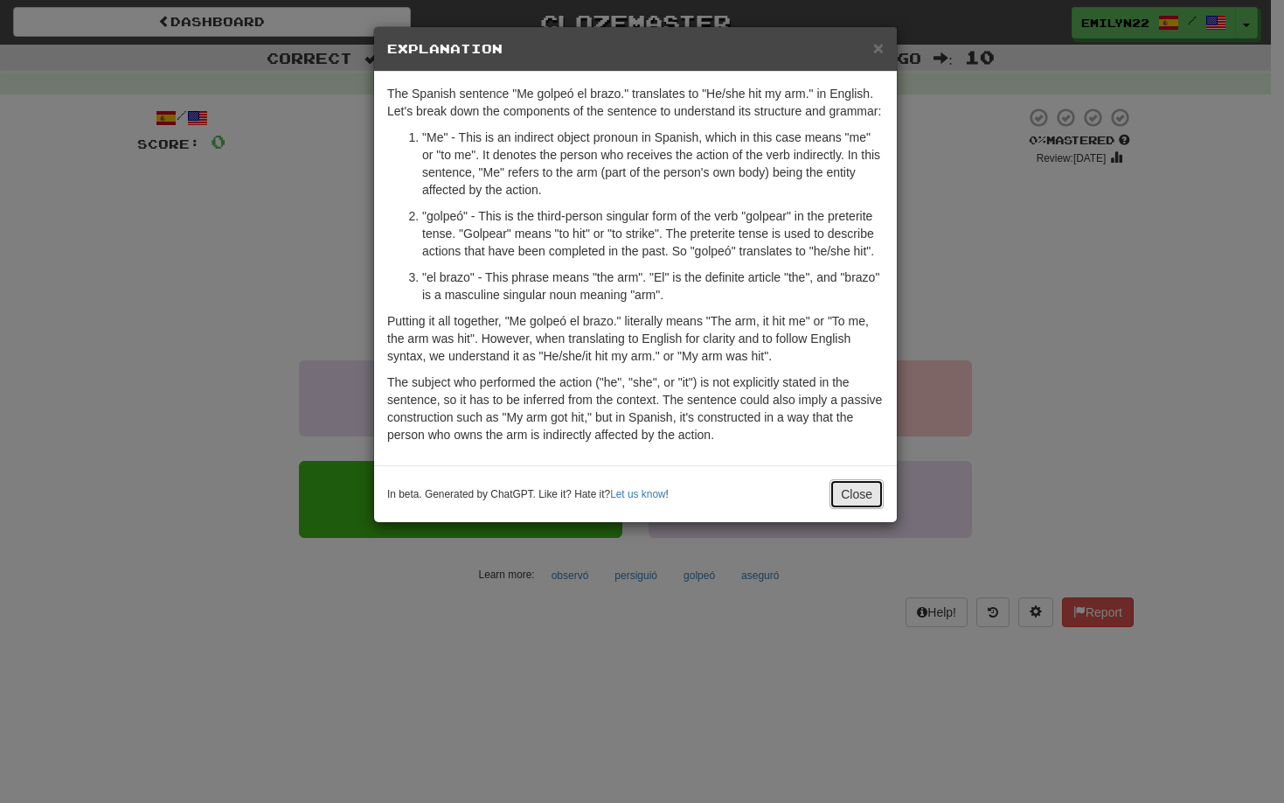
click at [846, 490] on button "Close" at bounding box center [857, 494] width 54 height 30
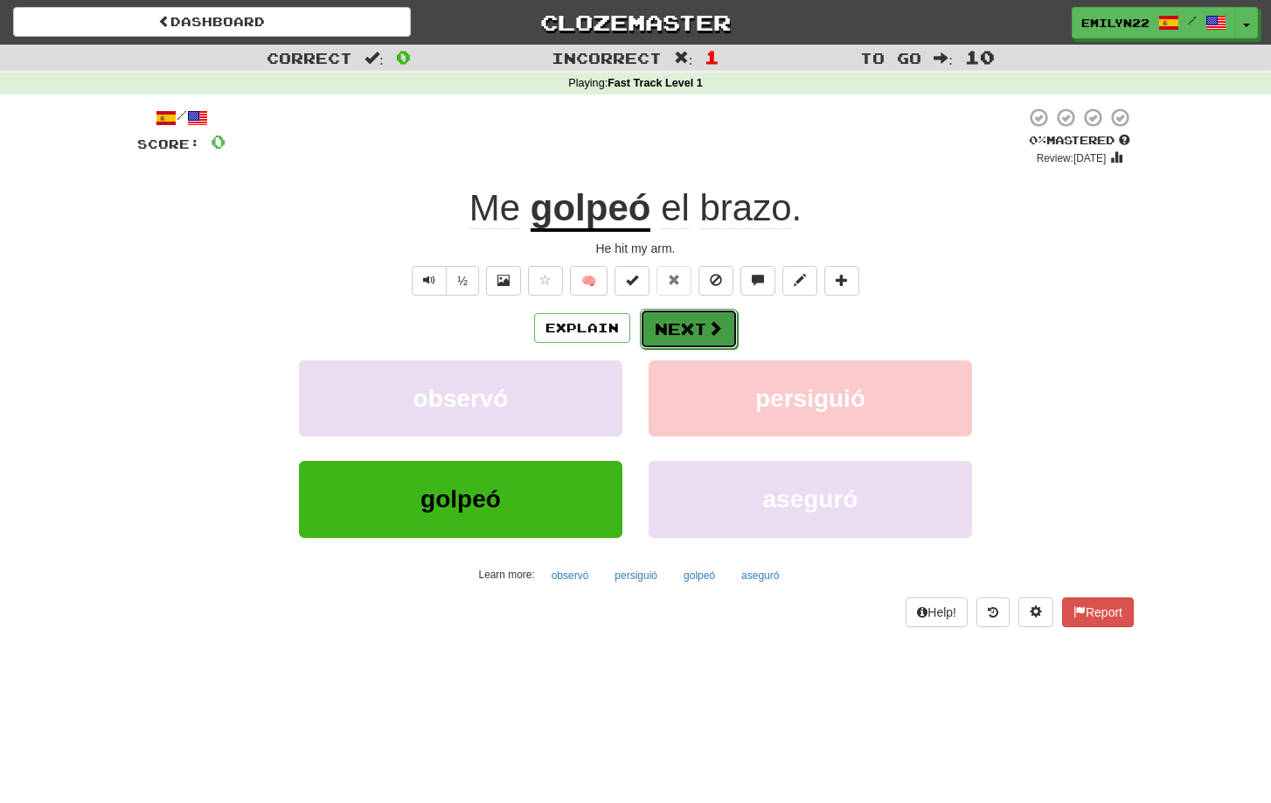
click at [714, 330] on span at bounding box center [715, 328] width 16 height 16
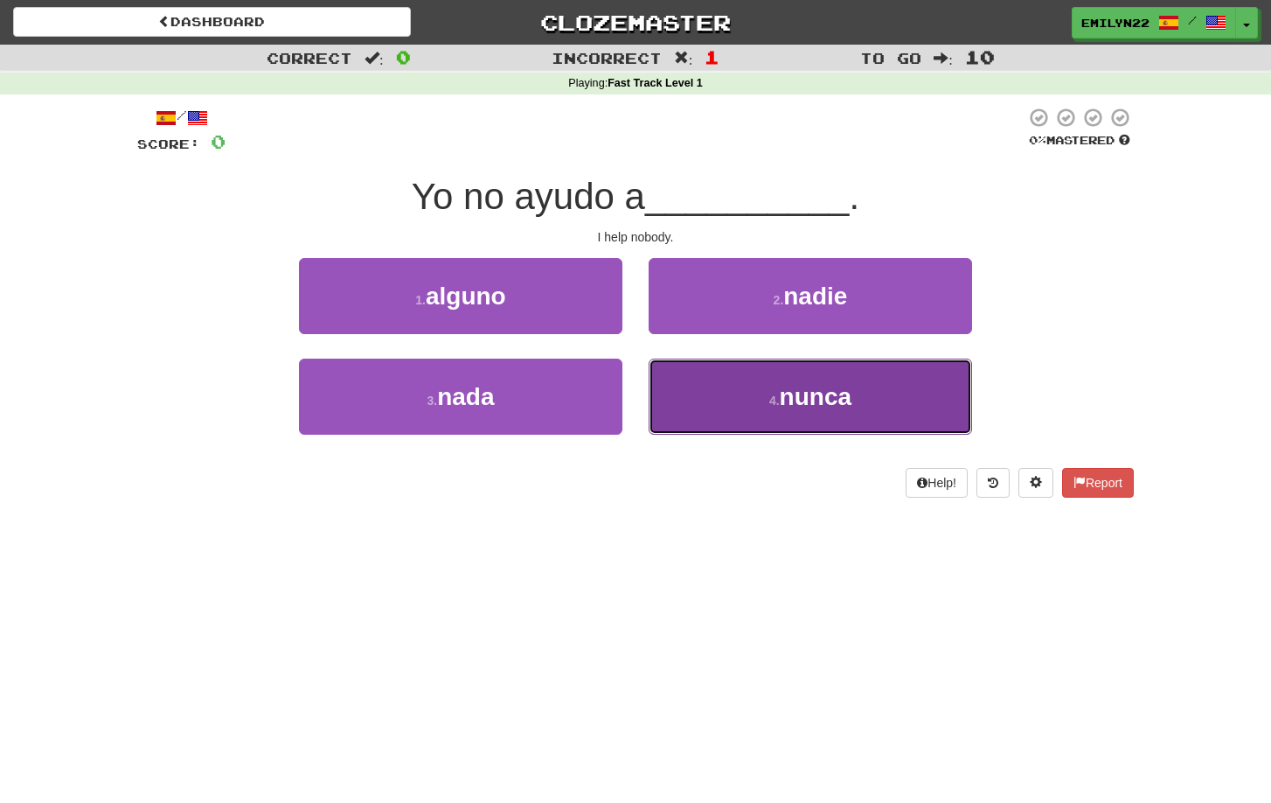
click at [730, 398] on button "4 . nunca" at bounding box center [811, 397] width 324 height 76
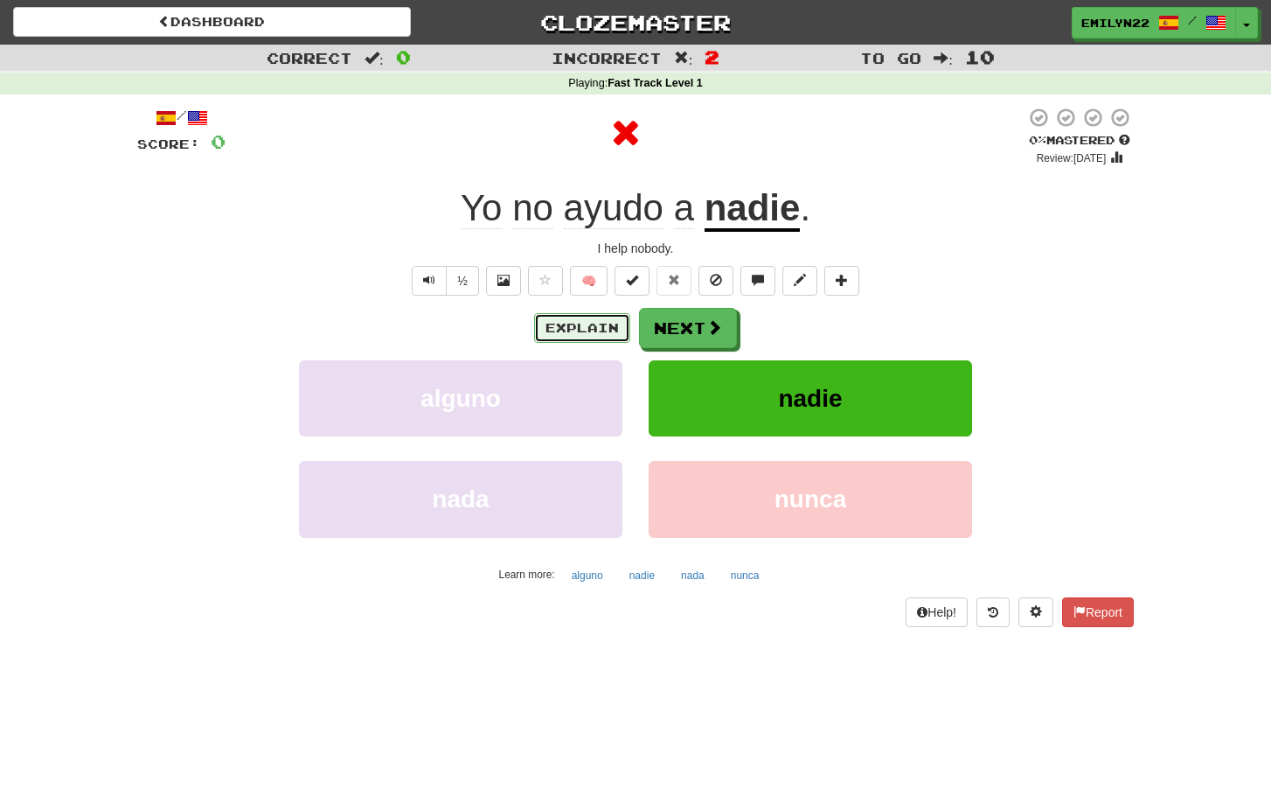
click at [581, 328] on button "Explain" at bounding box center [582, 328] width 96 height 30
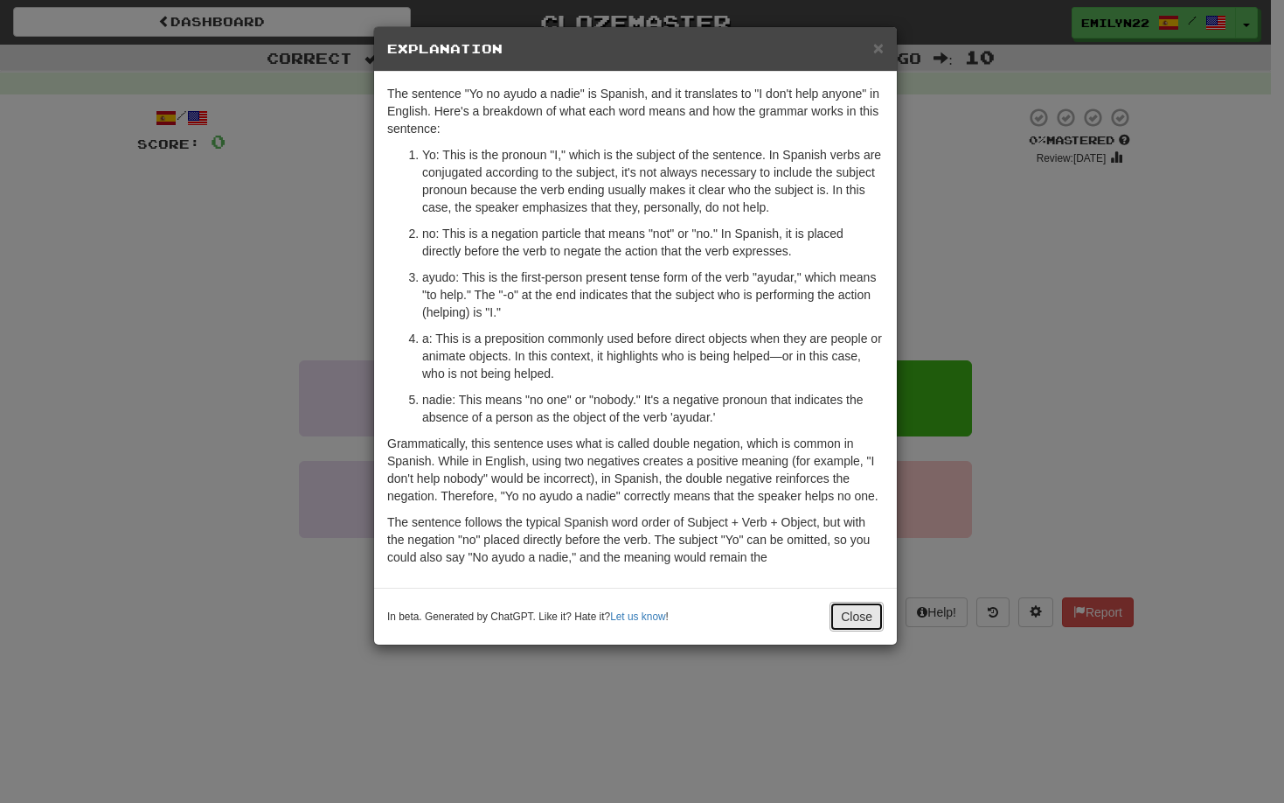
click at [860, 626] on button "Close" at bounding box center [857, 617] width 54 height 30
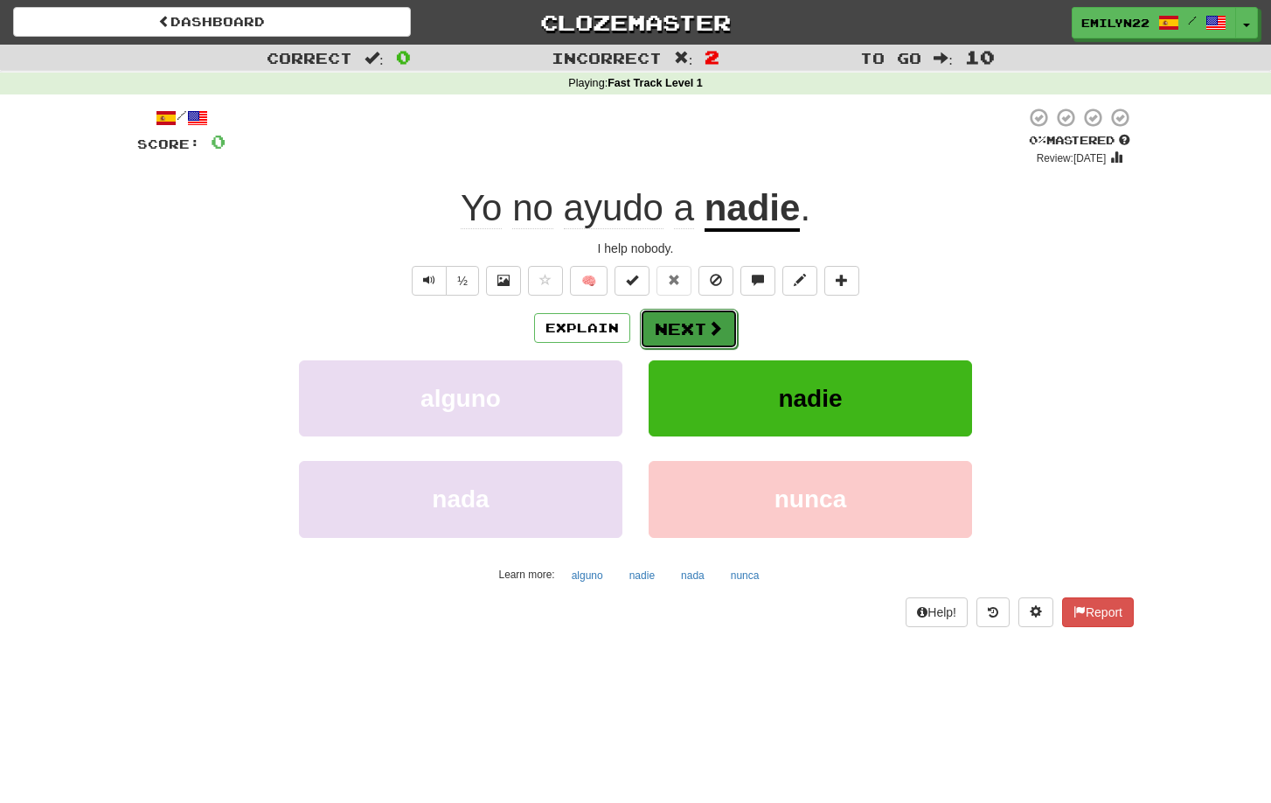
click at [713, 320] on span at bounding box center [715, 328] width 16 height 16
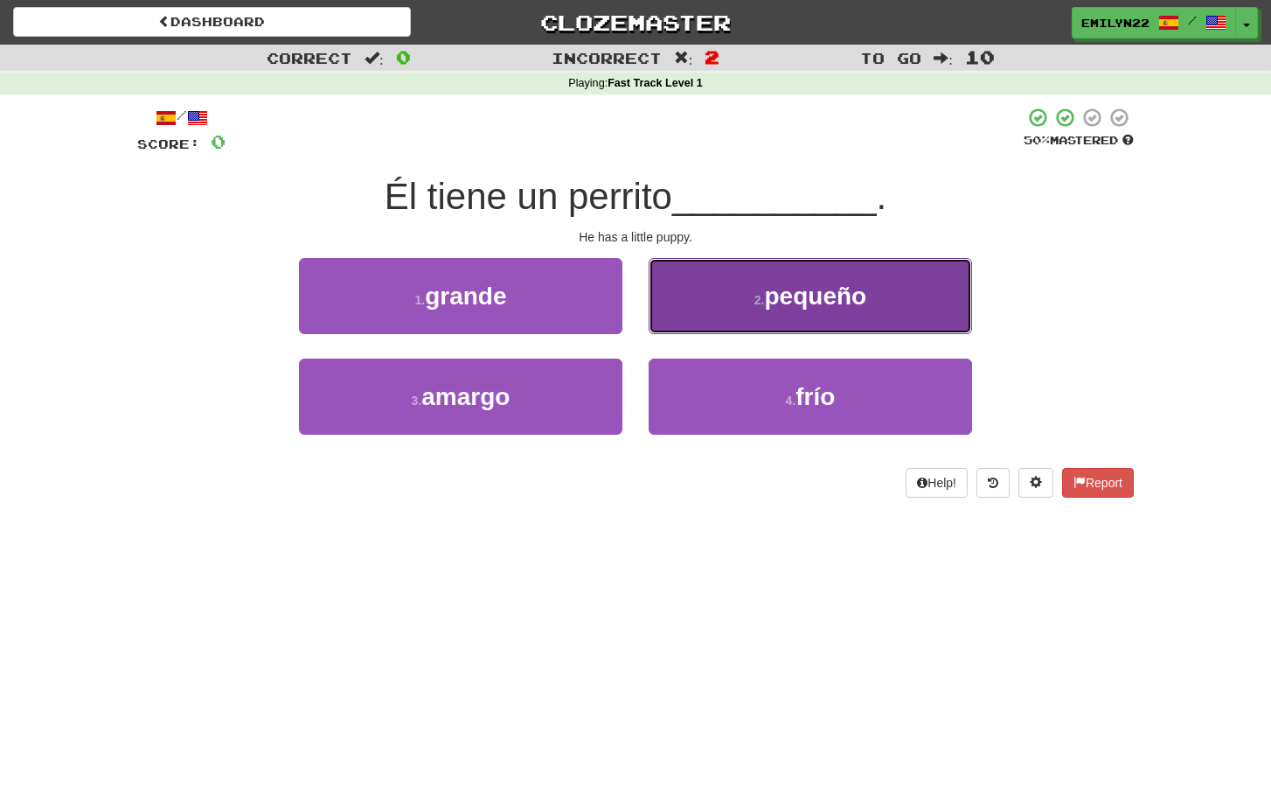
click at [707, 305] on button "2 . pequeño" at bounding box center [811, 296] width 324 height 76
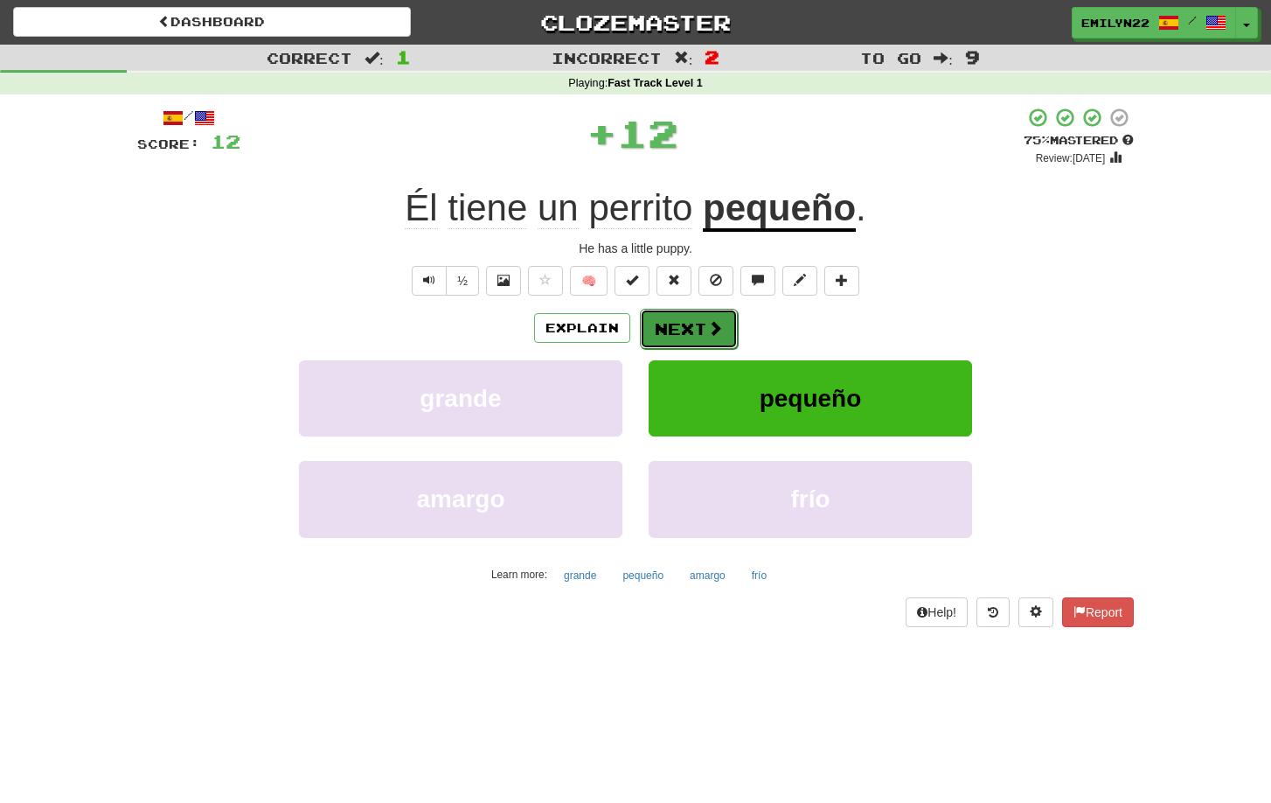
click at [666, 326] on button "Next" at bounding box center [689, 329] width 98 height 40
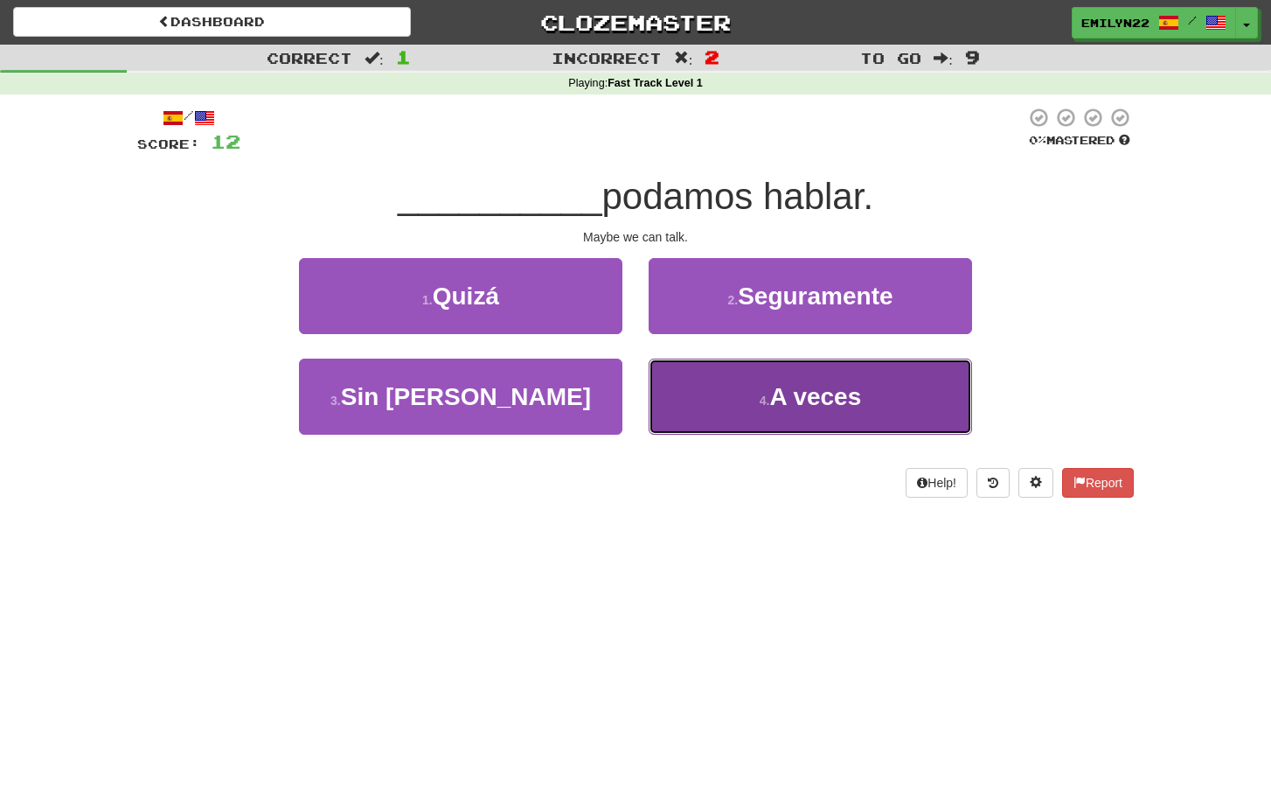
click at [753, 419] on button "4 . A veces" at bounding box center [811, 397] width 324 height 76
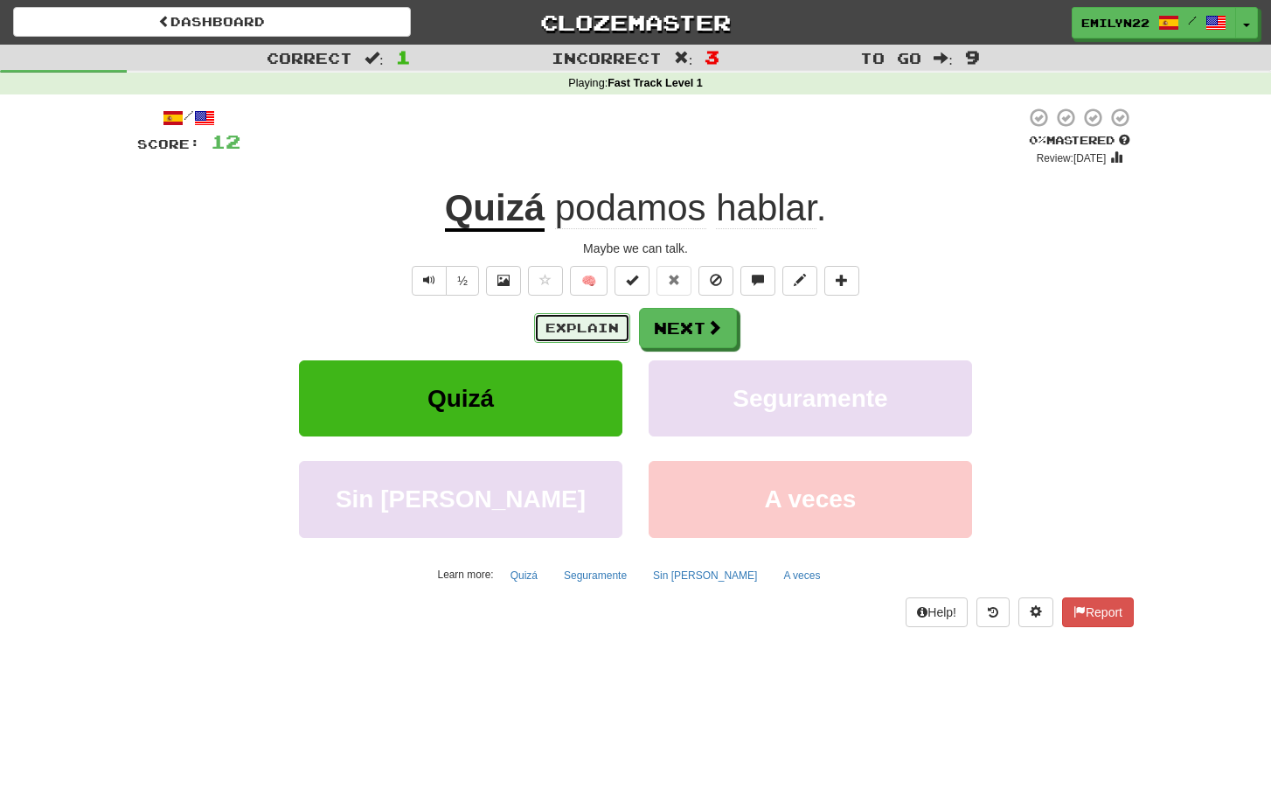
click at [558, 332] on button "Explain" at bounding box center [582, 328] width 96 height 30
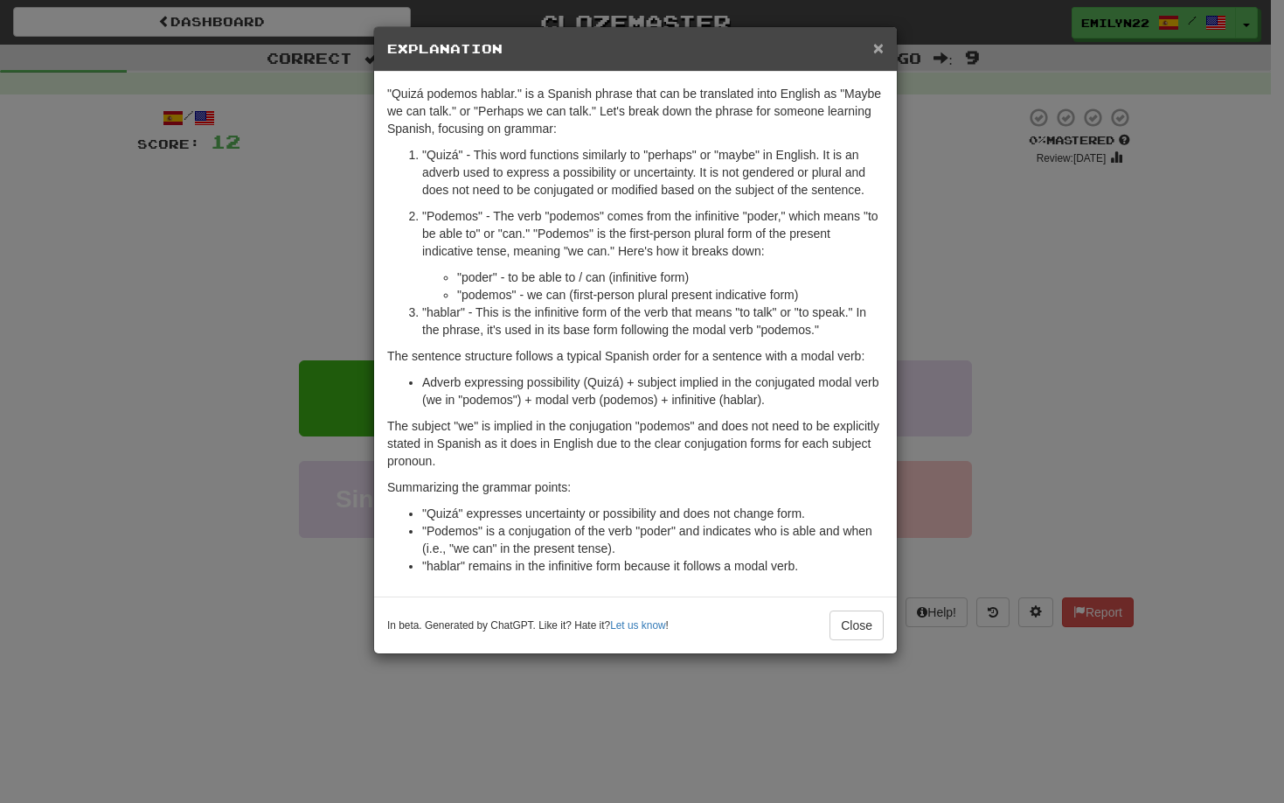
click at [881, 50] on span "×" at bounding box center [879, 48] width 10 height 20
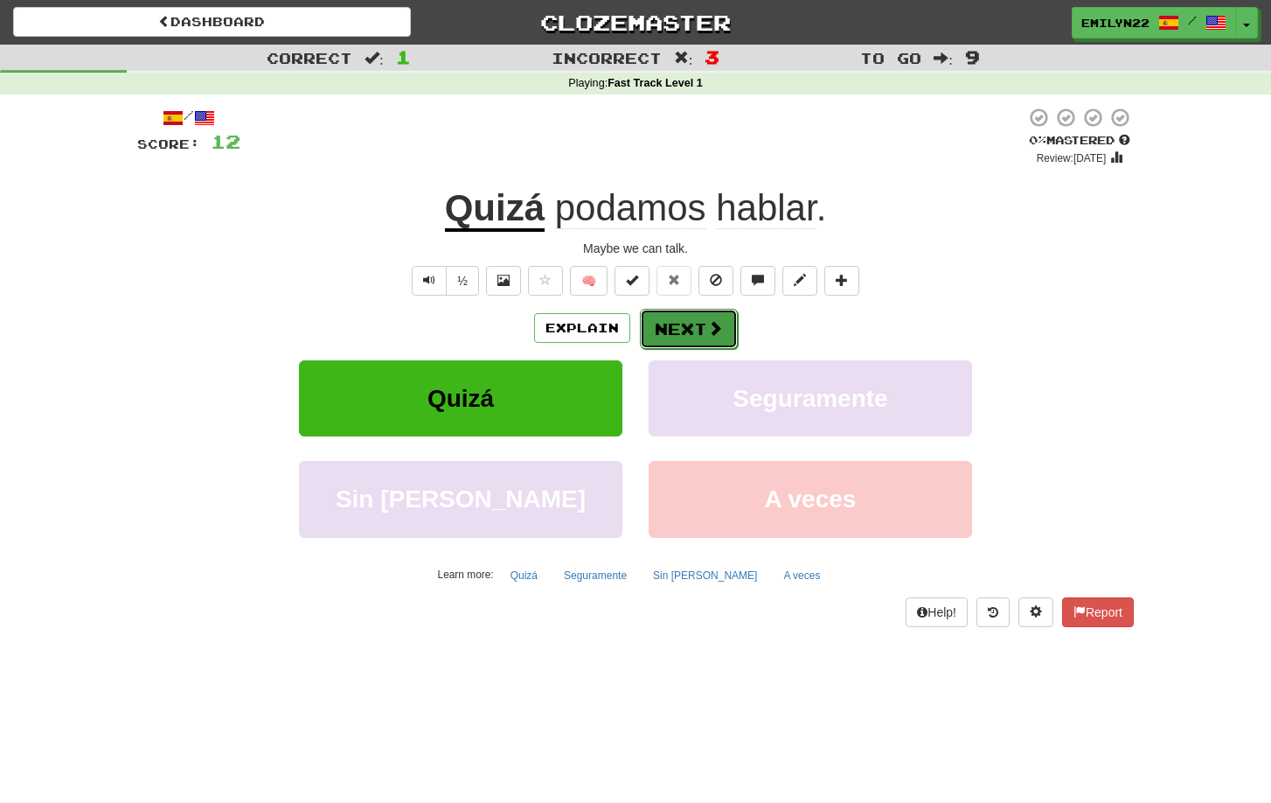
click at [679, 338] on button "Next" at bounding box center [689, 329] width 98 height 40
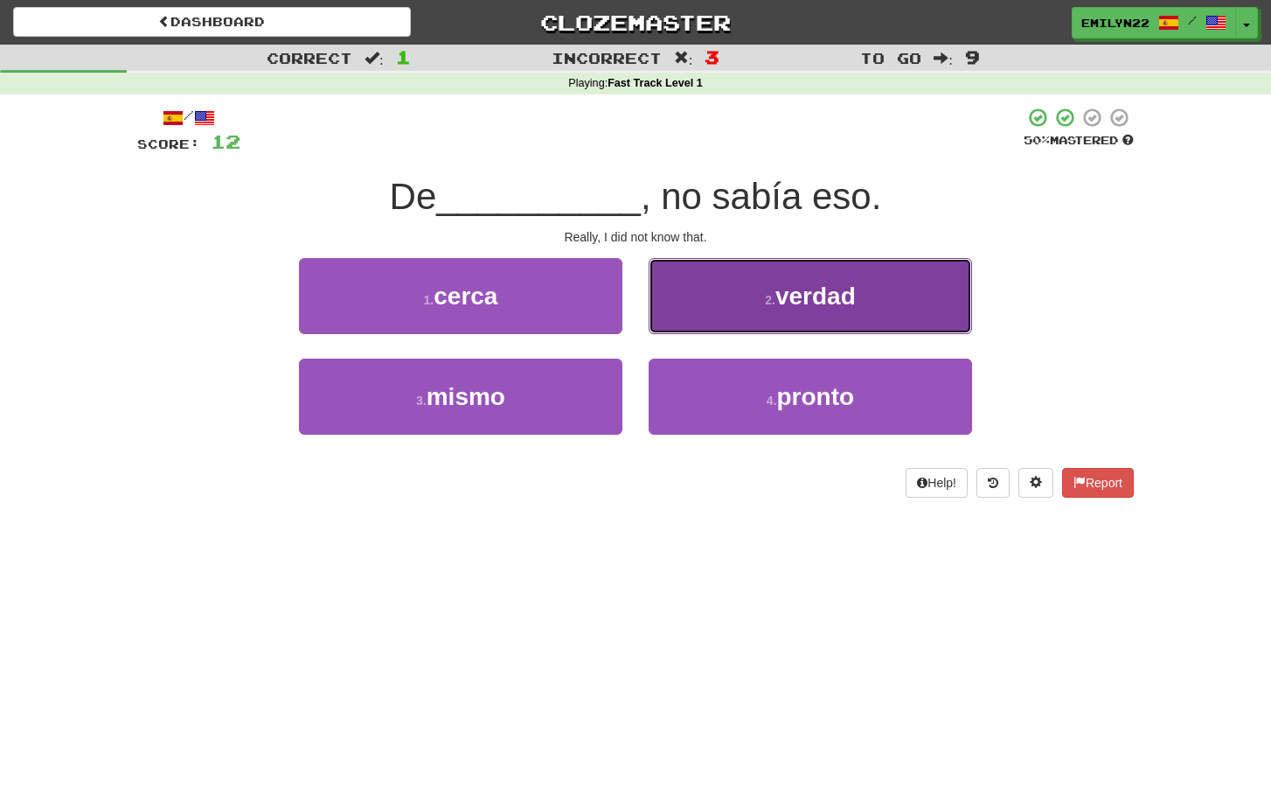
click at [760, 308] on button "2 . verdad" at bounding box center [811, 296] width 324 height 76
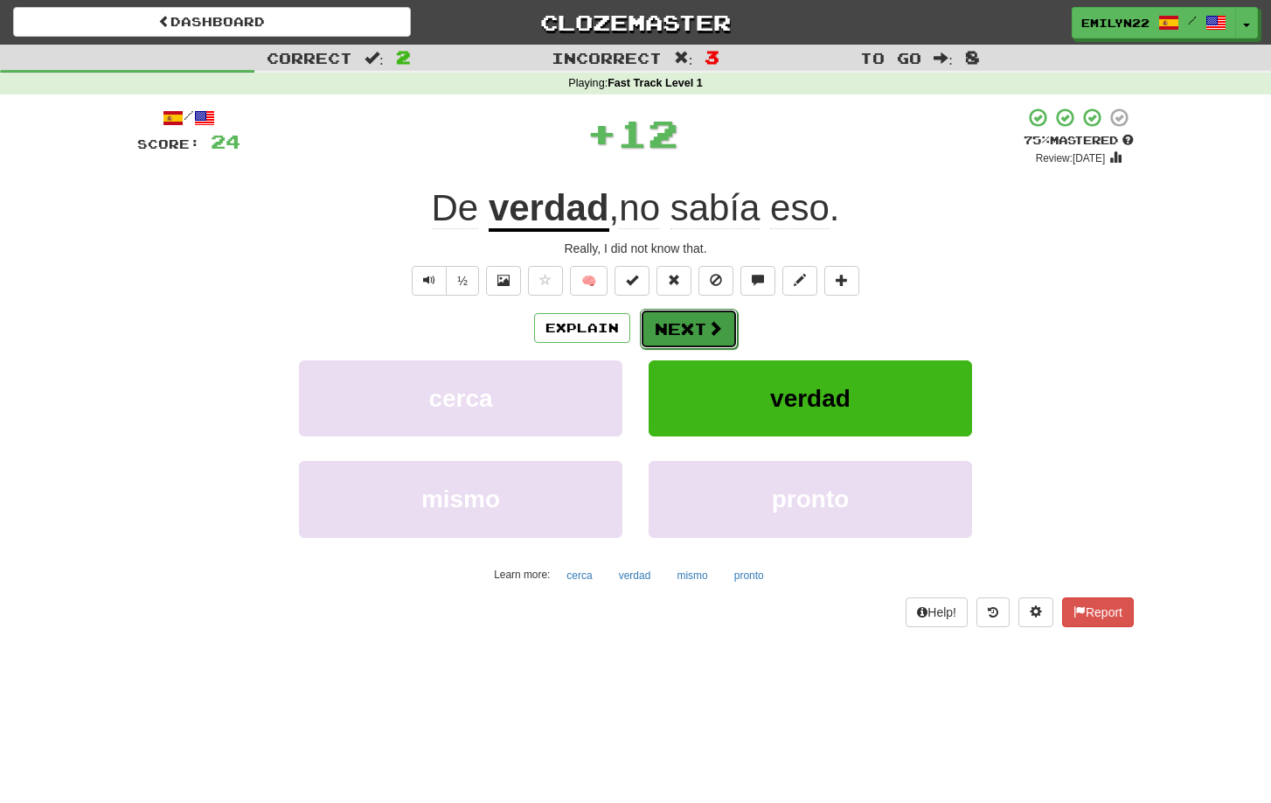
click at [707, 320] on span at bounding box center [715, 328] width 16 height 16
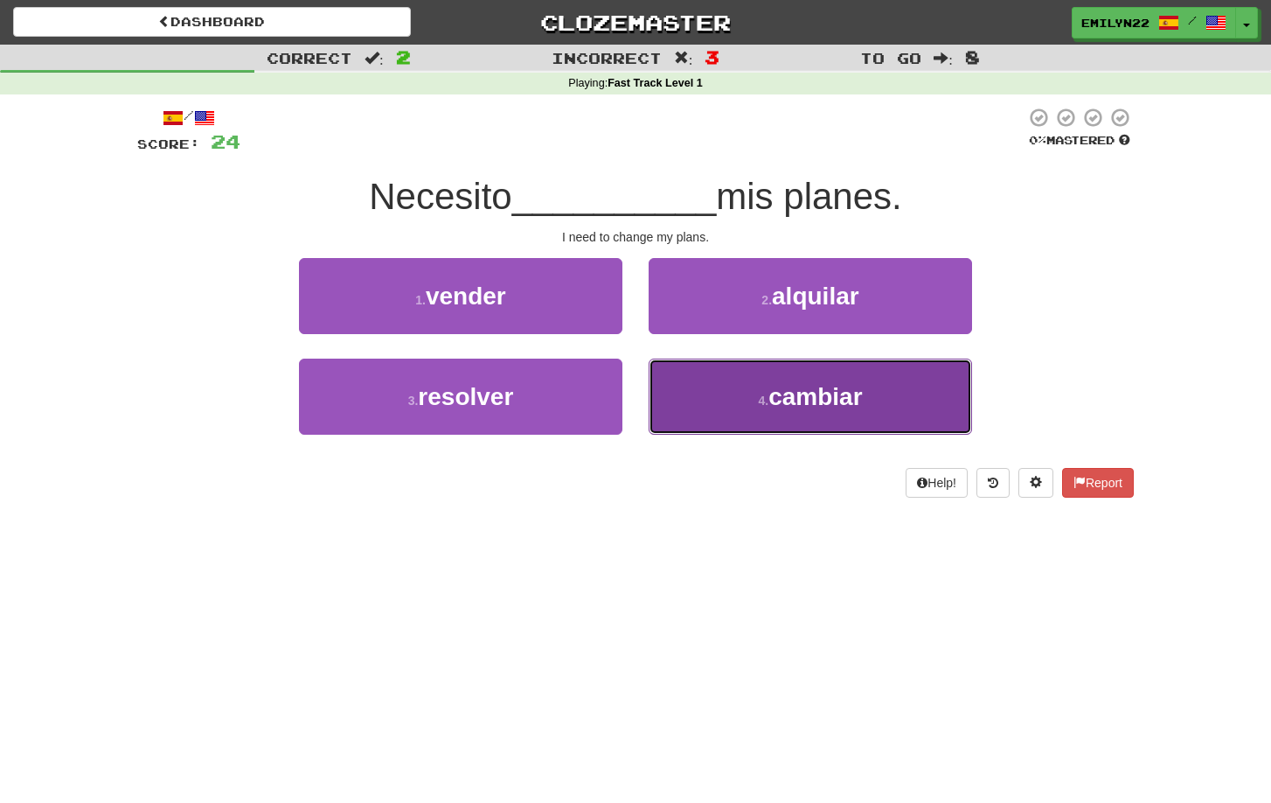
click at [790, 398] on span "cambiar" at bounding box center [816, 396] width 94 height 27
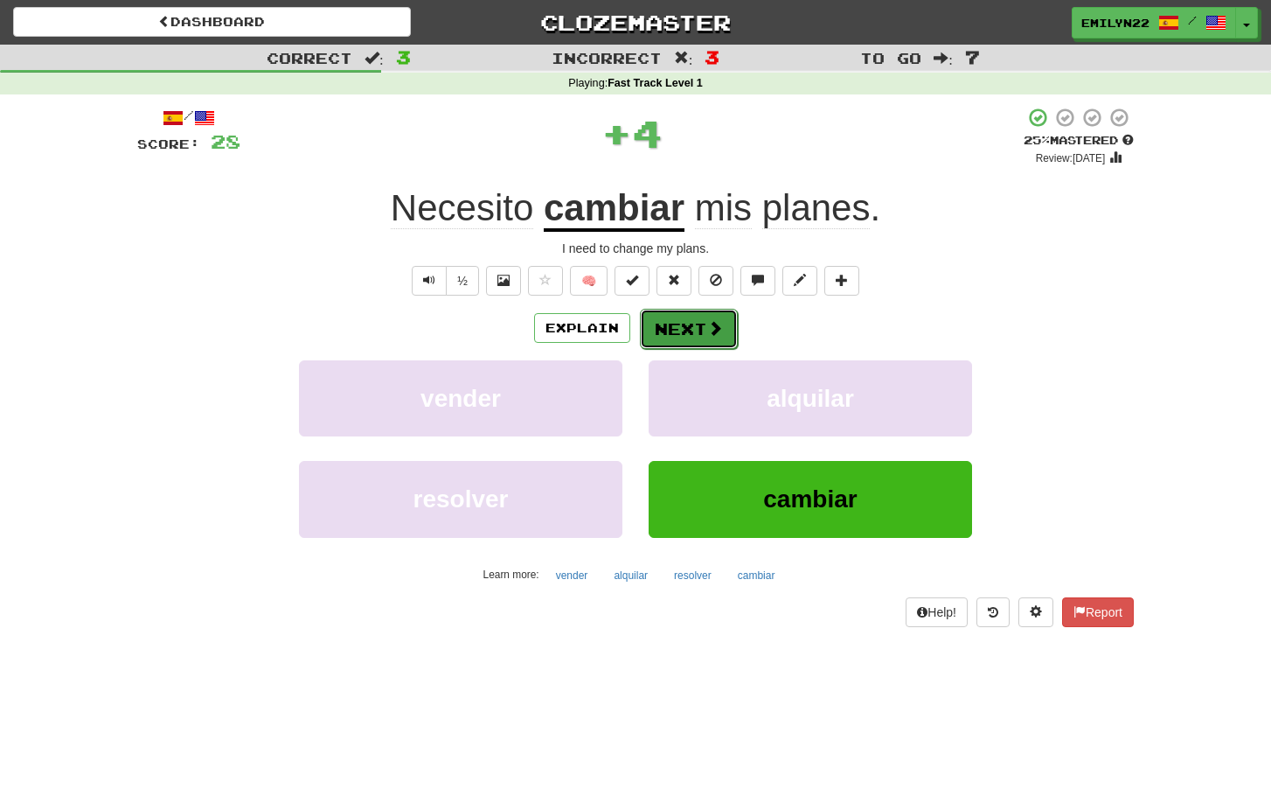
click at [699, 331] on button "Next" at bounding box center [689, 329] width 98 height 40
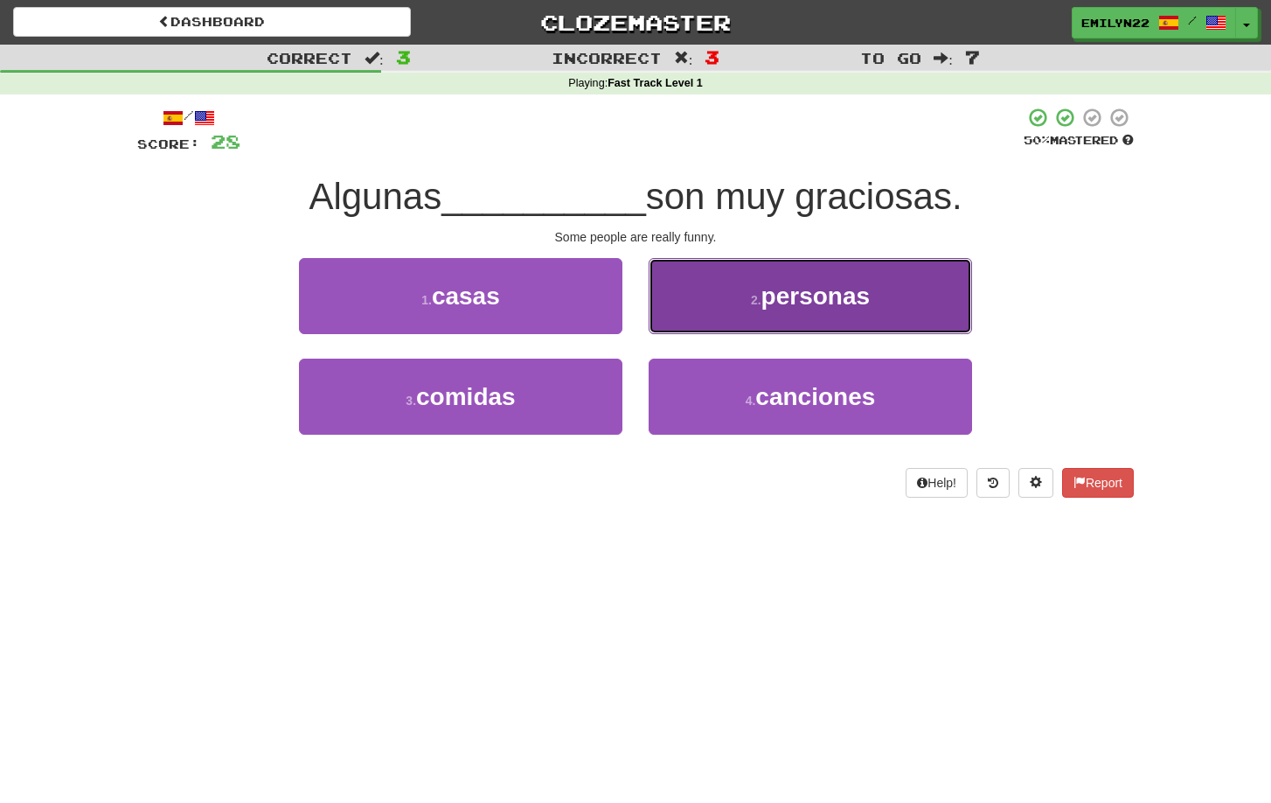
click at [751, 303] on small "2 ." at bounding box center [756, 300] width 10 height 14
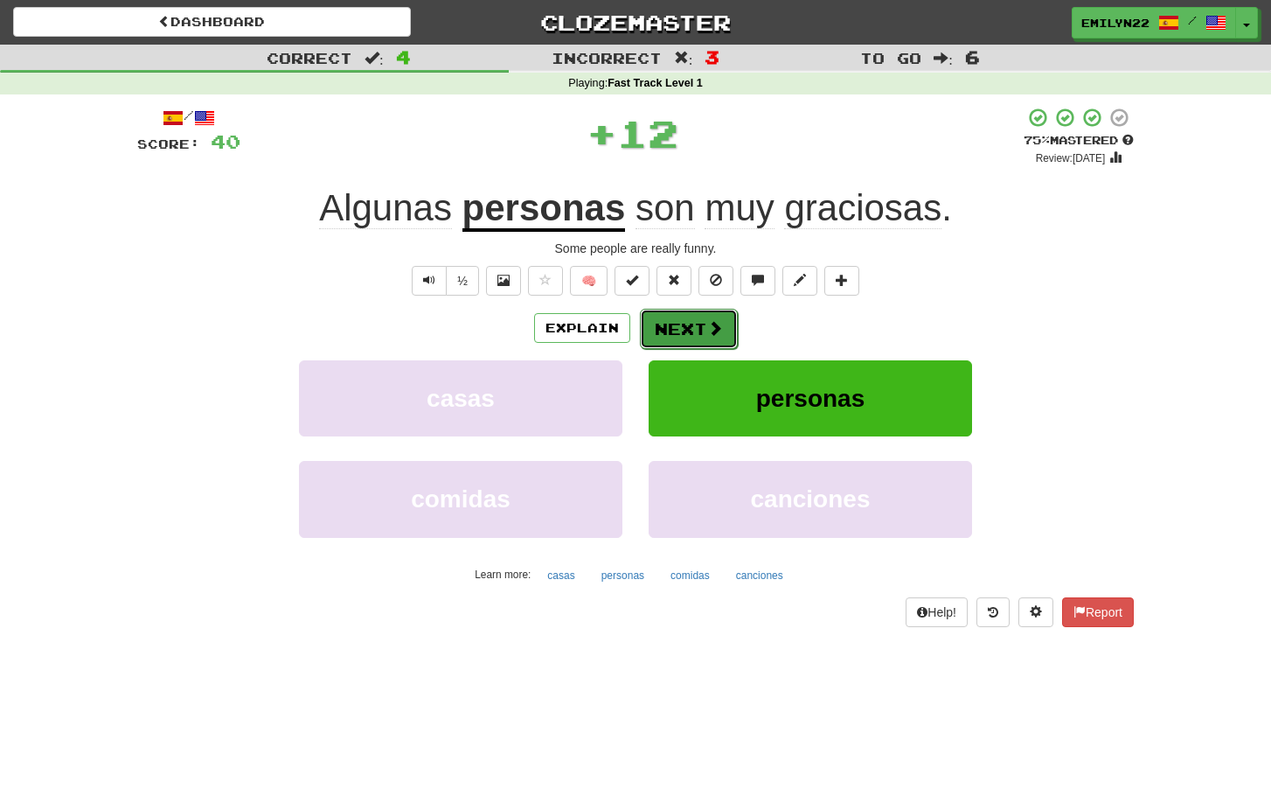
click at [700, 345] on button "Next" at bounding box center [689, 329] width 98 height 40
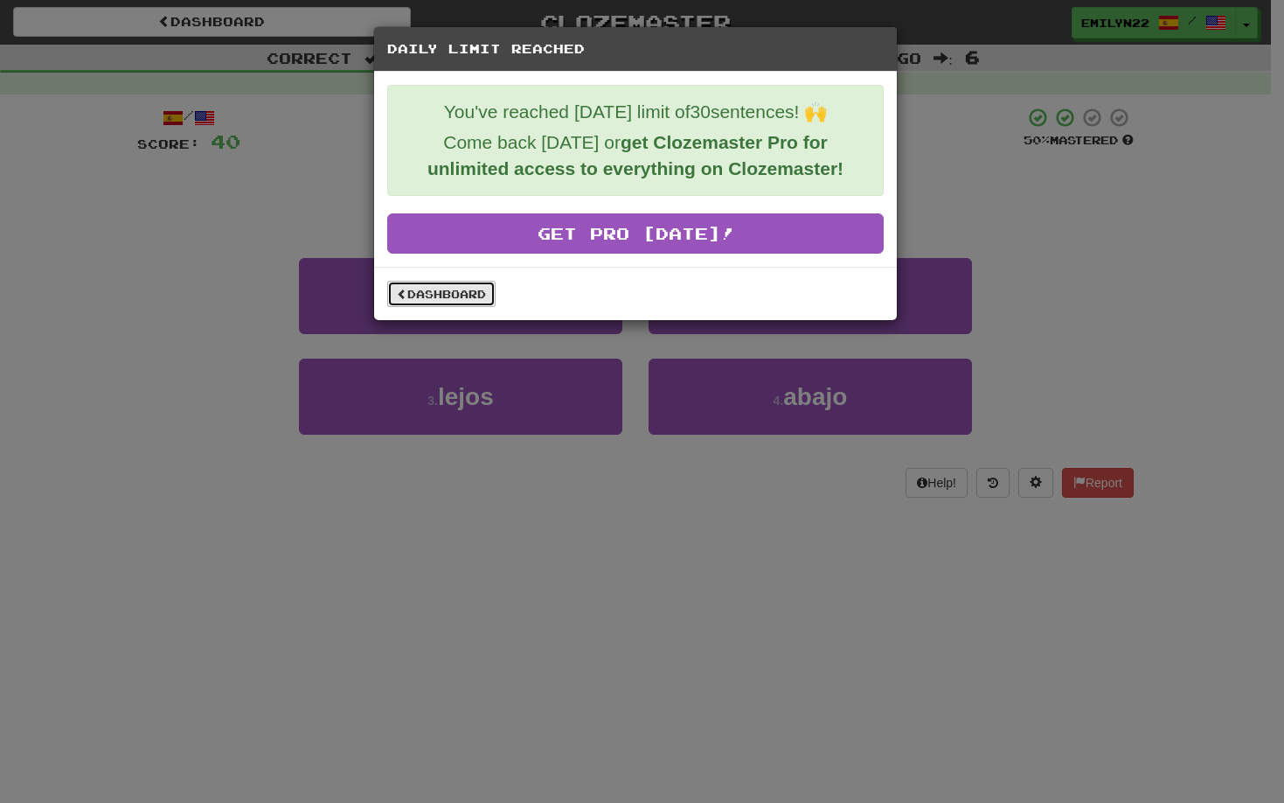
click at [470, 298] on link "Dashboard" at bounding box center [441, 294] width 108 height 26
